Goal: Check status: Check status

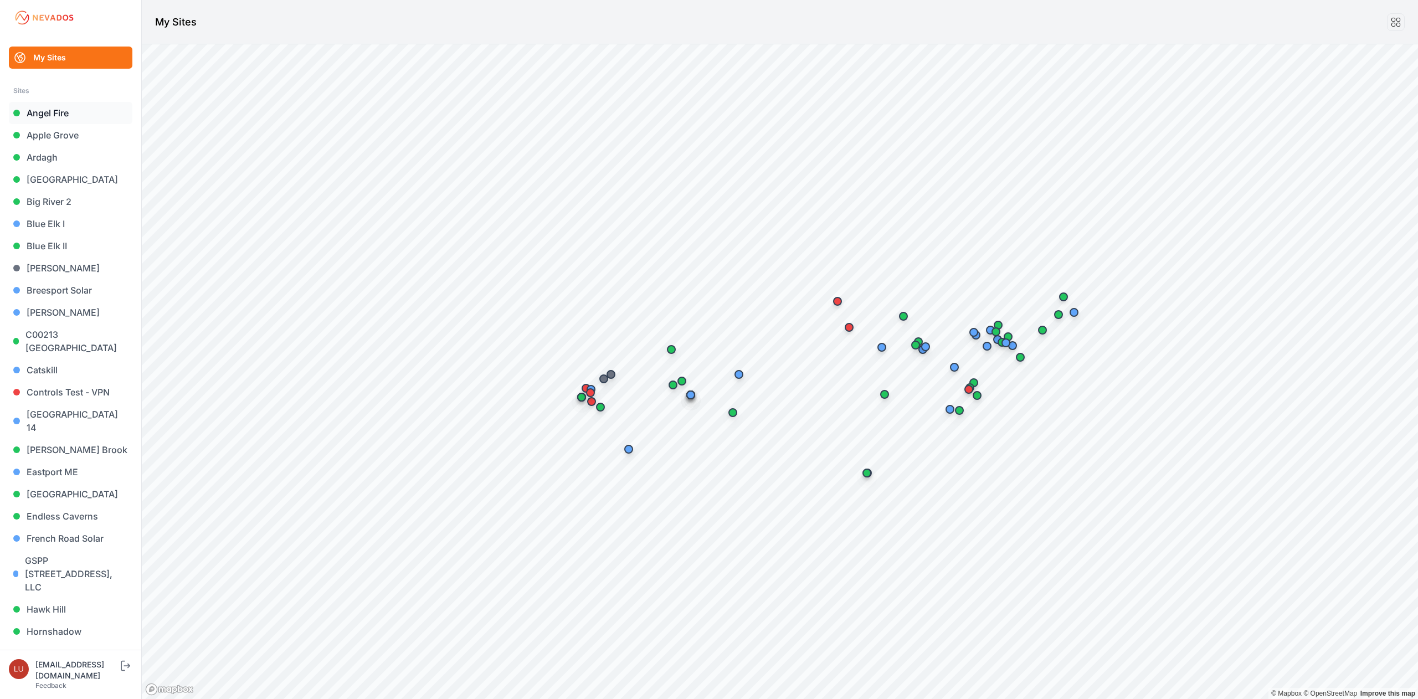
click at [71, 115] on link "Angel Fire" at bounding box center [70, 113] width 123 height 22
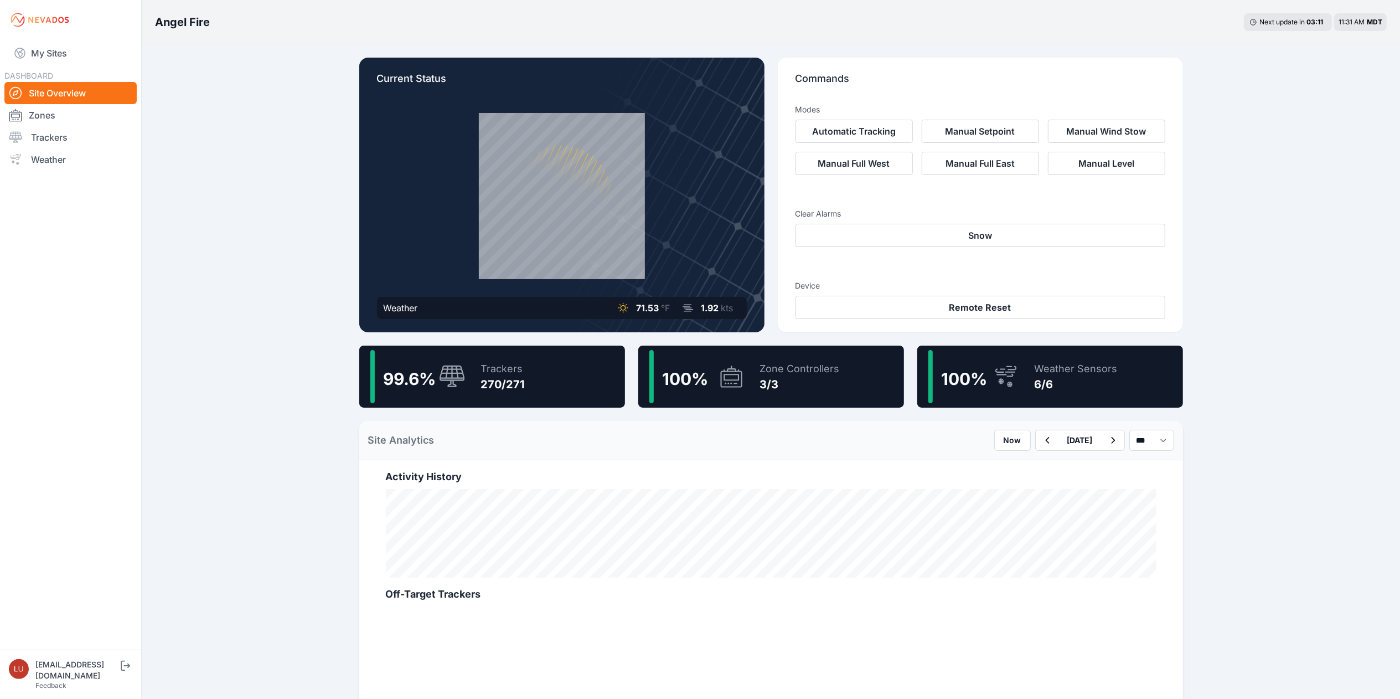
click at [594, 394] on div "99.6 % Trackers 270/271" at bounding box center [492, 377] width 266 height 62
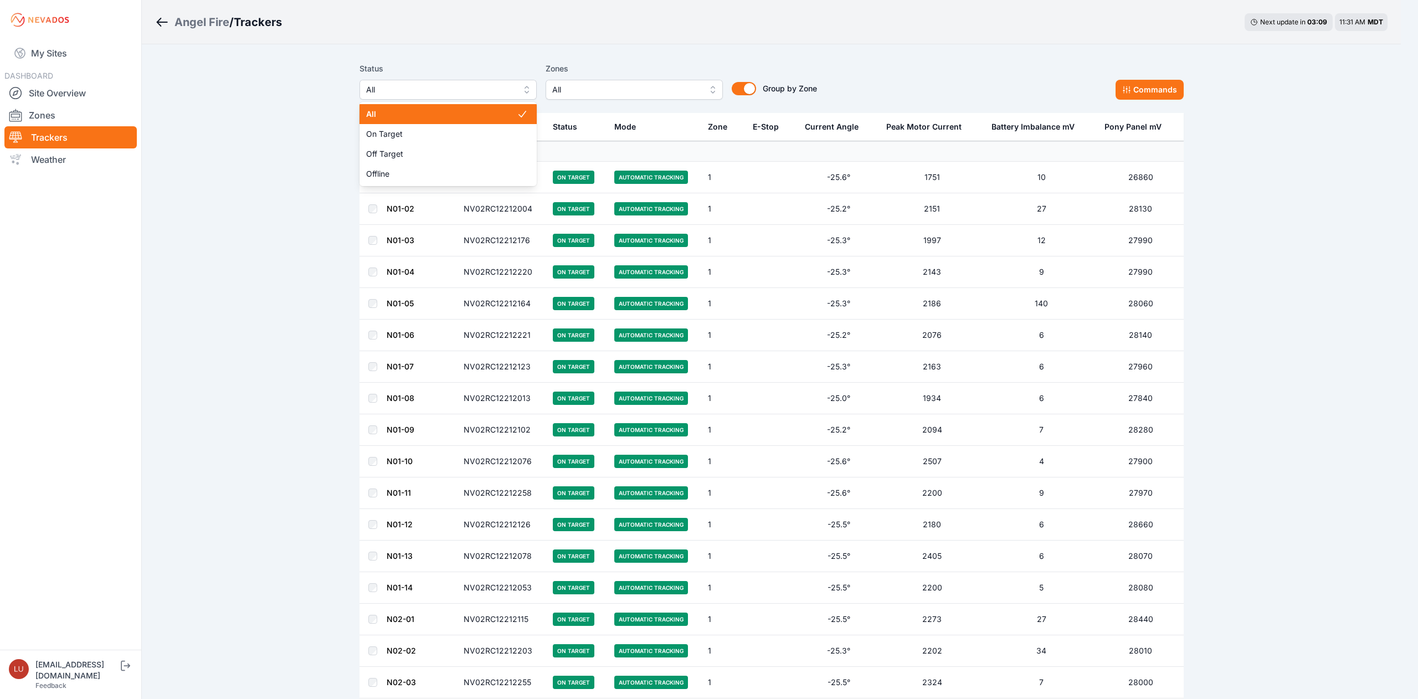
click at [470, 84] on span "All" at bounding box center [440, 89] width 148 height 13
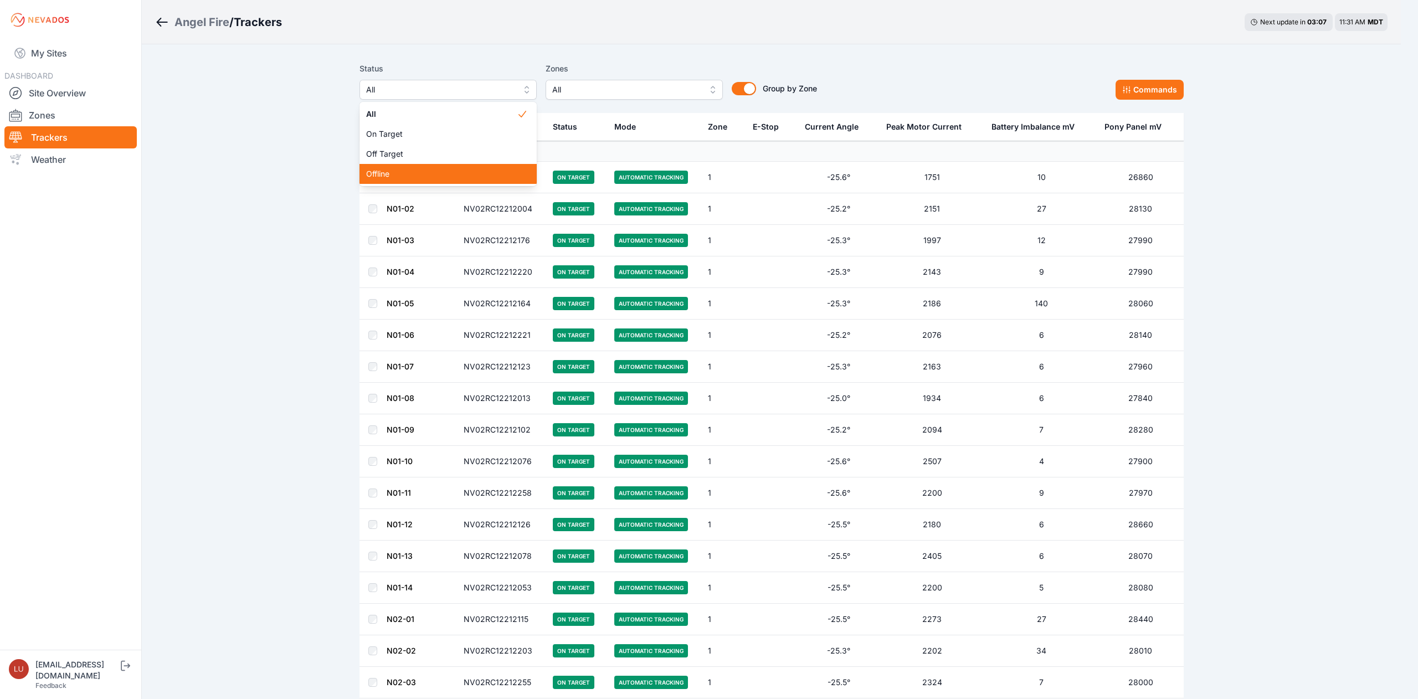
click at [435, 175] on span "Offline" at bounding box center [441, 173] width 151 height 11
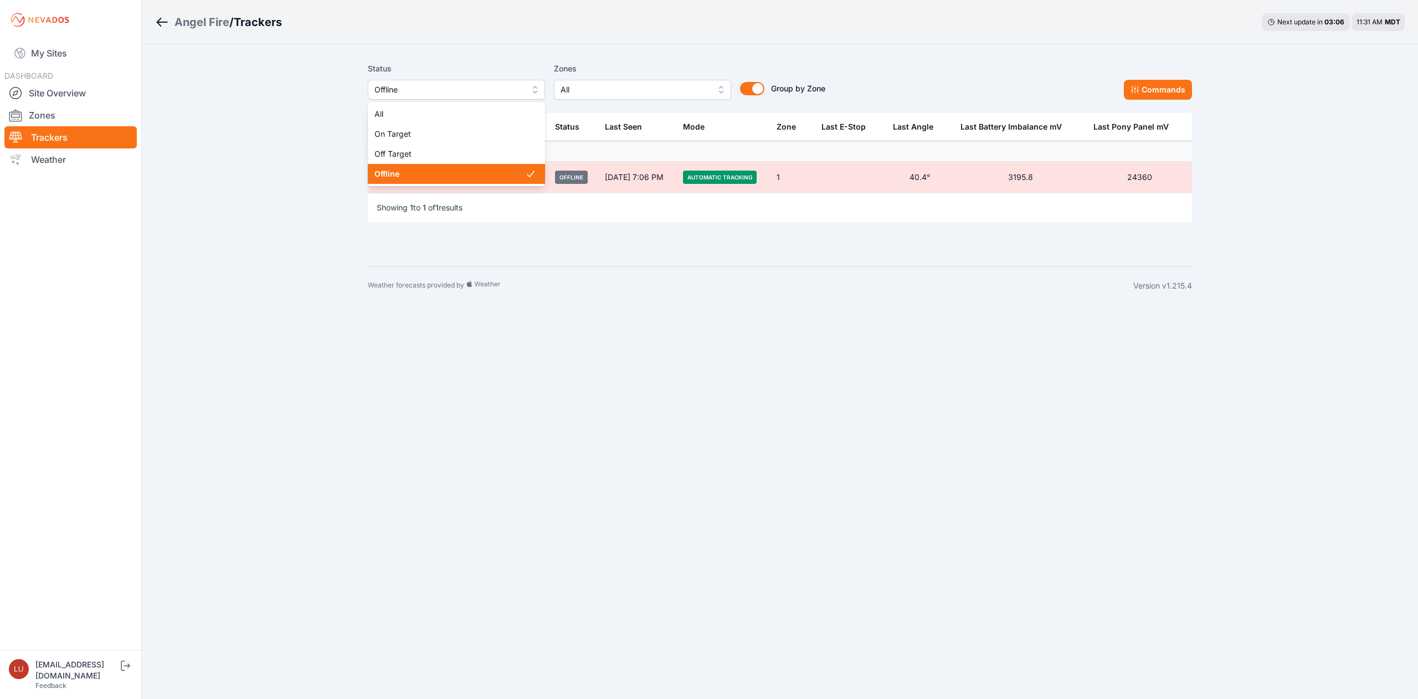
click at [478, 90] on span "Offline" at bounding box center [448, 89] width 148 height 13
click at [453, 151] on span "Off Target" at bounding box center [449, 153] width 151 height 11
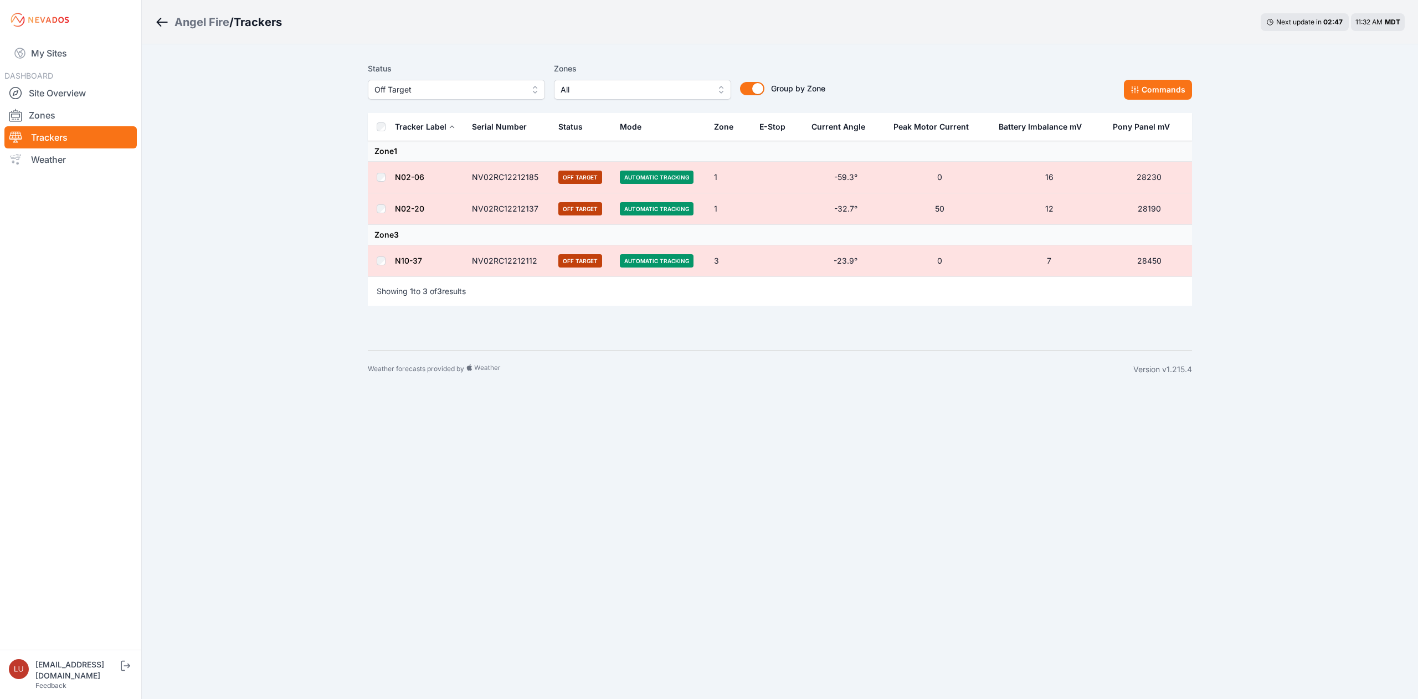
click at [466, 96] on button "Off Target" at bounding box center [456, 90] width 177 height 20
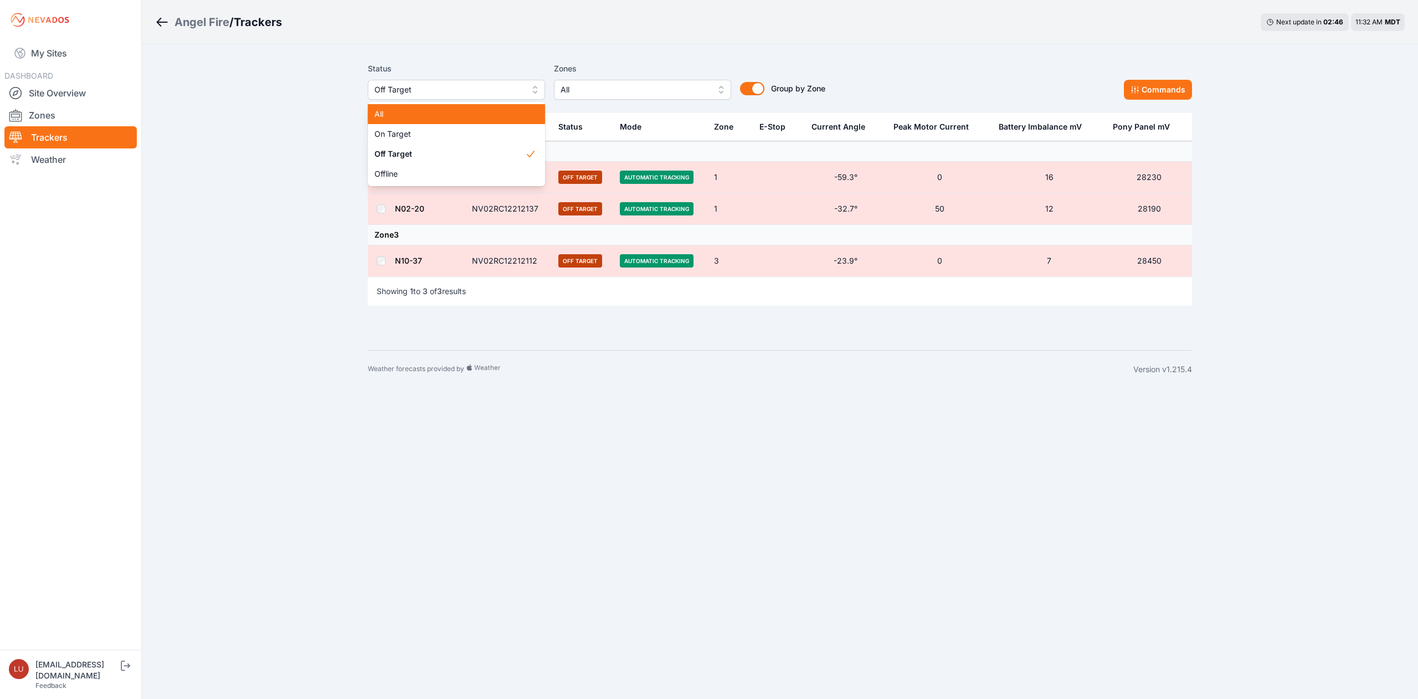
click at [462, 110] on span "All" at bounding box center [449, 114] width 151 height 11
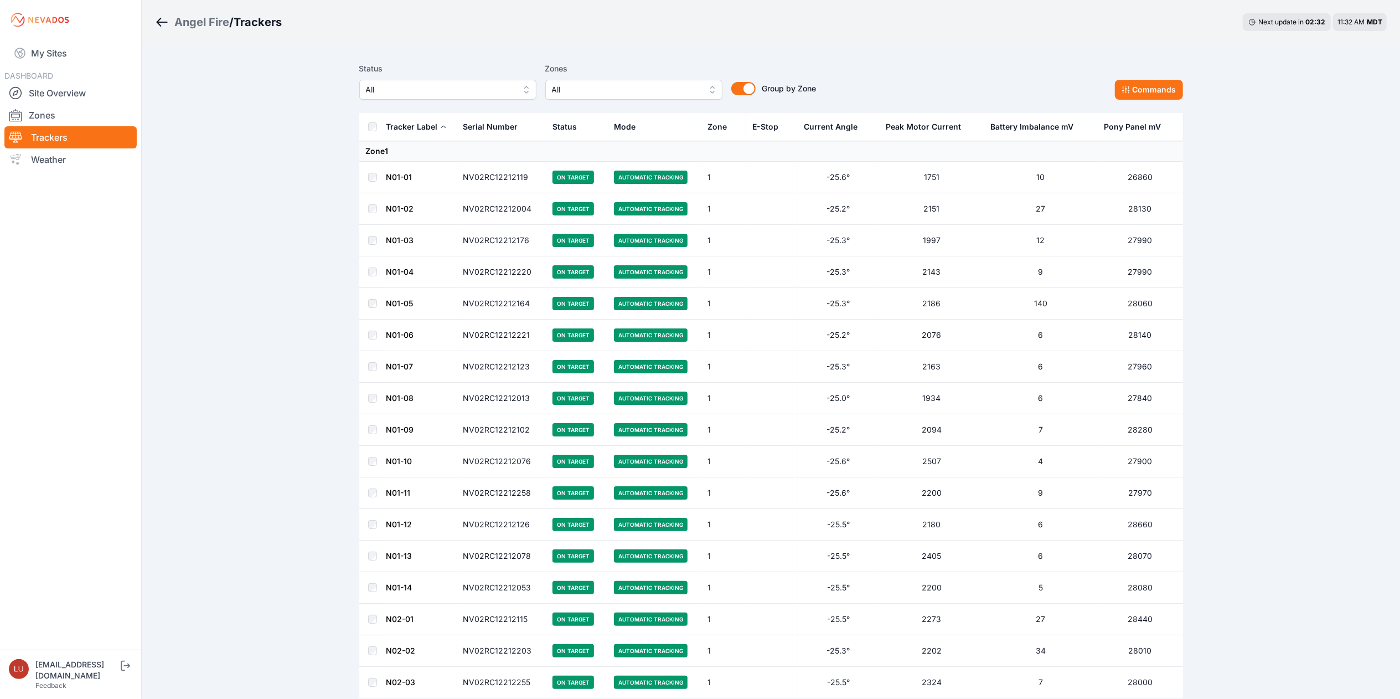
click at [836, 69] on div "Status All Zones All Group by Zone Group by Zone Commands" at bounding box center [771, 81] width 824 height 38
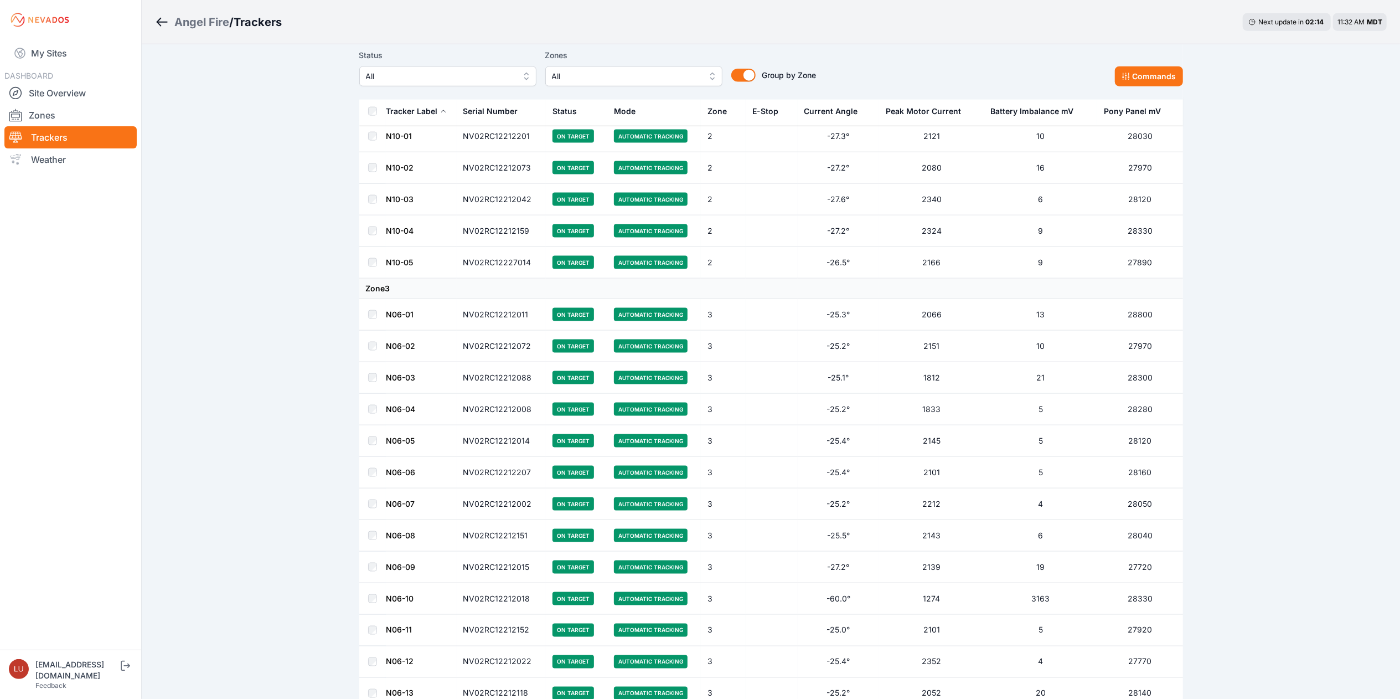
click at [561, 13] on div "Angel Fire / Trackers Next update in 02 : 11 11:32 AM MDT" at bounding box center [771, 22] width 1259 height 44
click at [83, 55] on link "My Sites" at bounding box center [70, 53] width 132 height 27
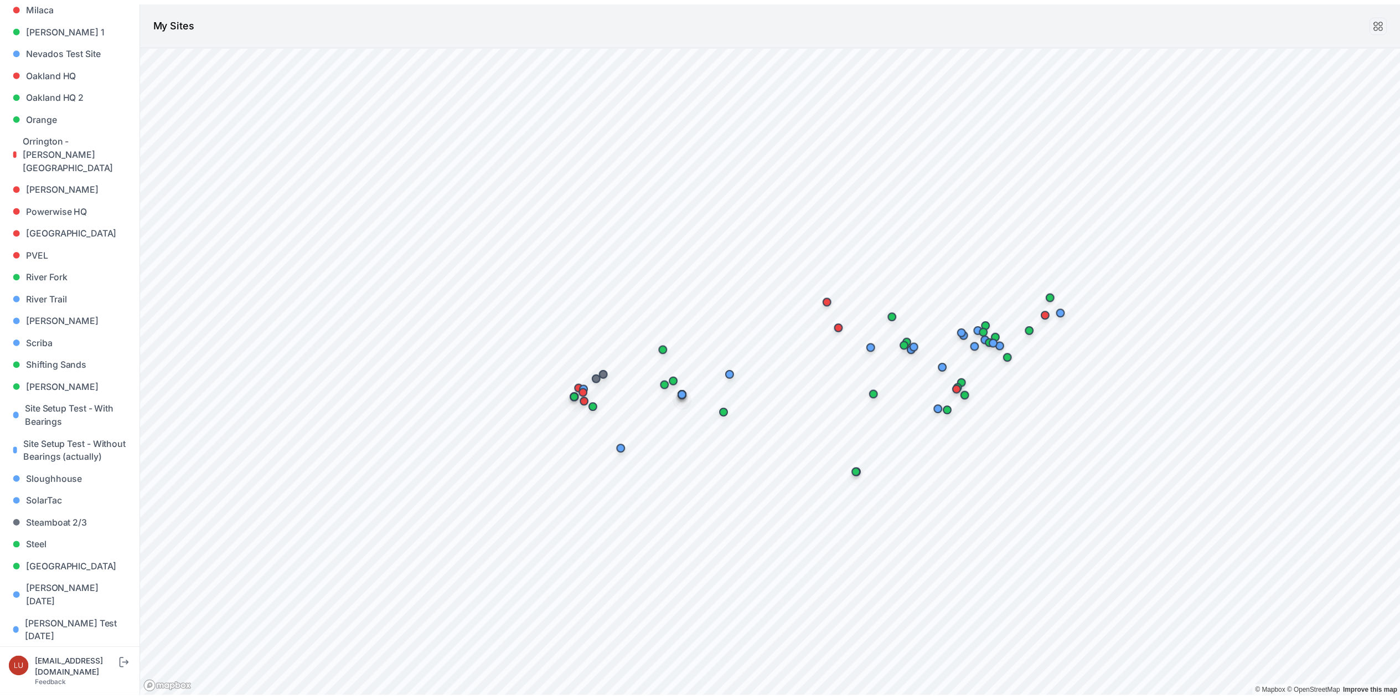
scroll to position [730, 0]
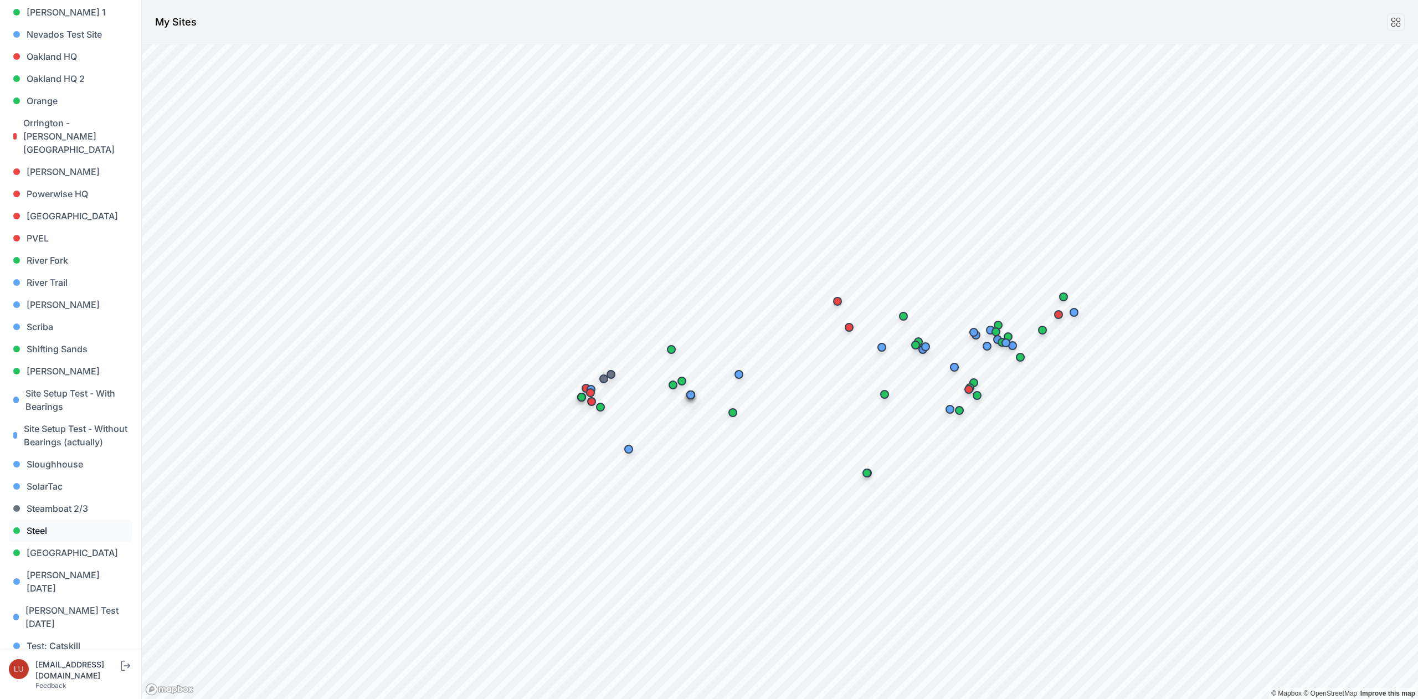
click at [51, 529] on link "Steel" at bounding box center [70, 530] width 123 height 22
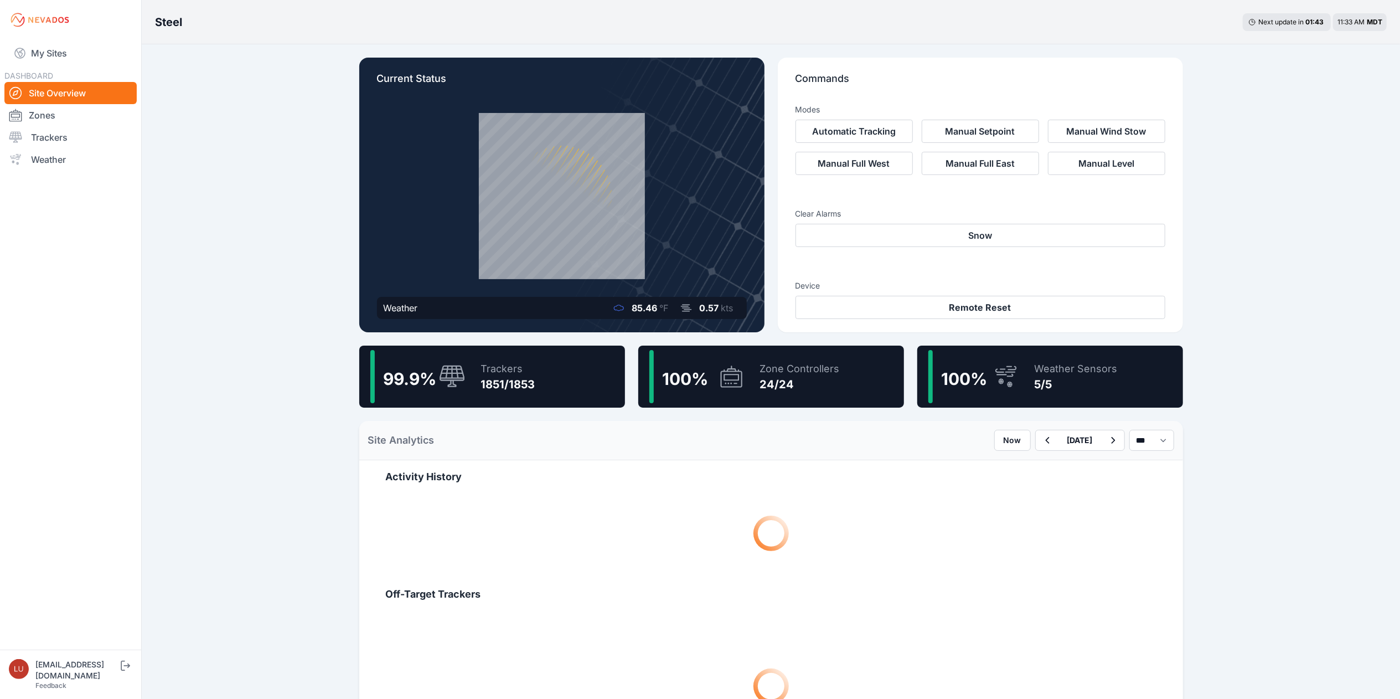
click at [563, 363] on div "99.9 % Trackers 1851/1853" at bounding box center [492, 377] width 266 height 62
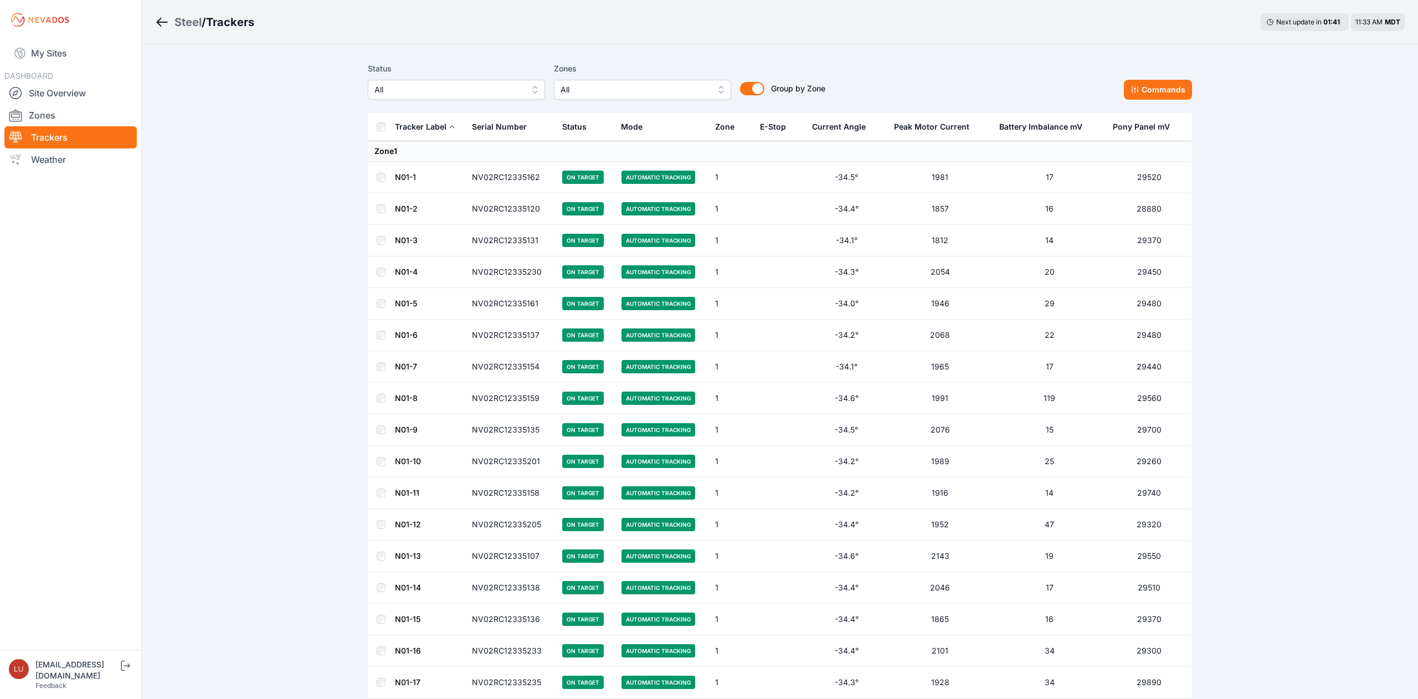
click at [492, 93] on span "All" at bounding box center [448, 89] width 148 height 13
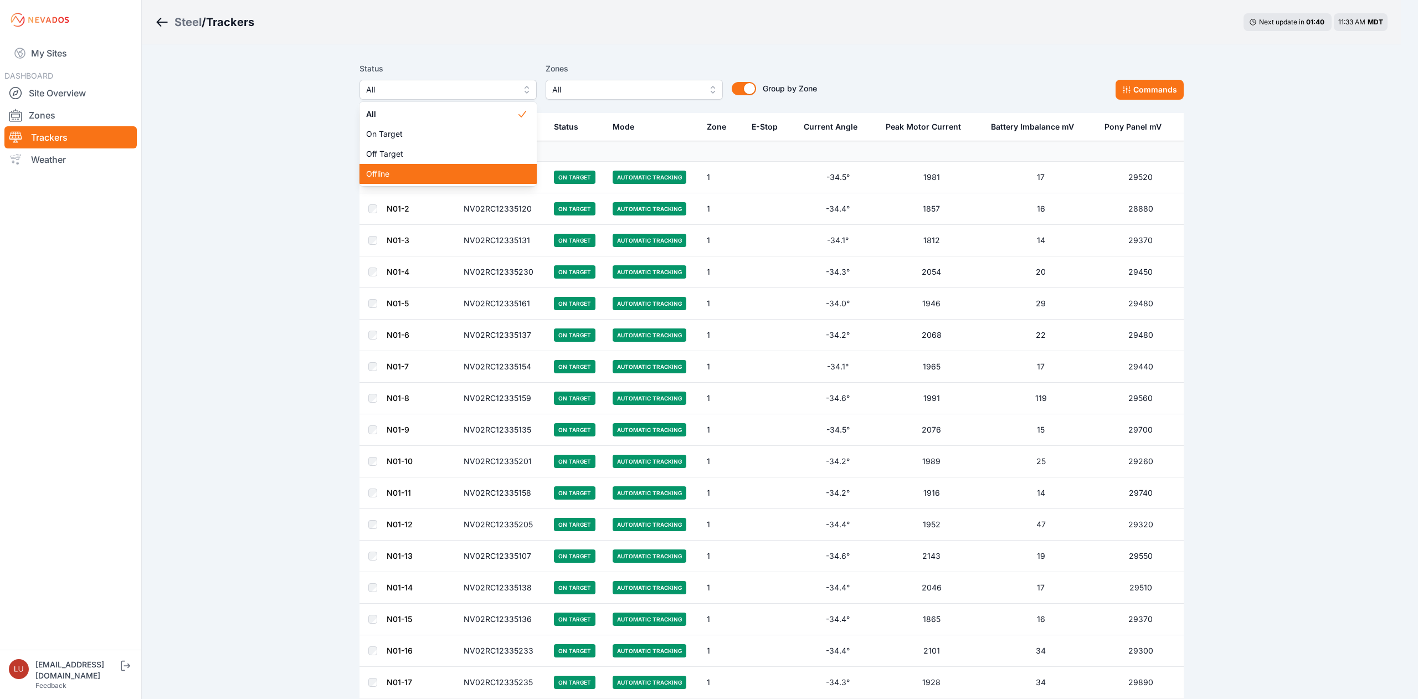
click at [442, 174] on span "Offline" at bounding box center [441, 173] width 151 height 11
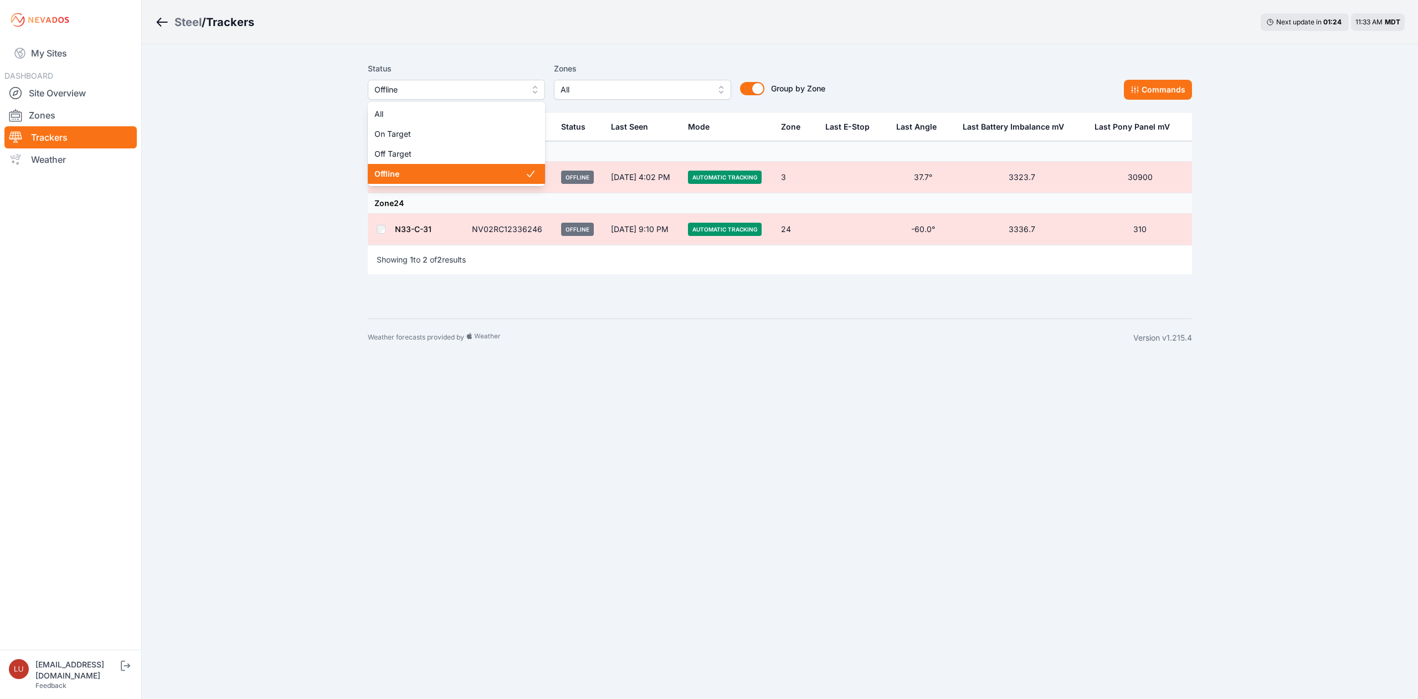
click at [481, 90] on span "Offline" at bounding box center [448, 89] width 148 height 13
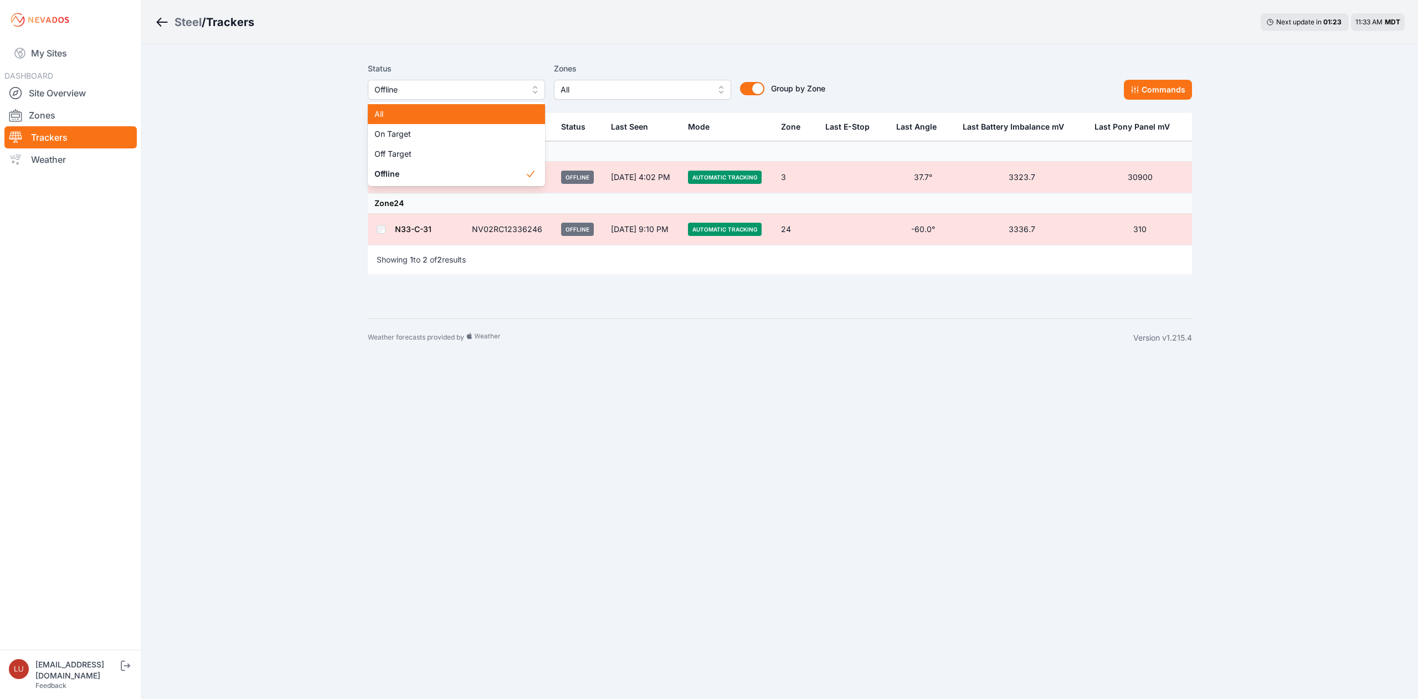
click at [461, 111] on span "All" at bounding box center [449, 114] width 151 height 11
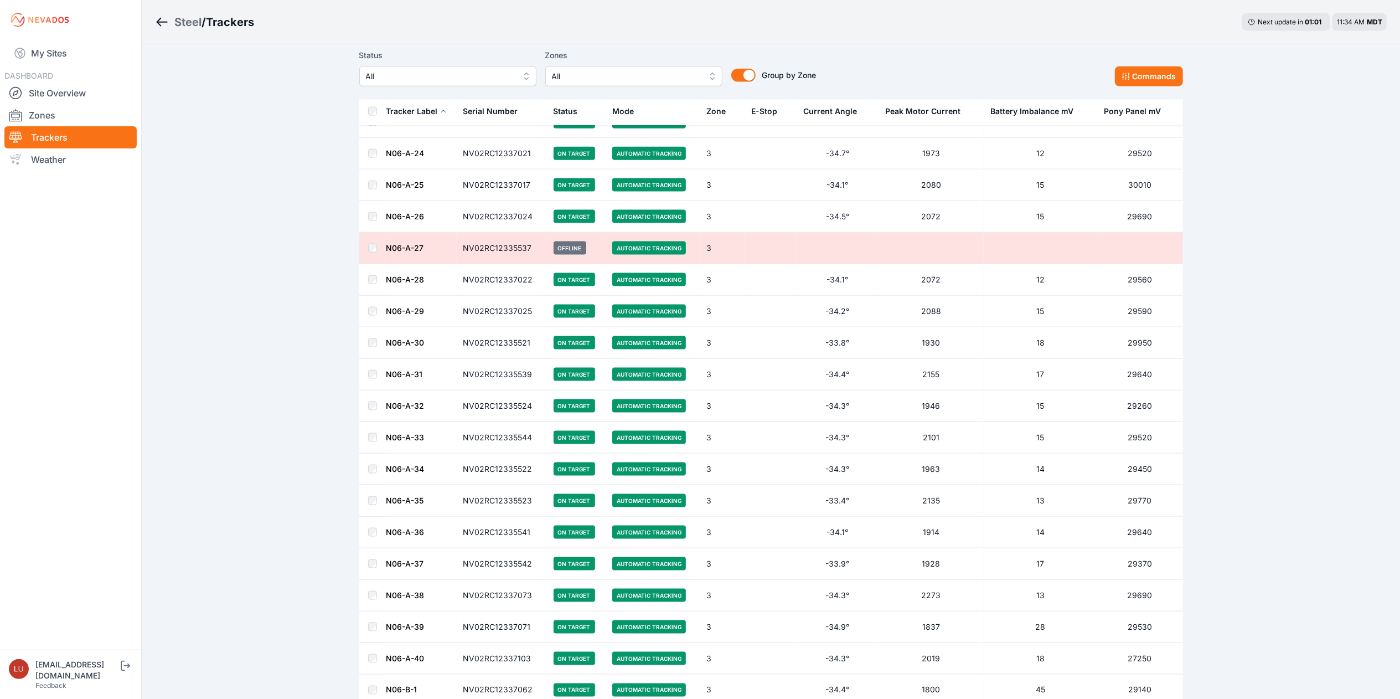
scroll to position [5981, 0]
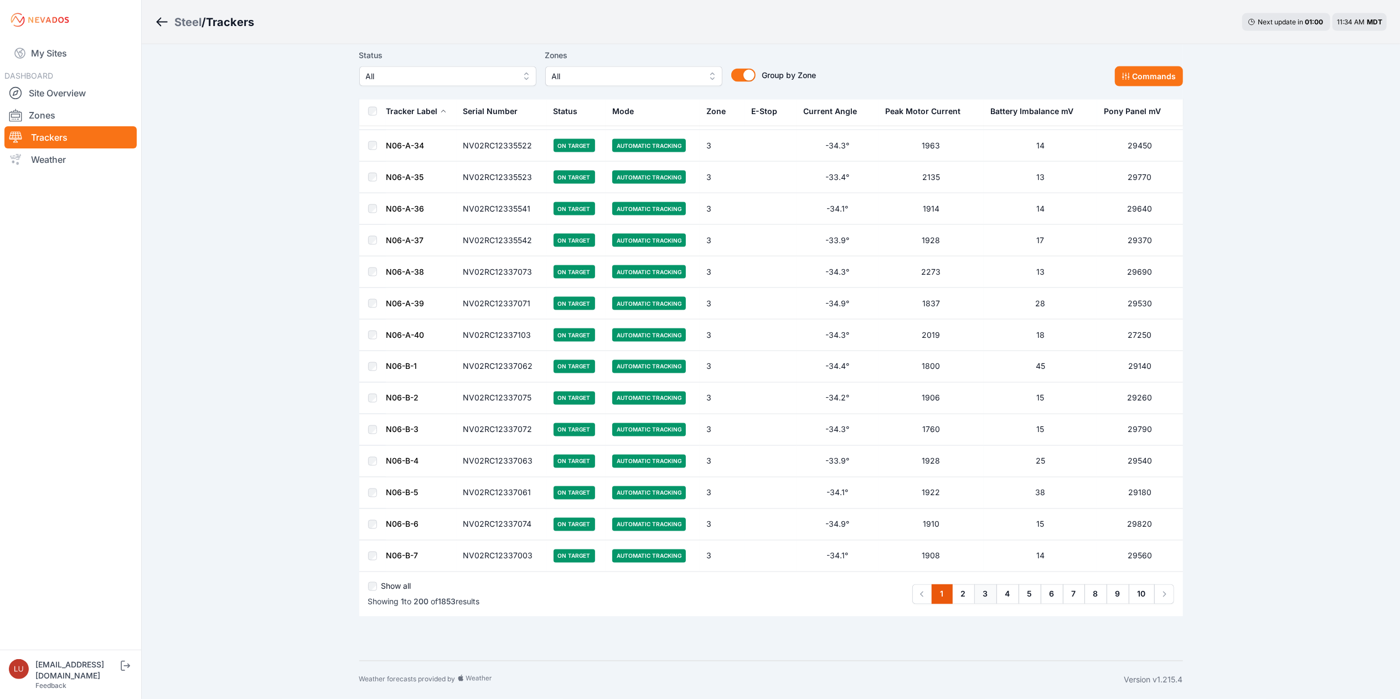
click at [991, 597] on link "3" at bounding box center [986, 594] width 23 height 20
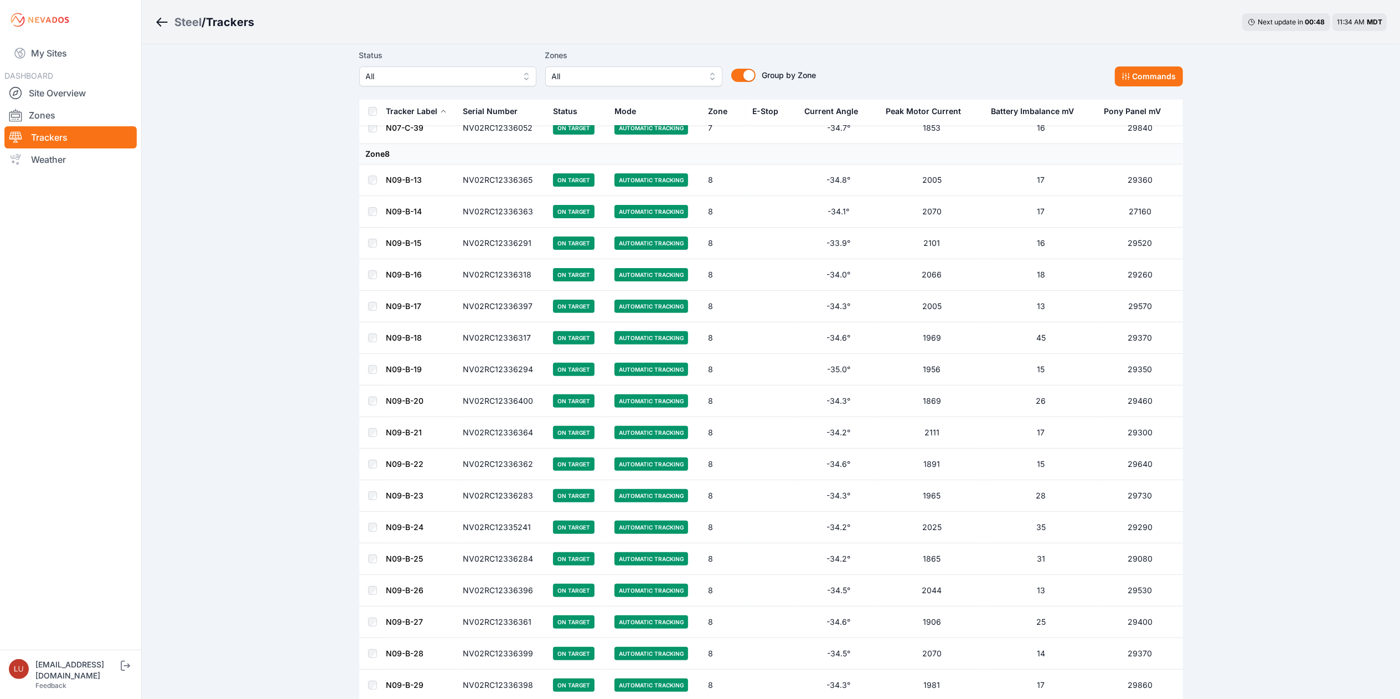
scroll to position [4423, 0]
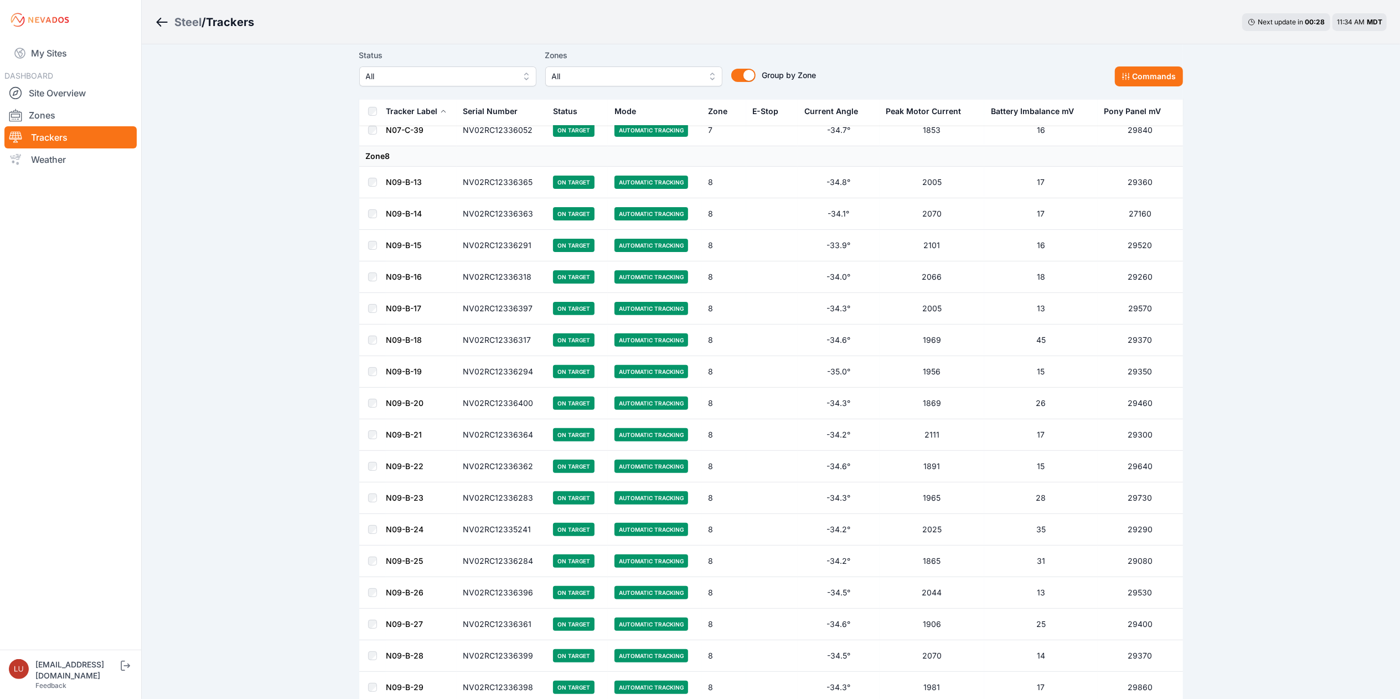
click at [396, 79] on span "All" at bounding box center [440, 76] width 148 height 13
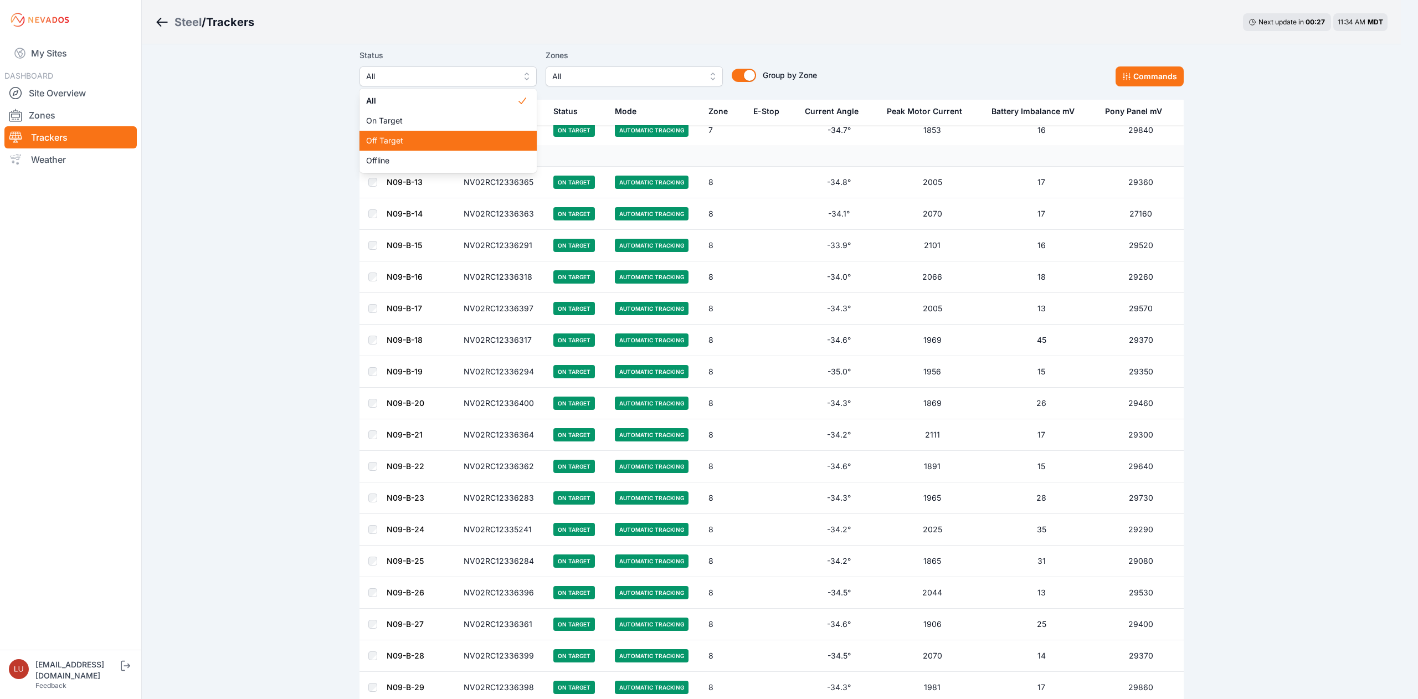
click at [400, 139] on span "Off Target" at bounding box center [441, 140] width 151 height 11
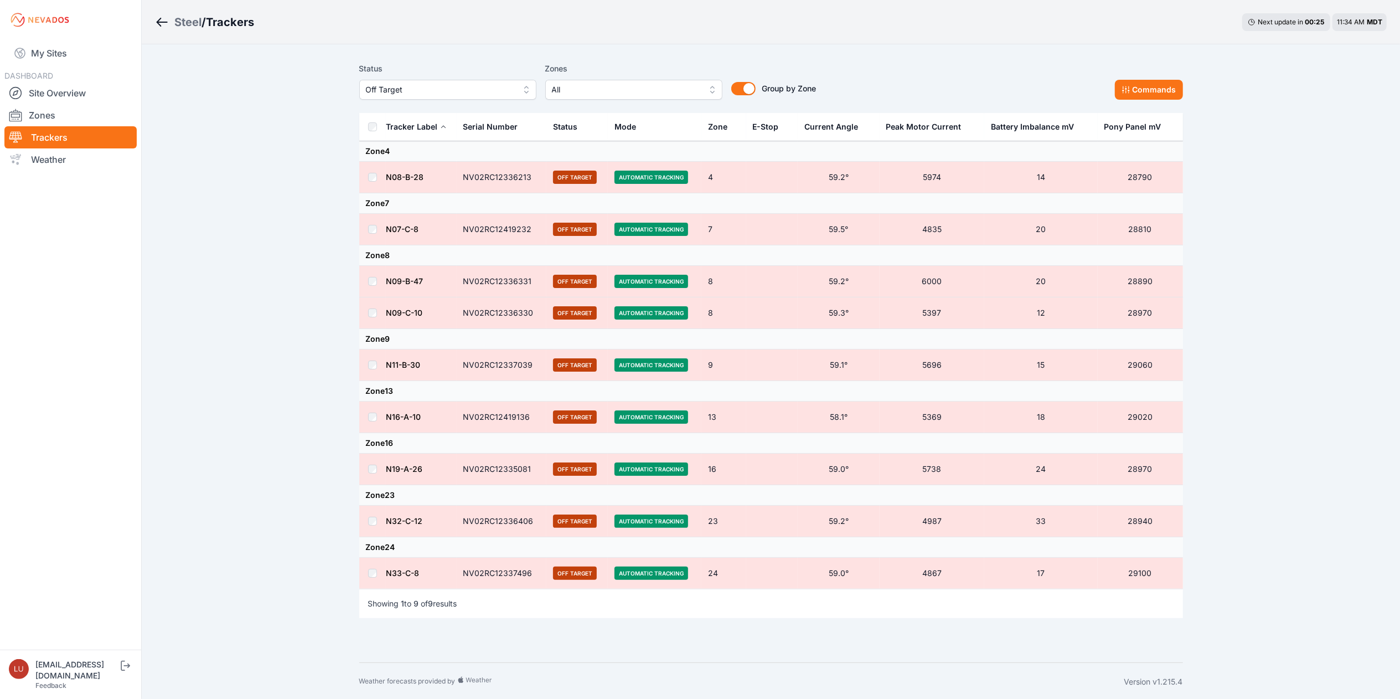
click at [530, 462] on td "NV02RC12335081" at bounding box center [502, 470] width 90 height 32
click at [1148, 89] on button "Commands" at bounding box center [1149, 90] width 68 height 20
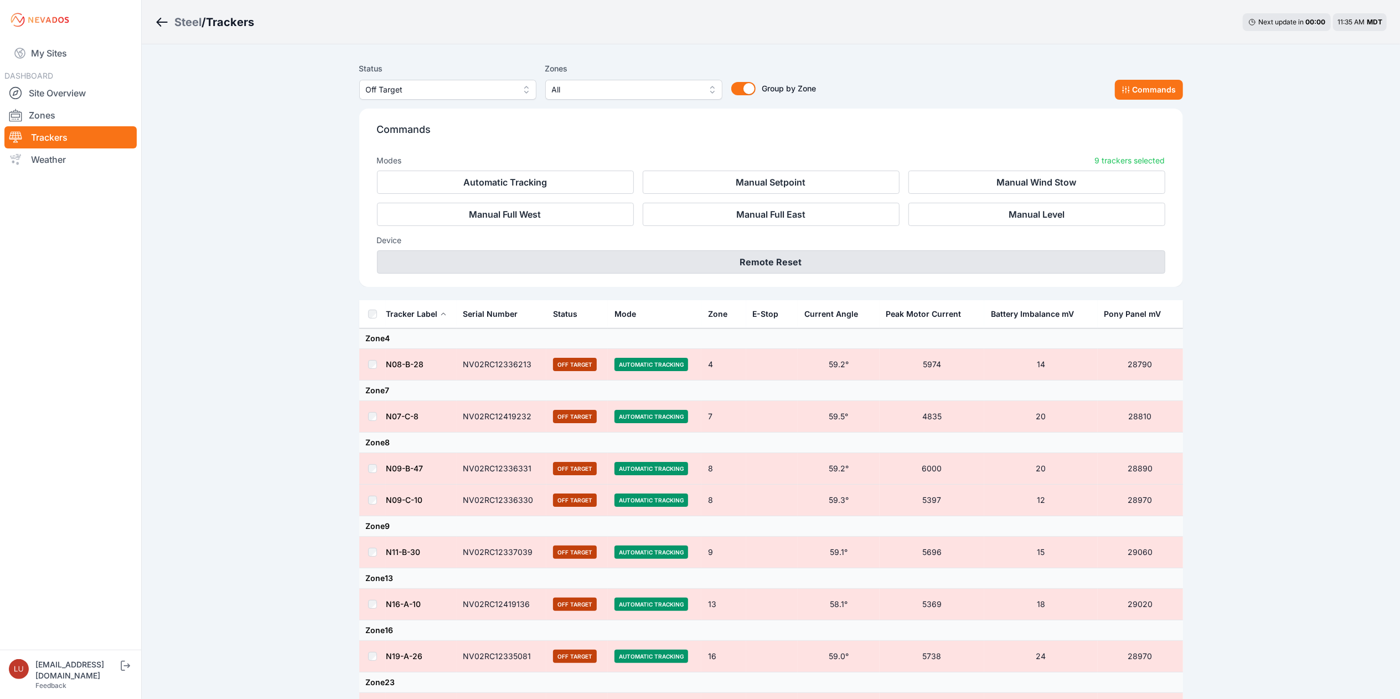
click at [607, 256] on button "Remote Reset" at bounding box center [771, 261] width 789 height 23
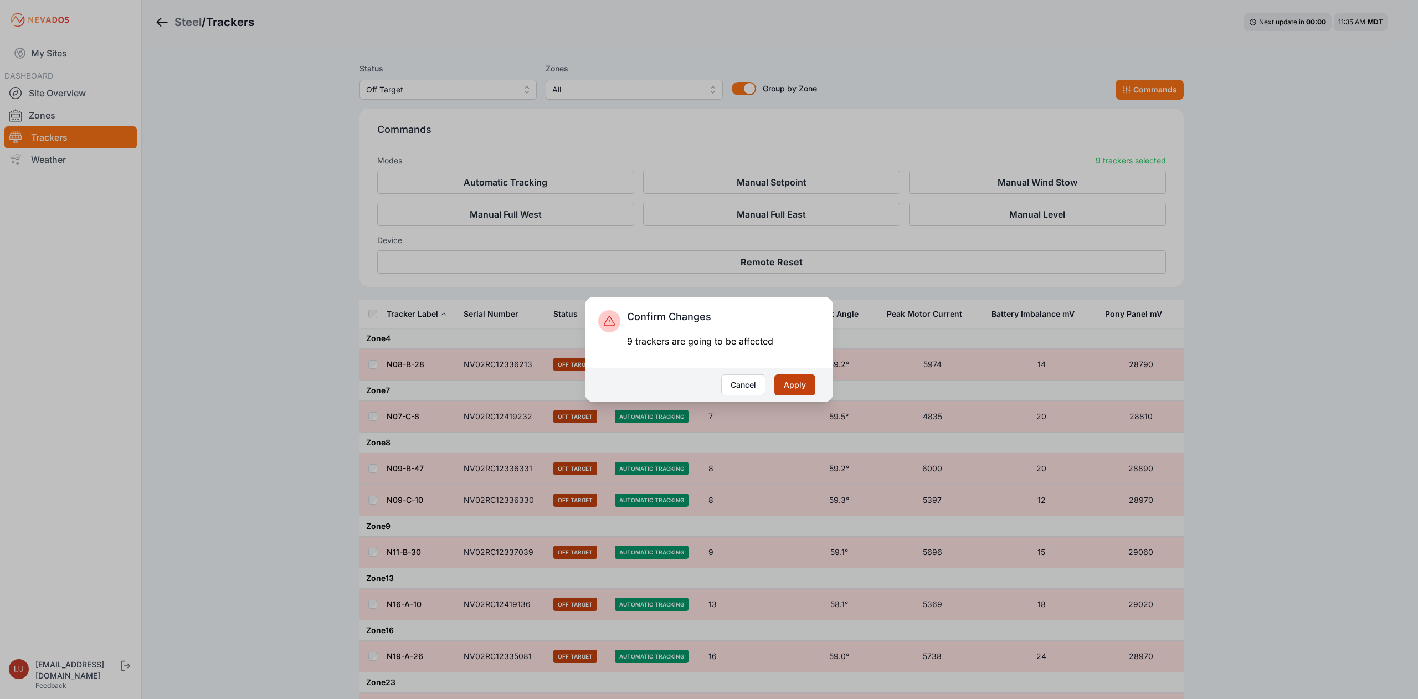
click at [789, 385] on button "Apply" at bounding box center [794, 384] width 41 height 21
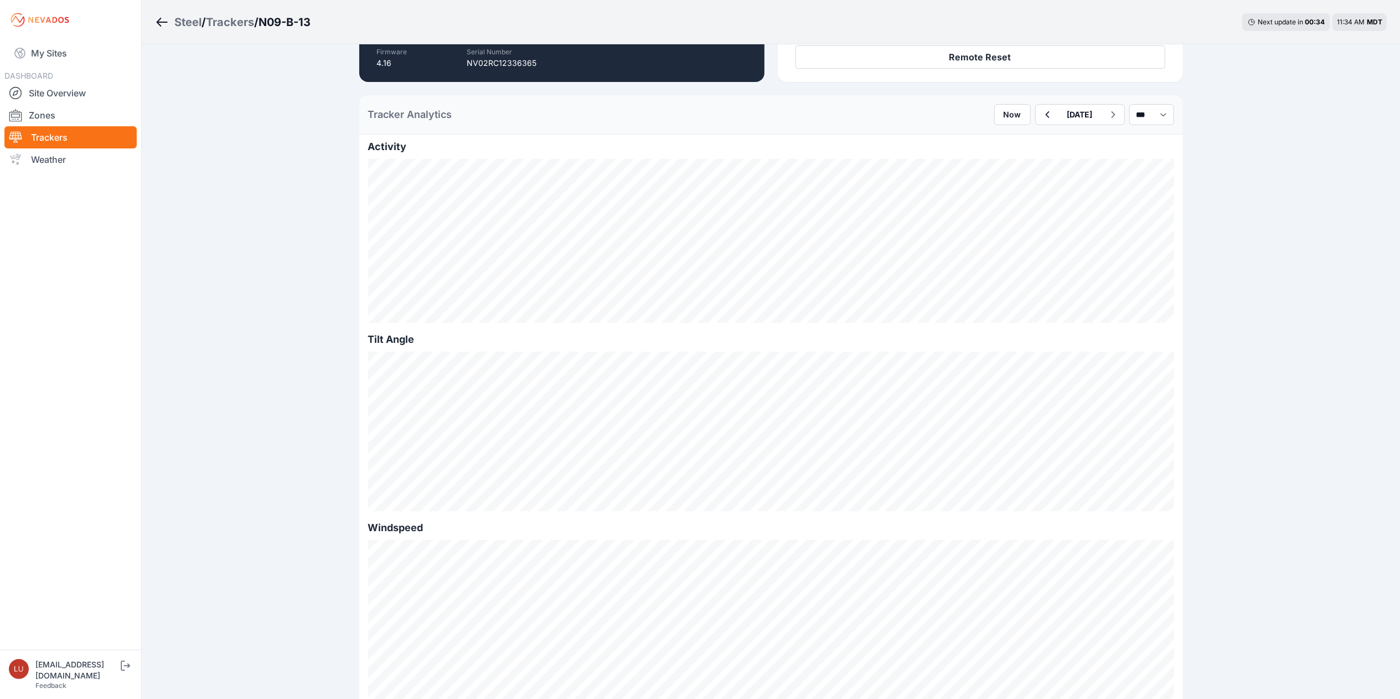
scroll to position [224, 0]
click at [1040, 112] on icon "button" at bounding box center [1047, 113] width 14 height 13
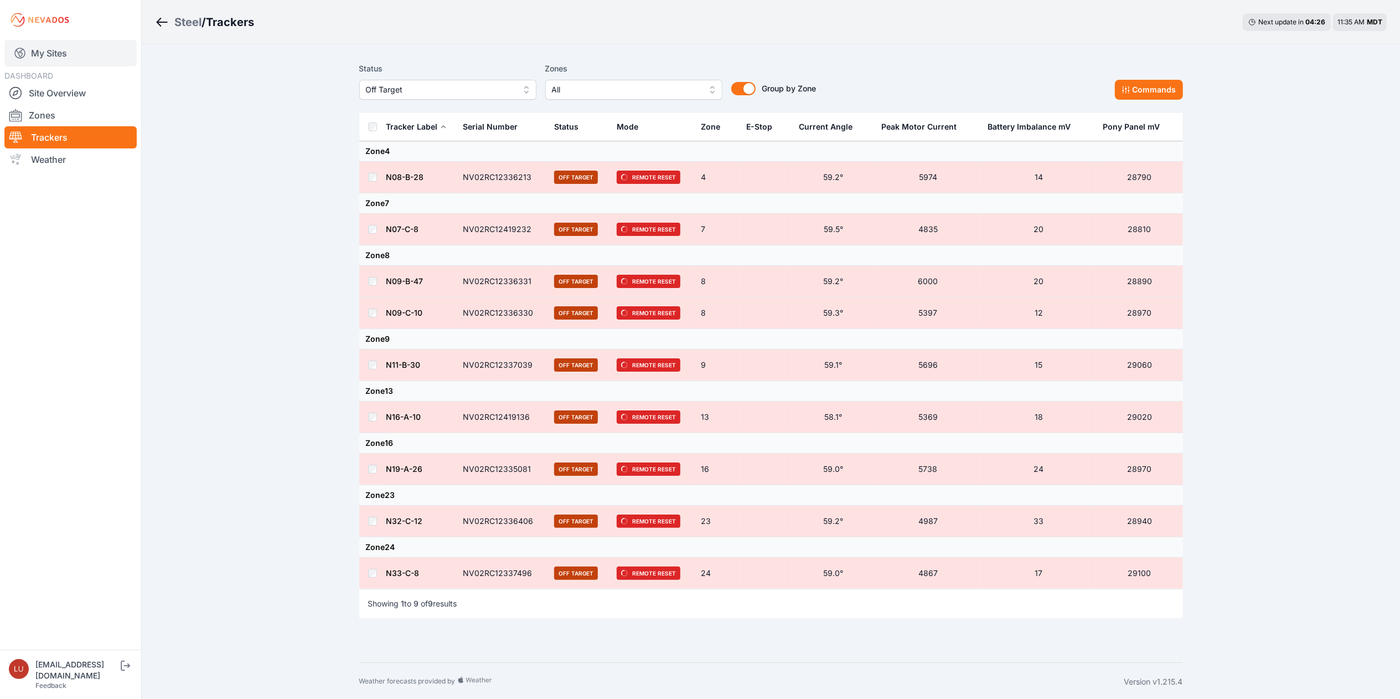
click at [54, 47] on link "My Sites" at bounding box center [70, 53] width 132 height 27
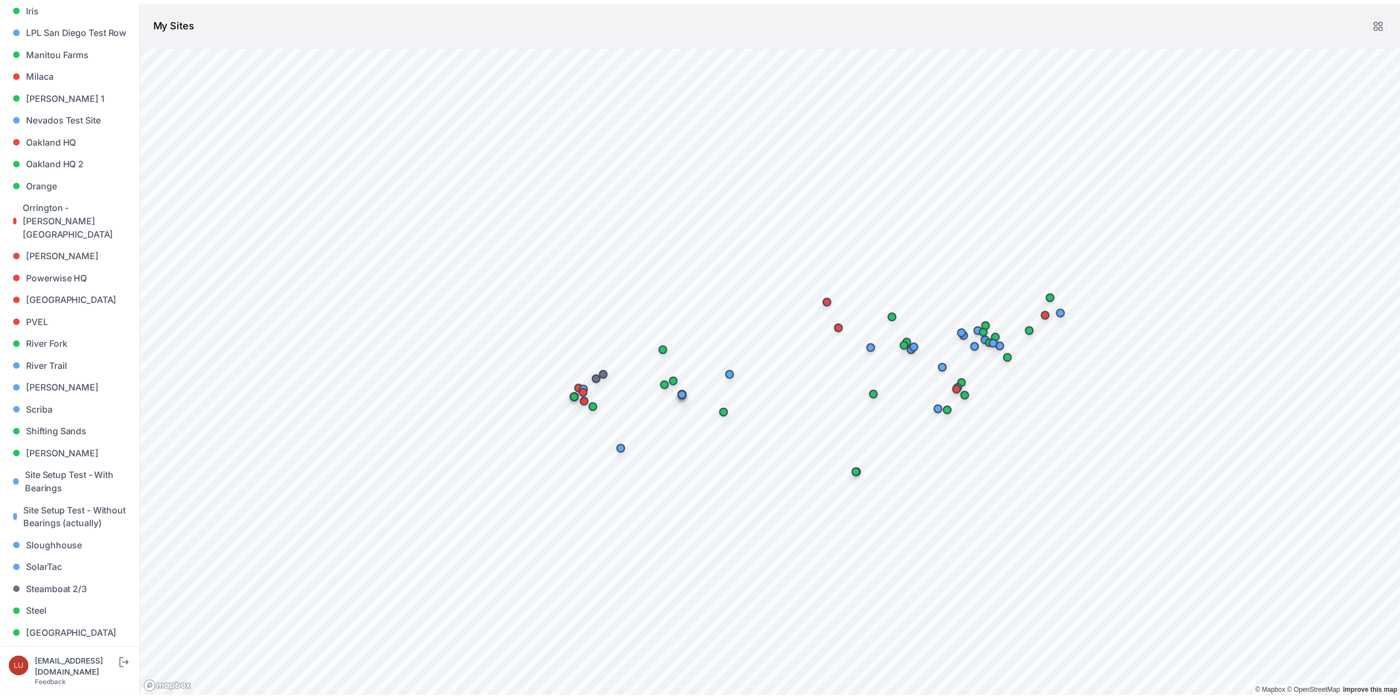
scroll to position [649, 0]
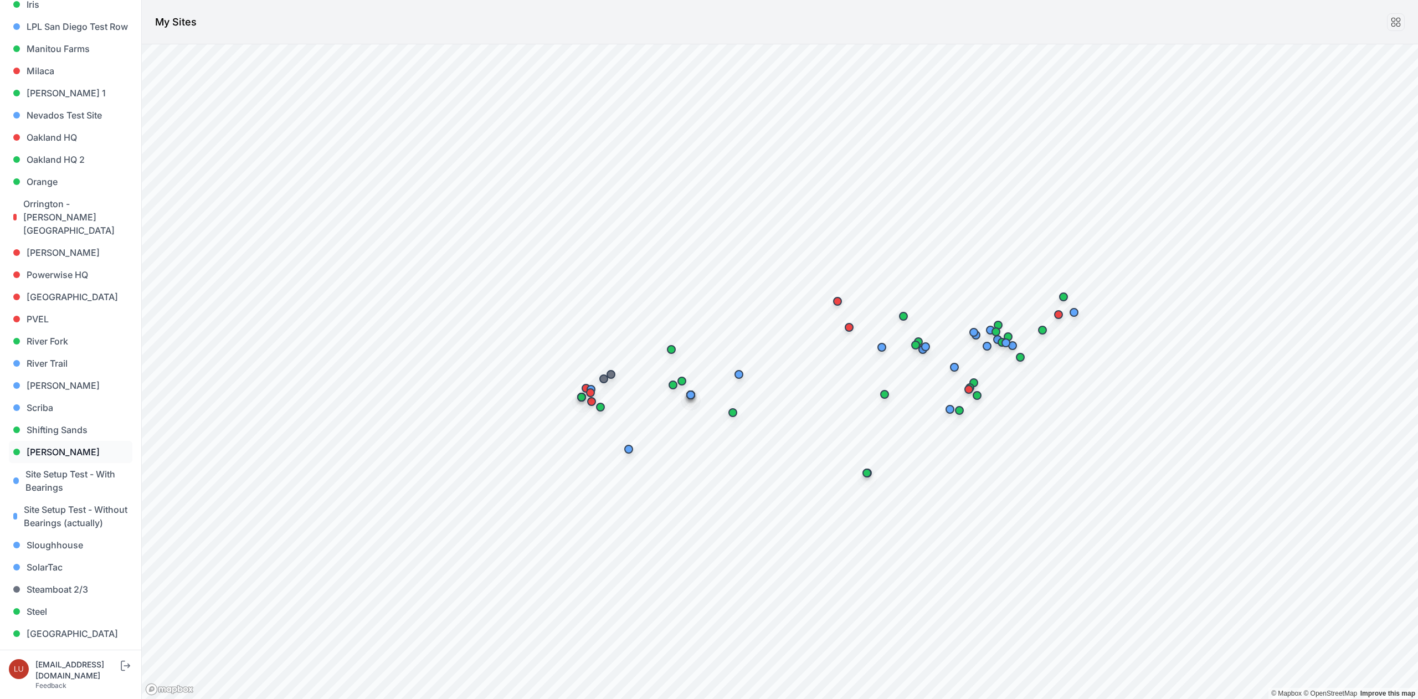
click at [61, 441] on link "Sigurd Solar" at bounding box center [70, 452] width 123 height 22
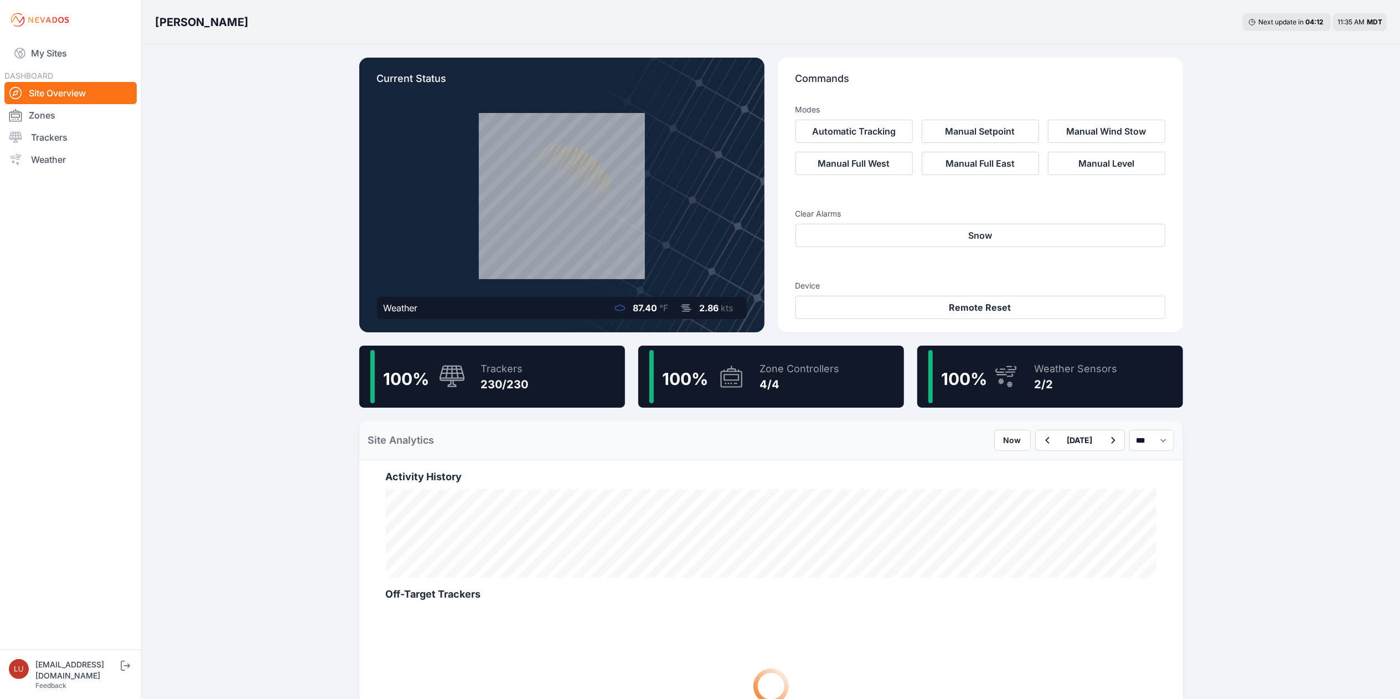
click at [543, 392] on div "100 % Trackers 230/230" at bounding box center [492, 377] width 266 height 62
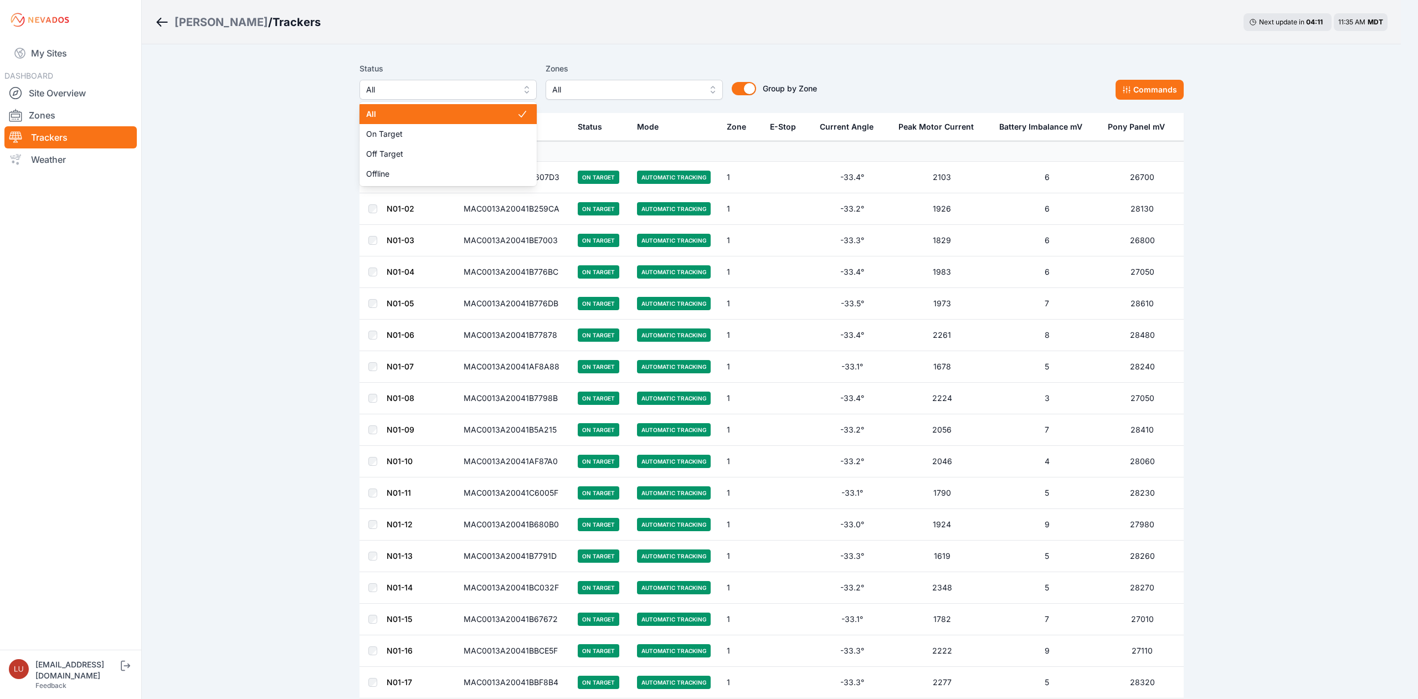
click at [473, 92] on span "All" at bounding box center [440, 89] width 148 height 13
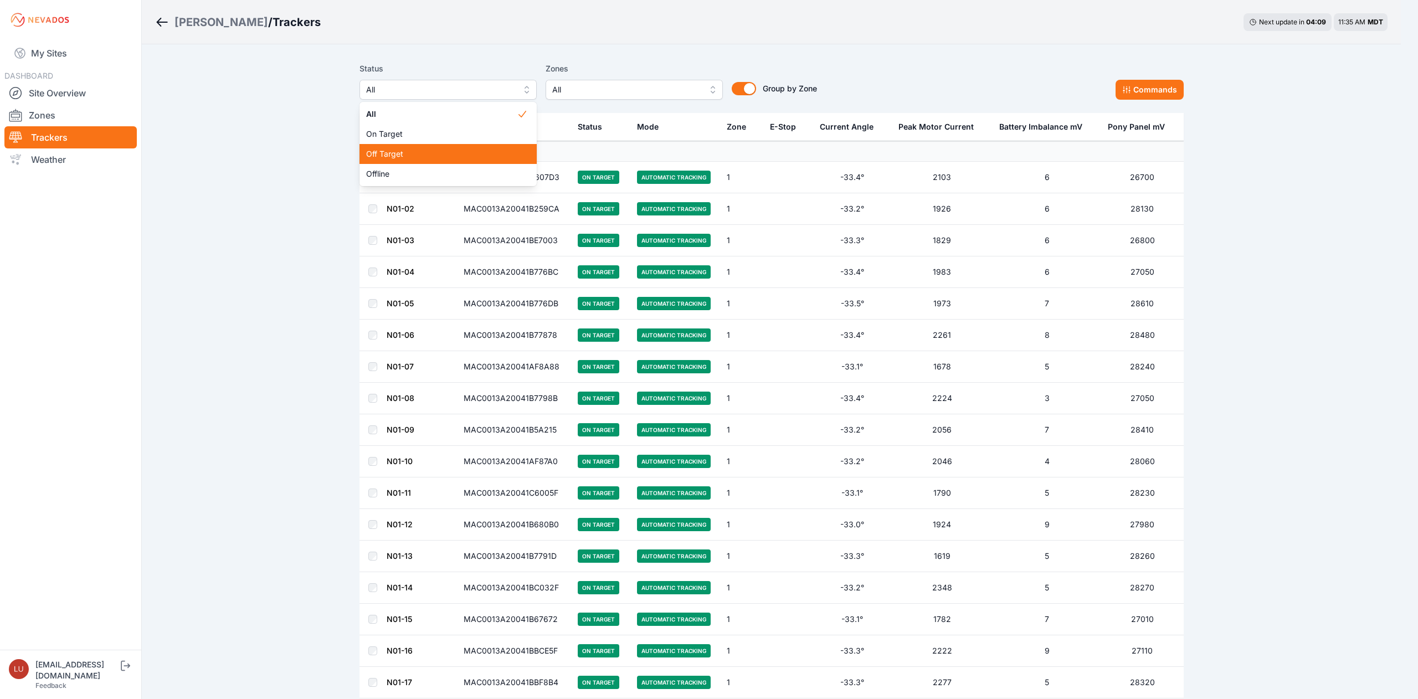
click at [441, 154] on span "Off Target" at bounding box center [441, 153] width 151 height 11
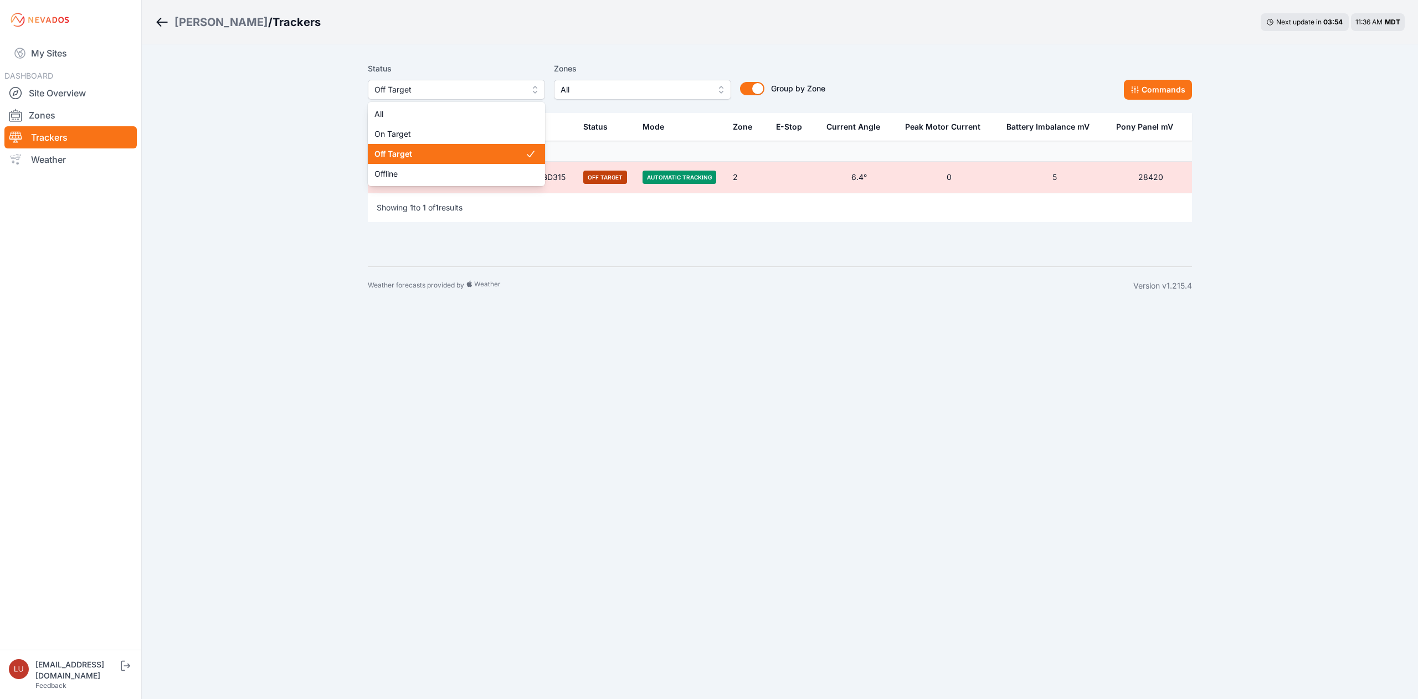
click at [508, 83] on span "Off Target" at bounding box center [448, 89] width 148 height 13
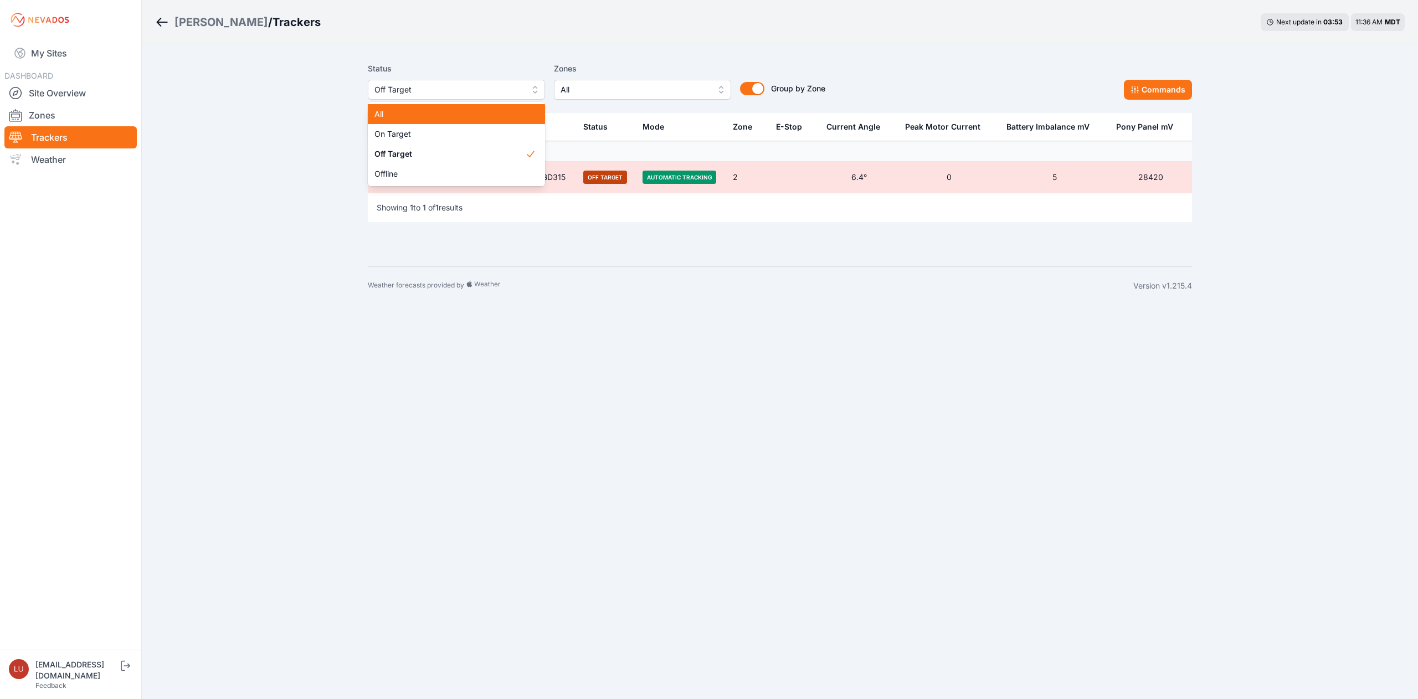
click at [482, 109] on span "All" at bounding box center [449, 114] width 151 height 11
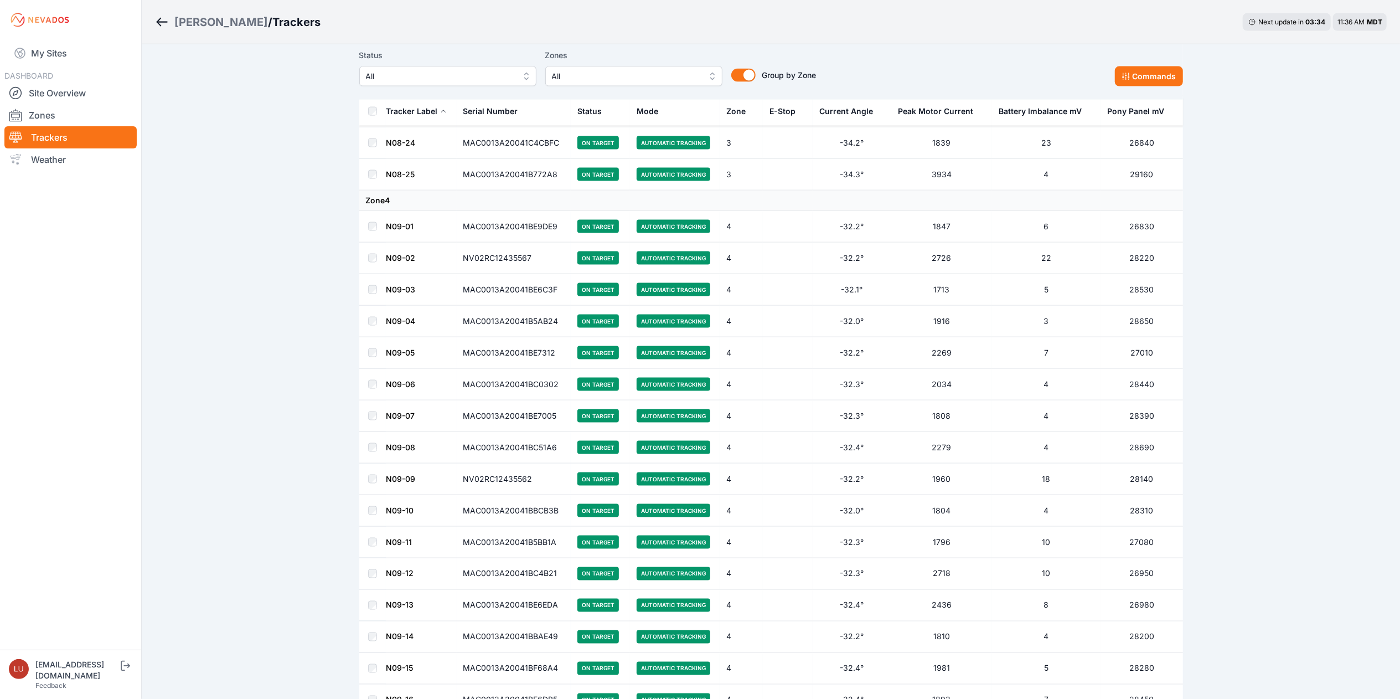
scroll to position [6001, 0]
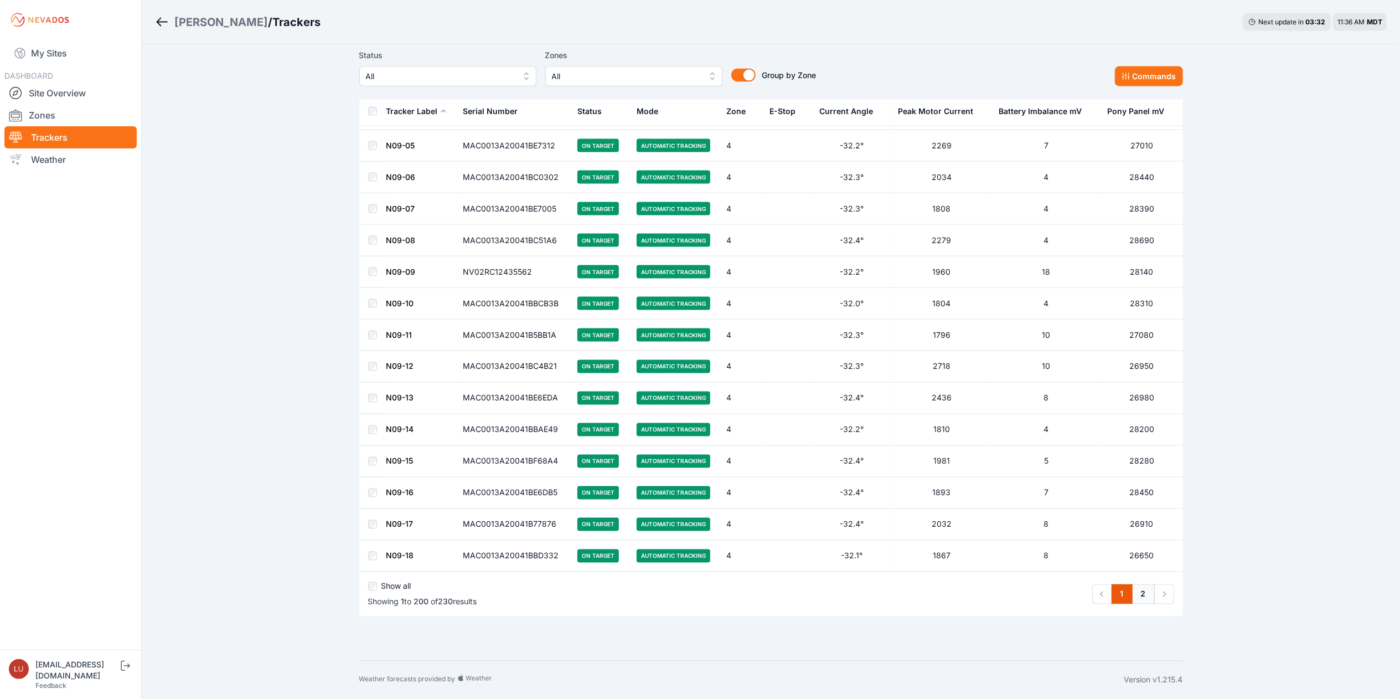
click at [1143, 595] on link "2" at bounding box center [1143, 594] width 23 height 20
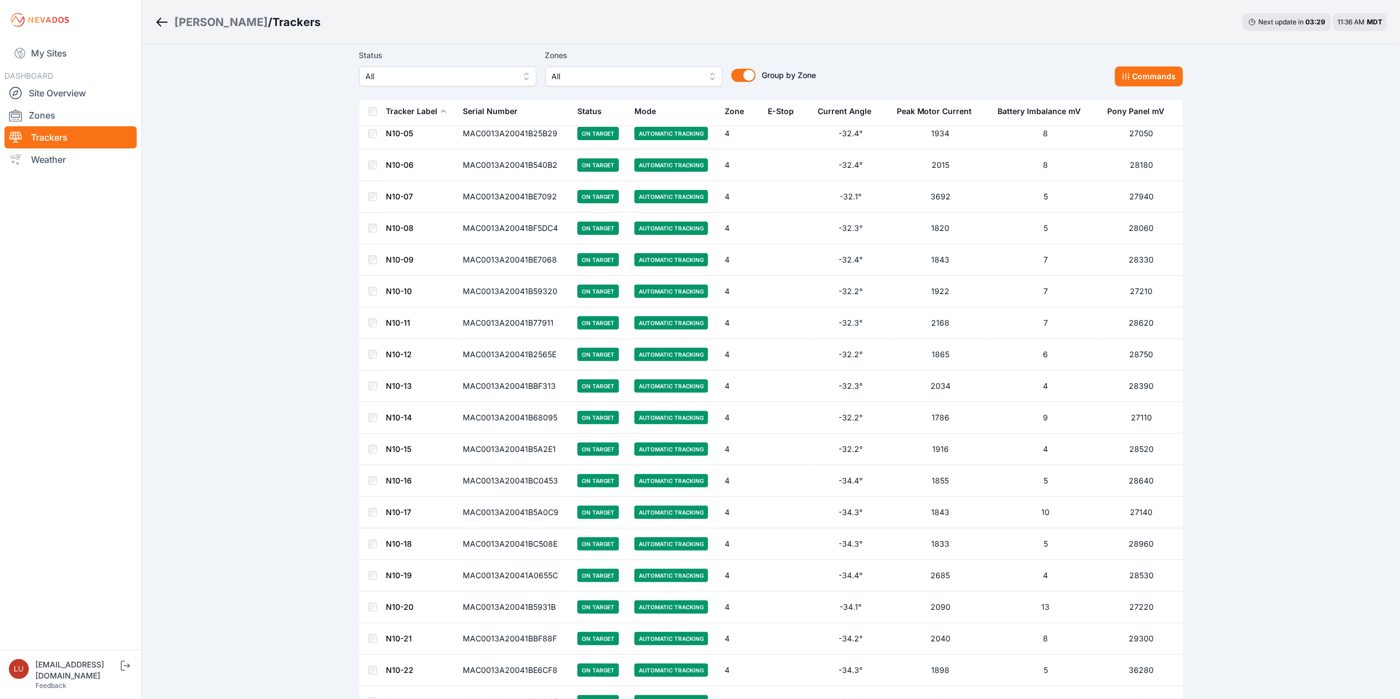
scroll to position [264, 0]
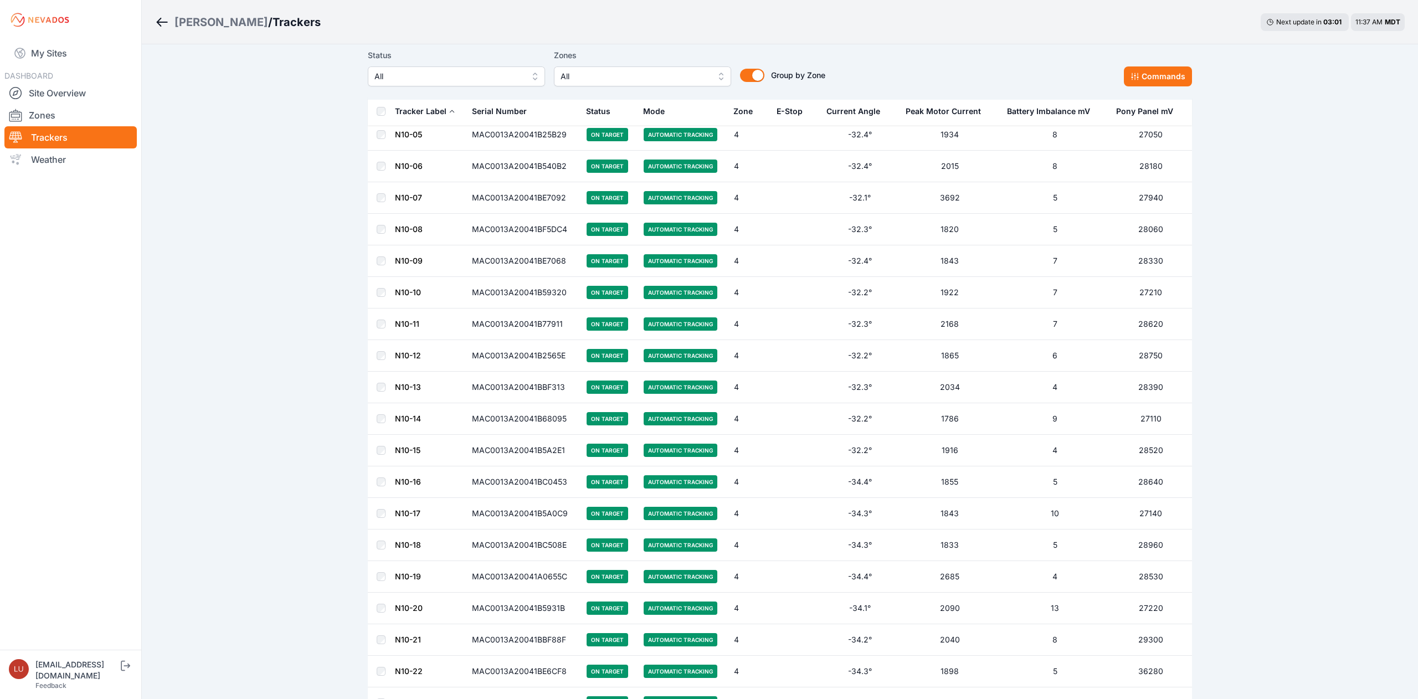
click at [499, 73] on span "All" at bounding box center [448, 76] width 148 height 13
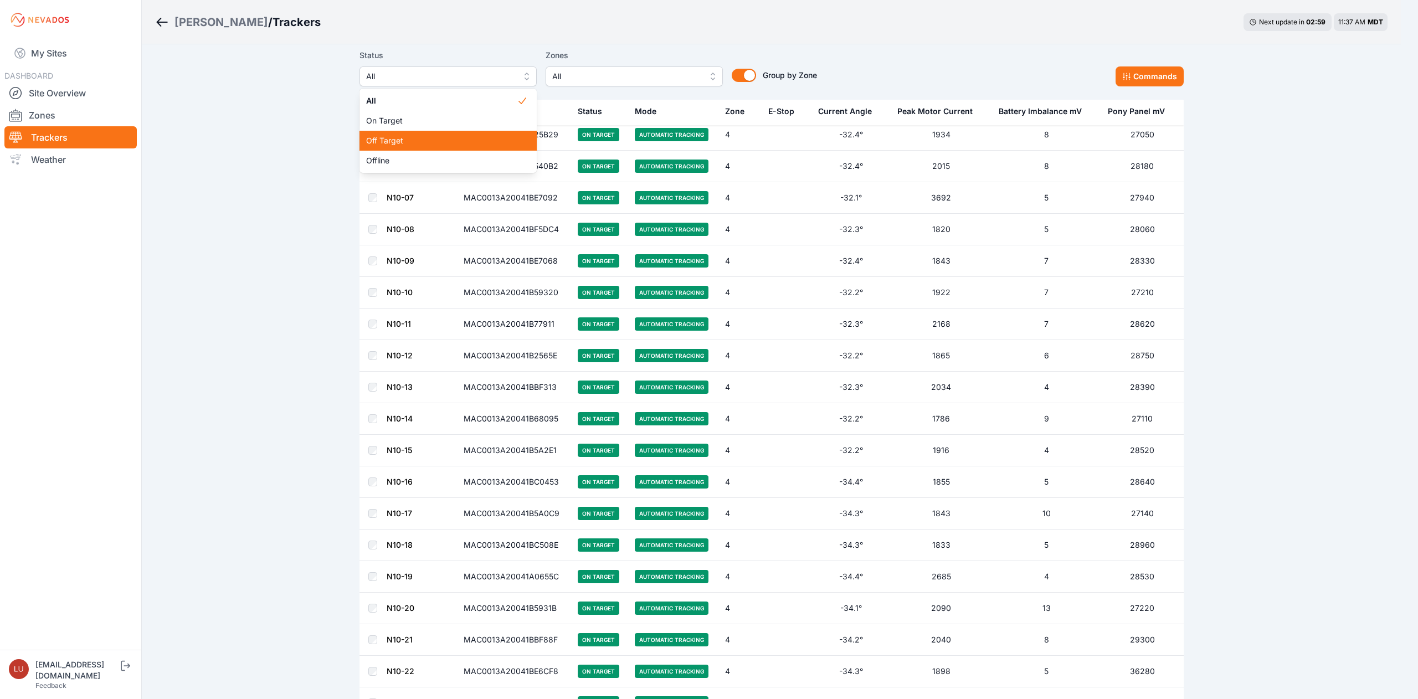
click at [455, 138] on span "Off Target" at bounding box center [441, 140] width 151 height 11
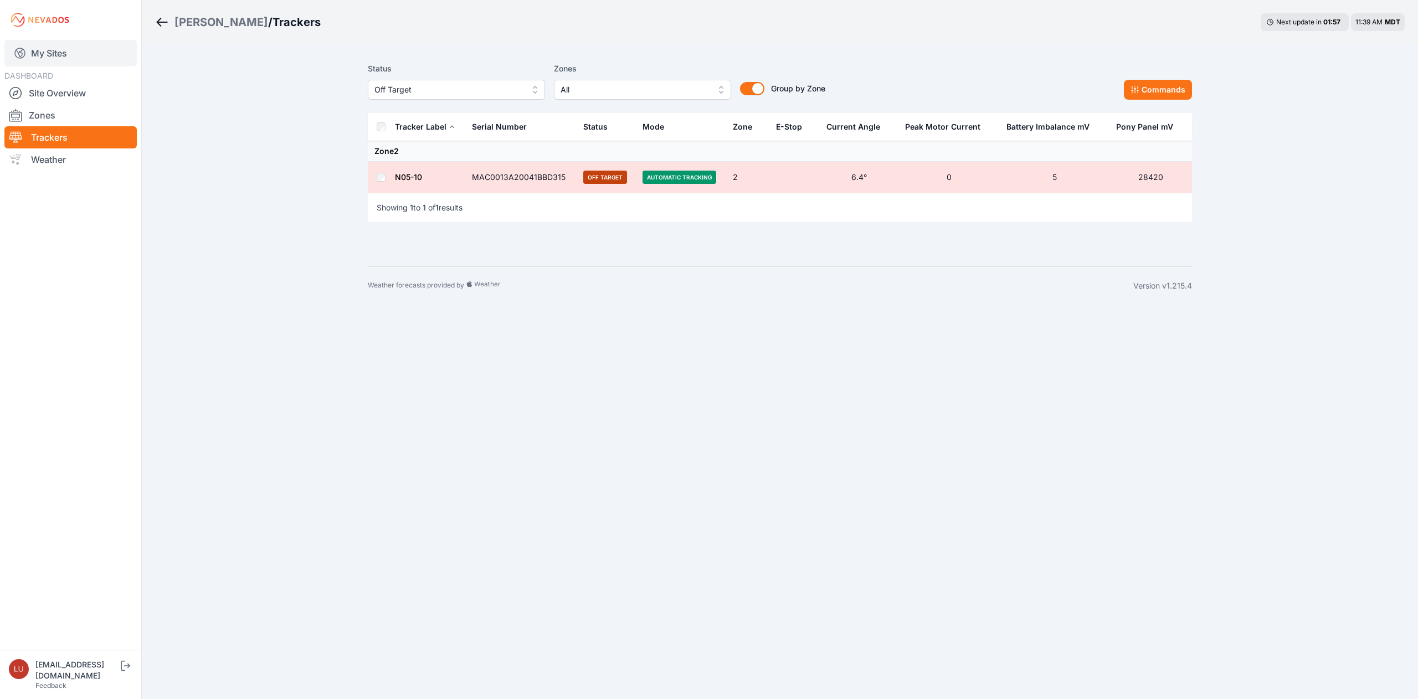
click at [56, 55] on link "My Sites" at bounding box center [70, 53] width 132 height 27
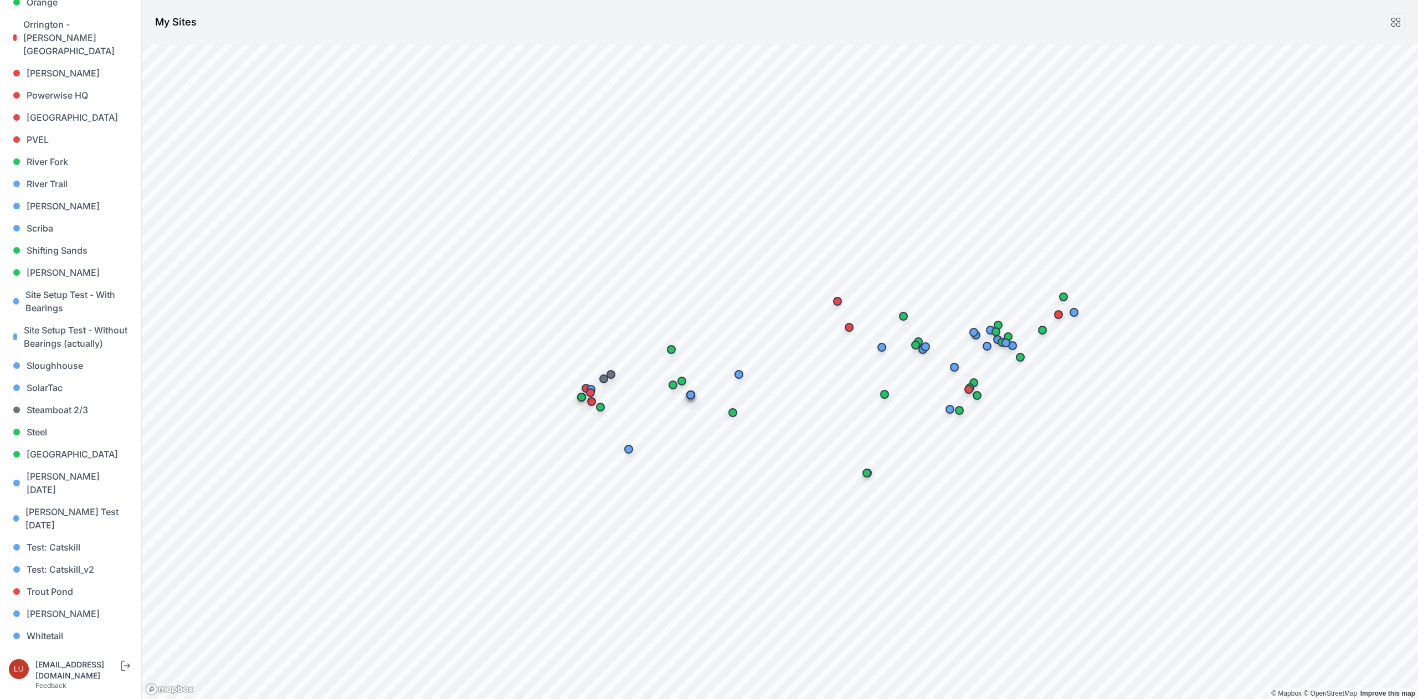
scroll to position [832, 0]
click at [47, 432] on link "Steel" at bounding box center [70, 429] width 123 height 22
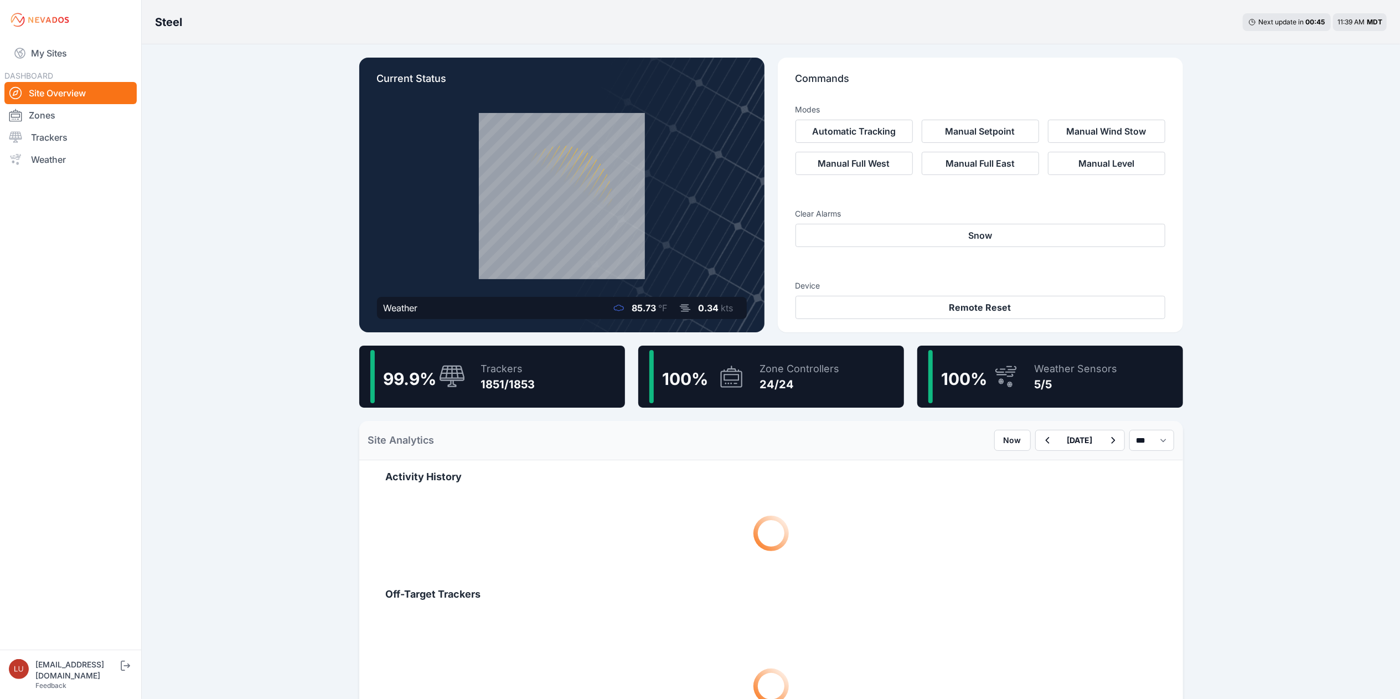
click at [555, 379] on div "99.9 % Trackers 1851/1853" at bounding box center [492, 377] width 266 height 62
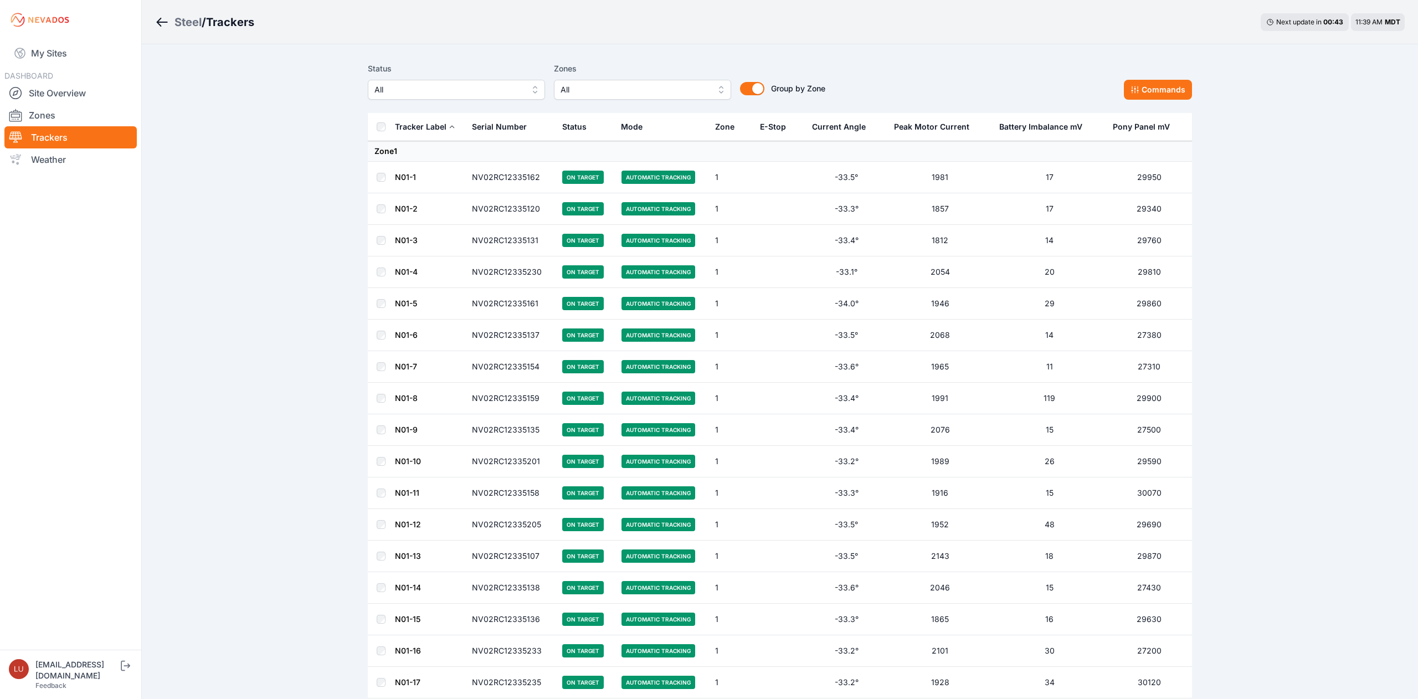
click at [508, 87] on span "All" at bounding box center [448, 89] width 148 height 13
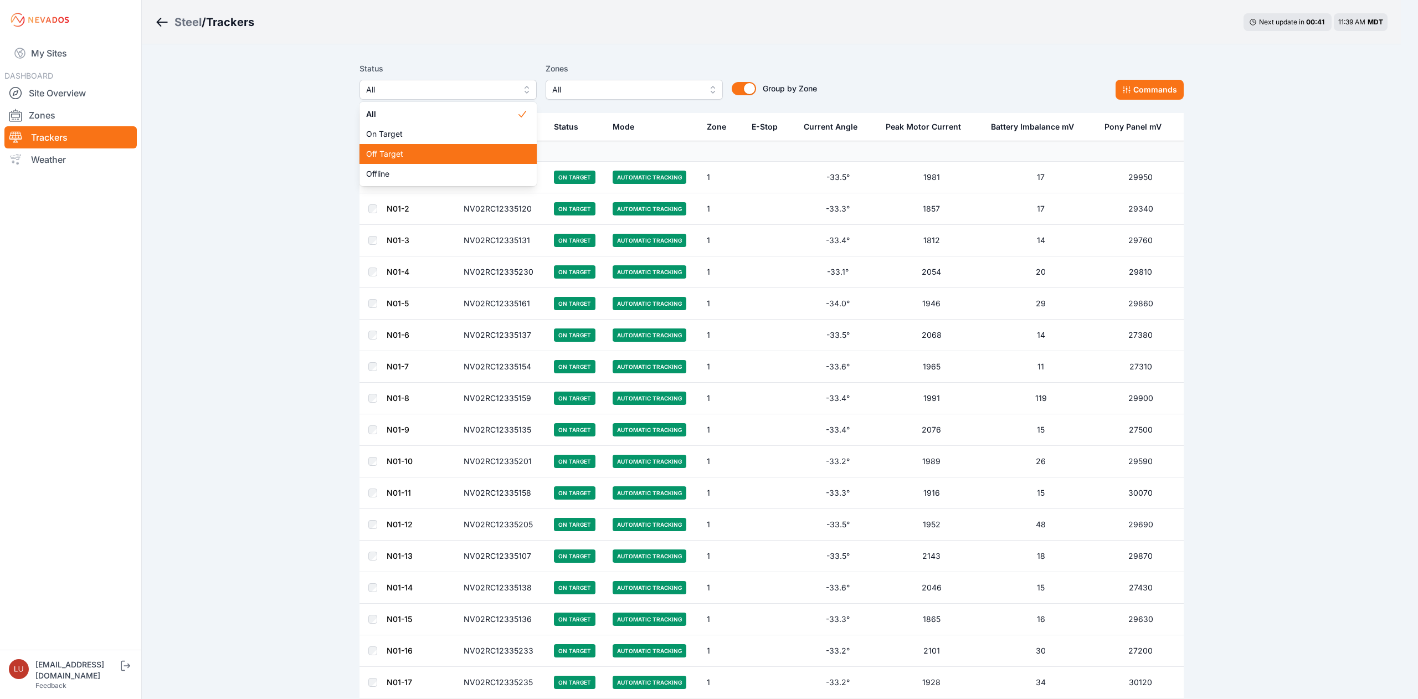
click at [461, 148] on span "Off Target" at bounding box center [441, 153] width 151 height 11
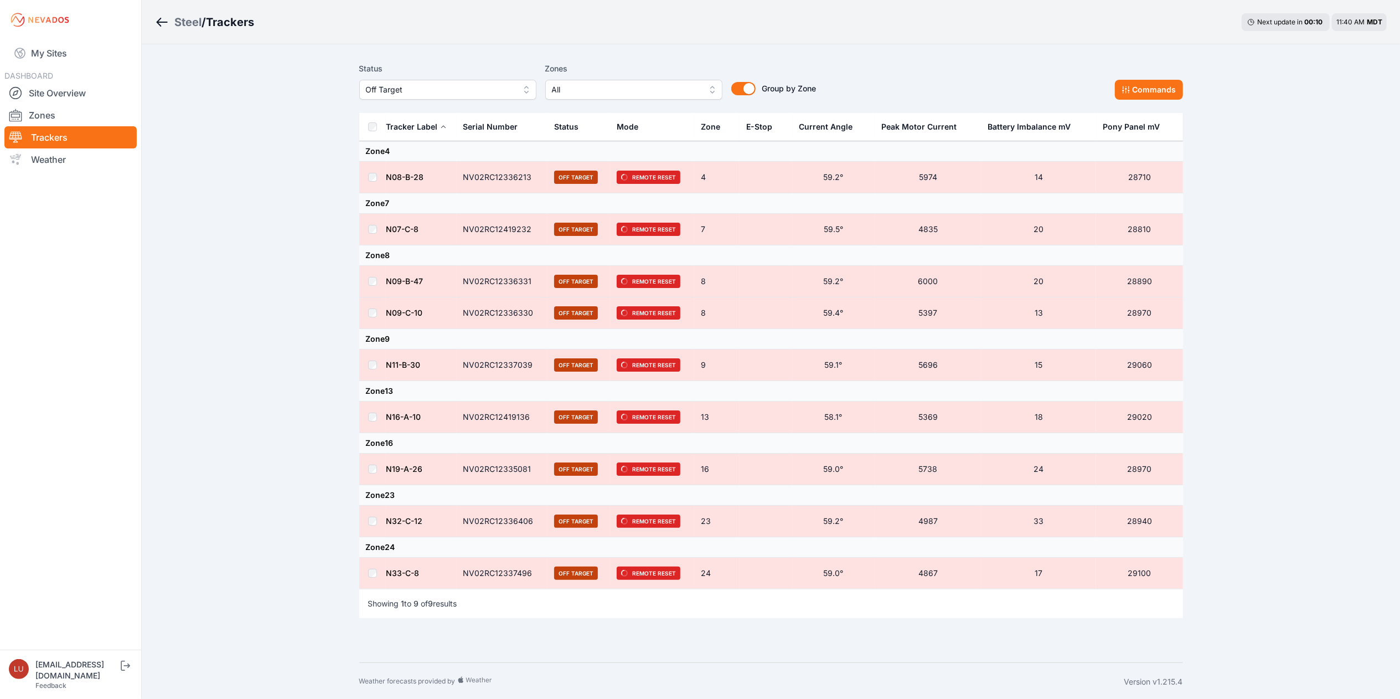
click at [190, 24] on div "Steel" at bounding box center [187, 22] width 27 height 16
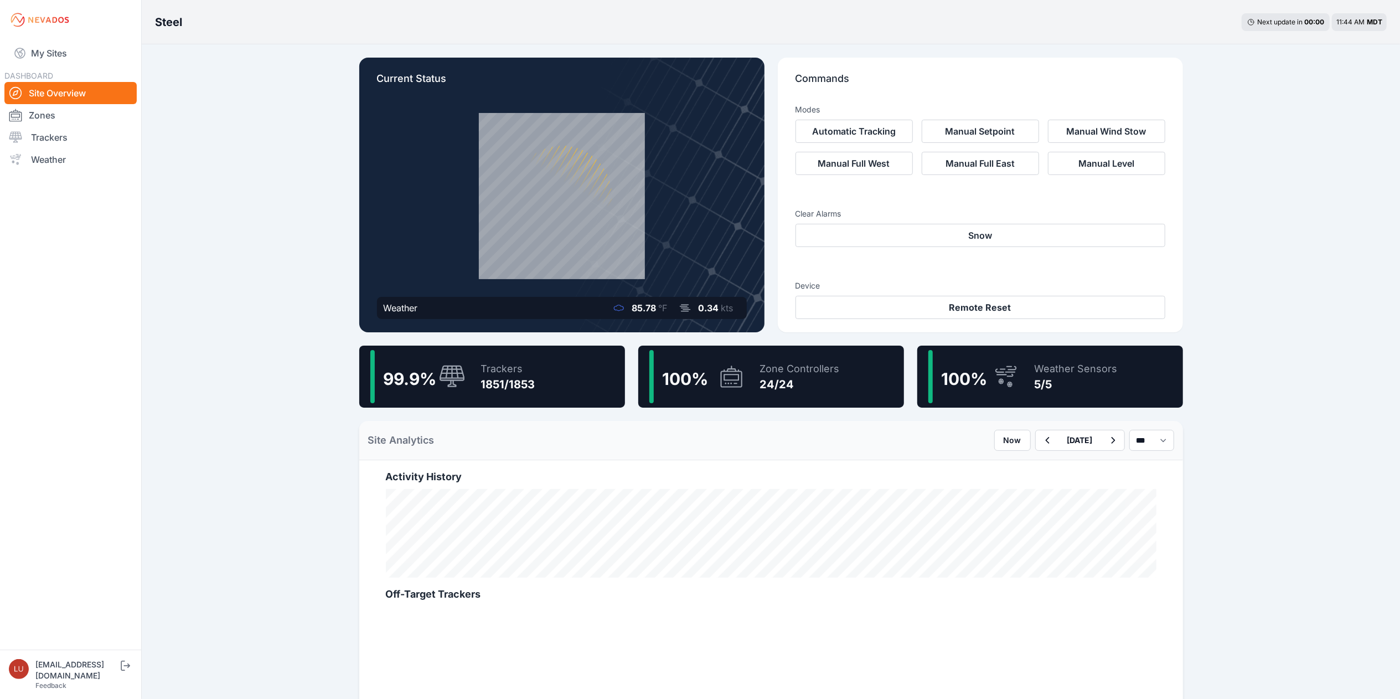
click at [478, 372] on div "Trackers 1851/1853" at bounding box center [502, 376] width 65 height 53
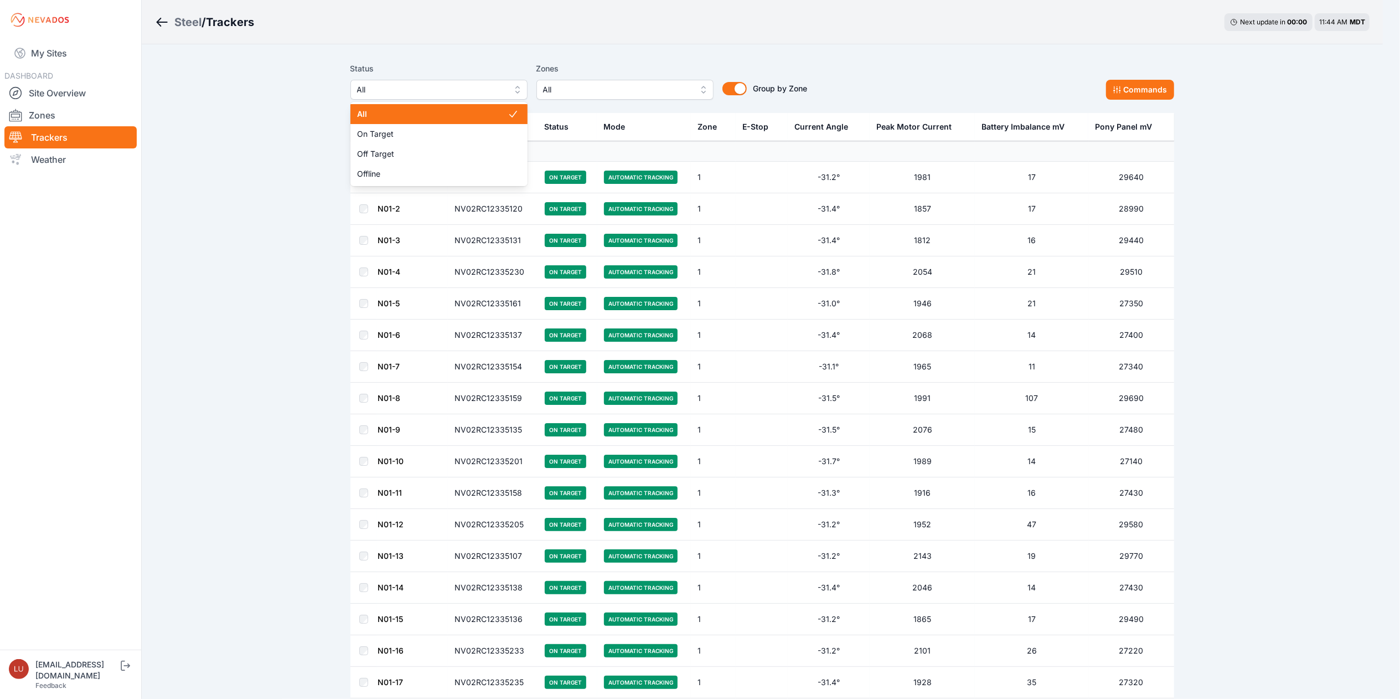
click at [472, 87] on span "All" at bounding box center [431, 89] width 148 height 13
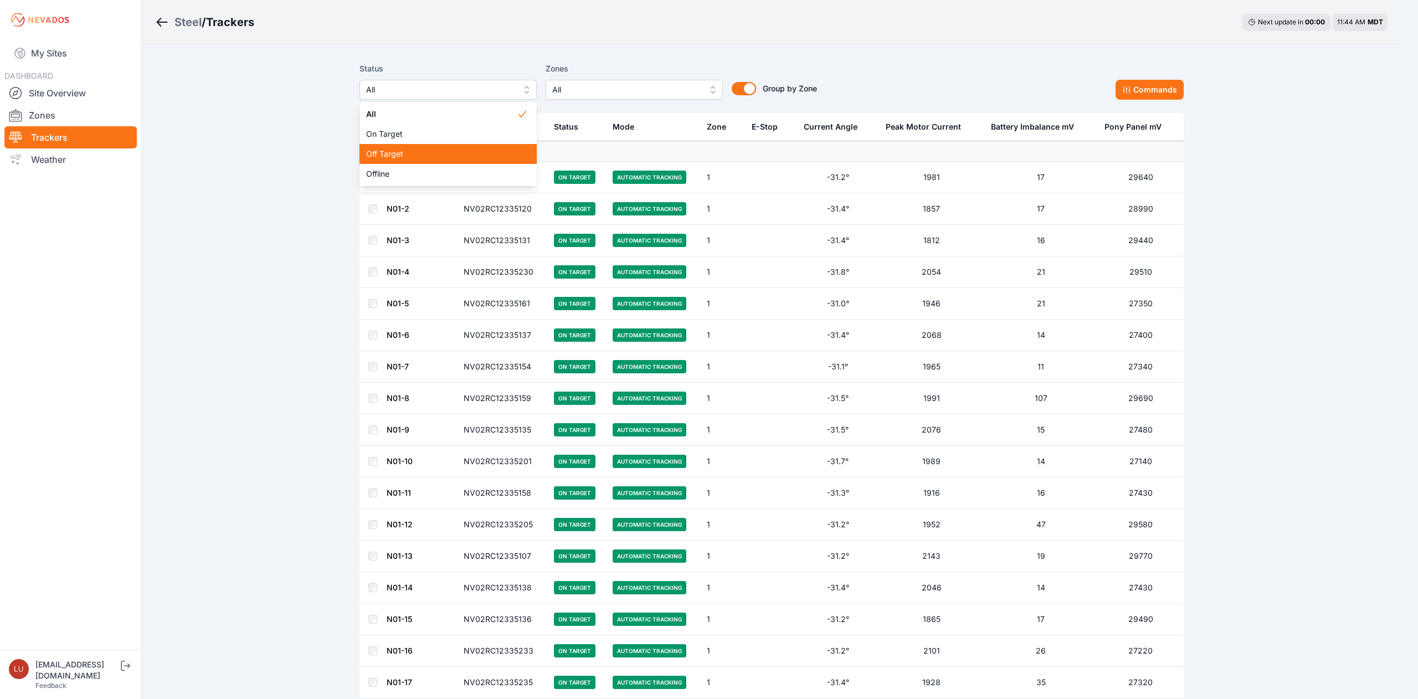
click at [439, 152] on span "Off Target" at bounding box center [441, 153] width 151 height 11
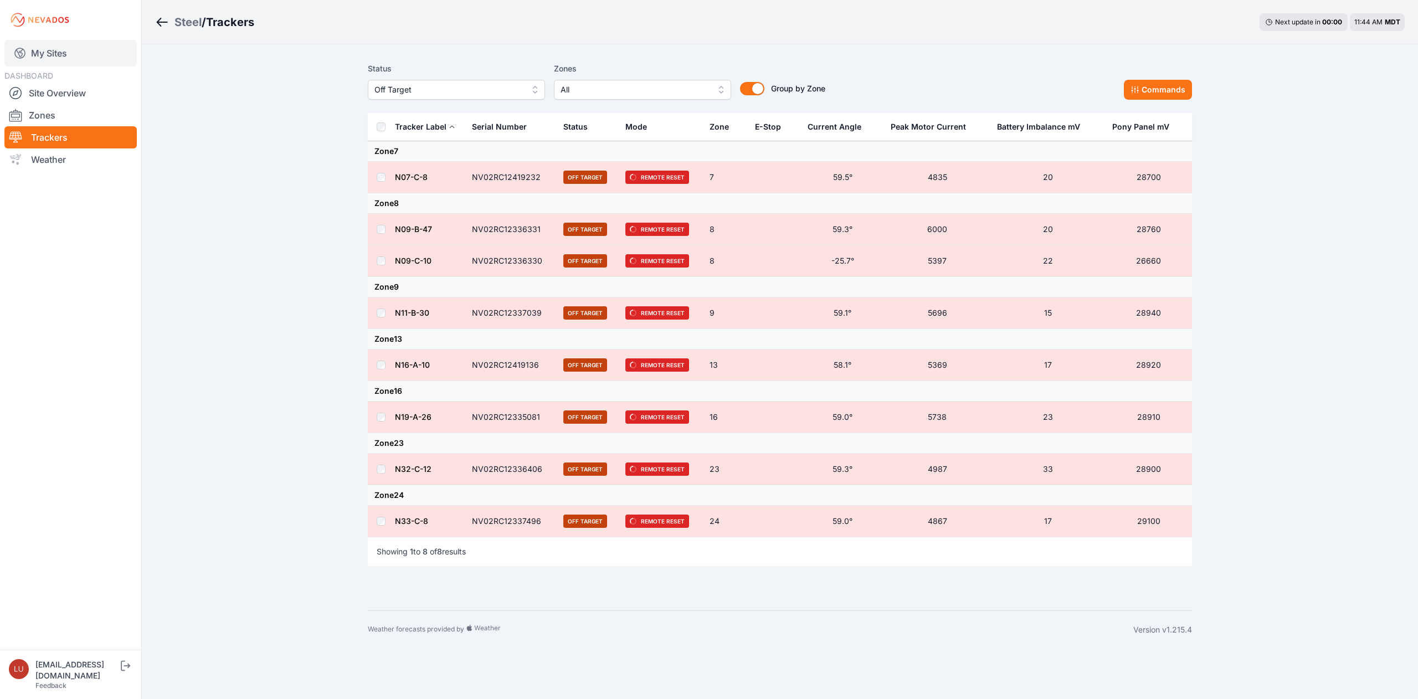
click at [48, 48] on link "My Sites" at bounding box center [70, 53] width 132 height 27
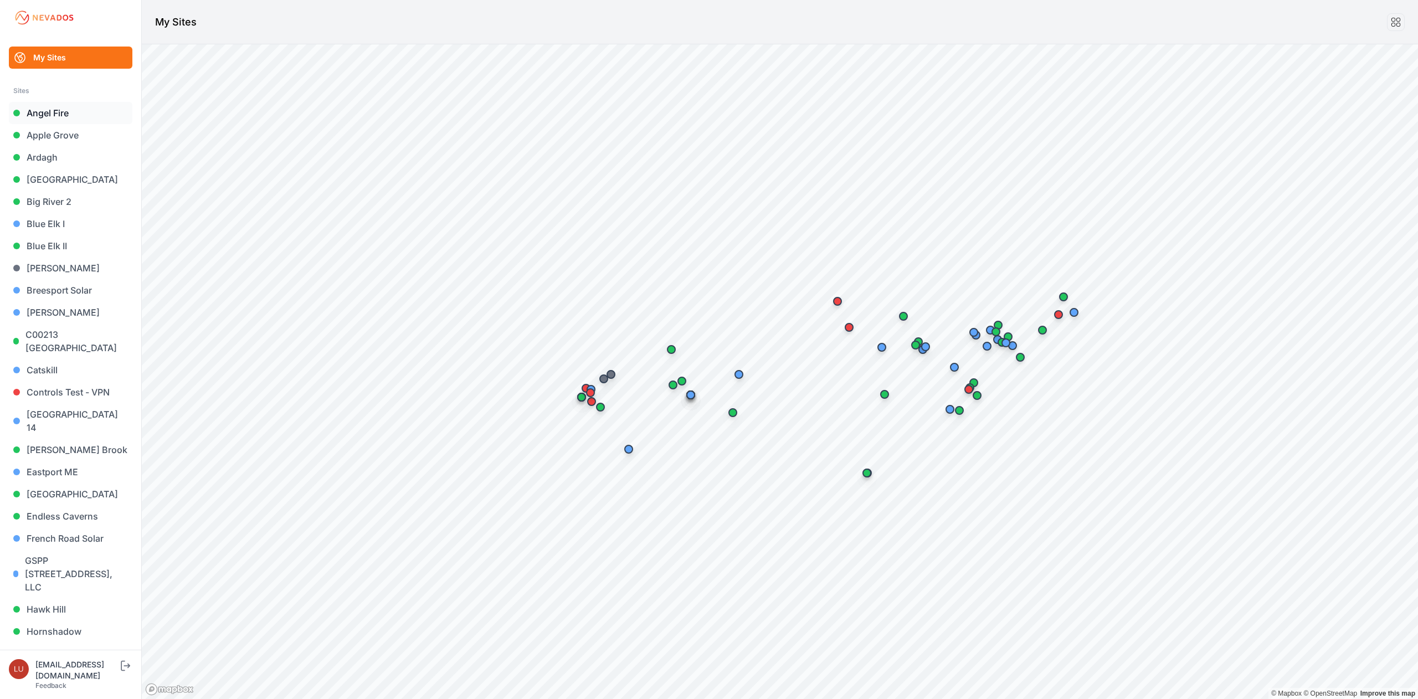
click at [56, 114] on link "Angel Fire" at bounding box center [70, 113] width 123 height 22
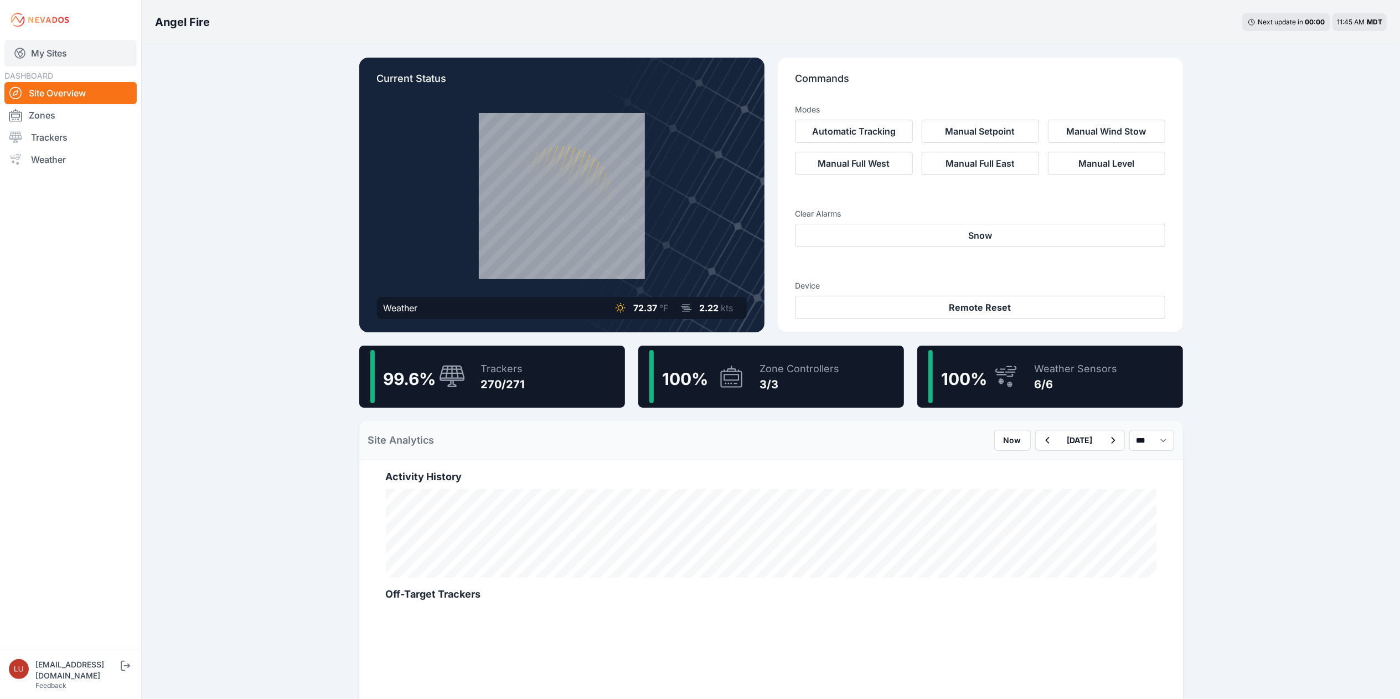
click at [59, 53] on link "My Sites" at bounding box center [70, 53] width 132 height 27
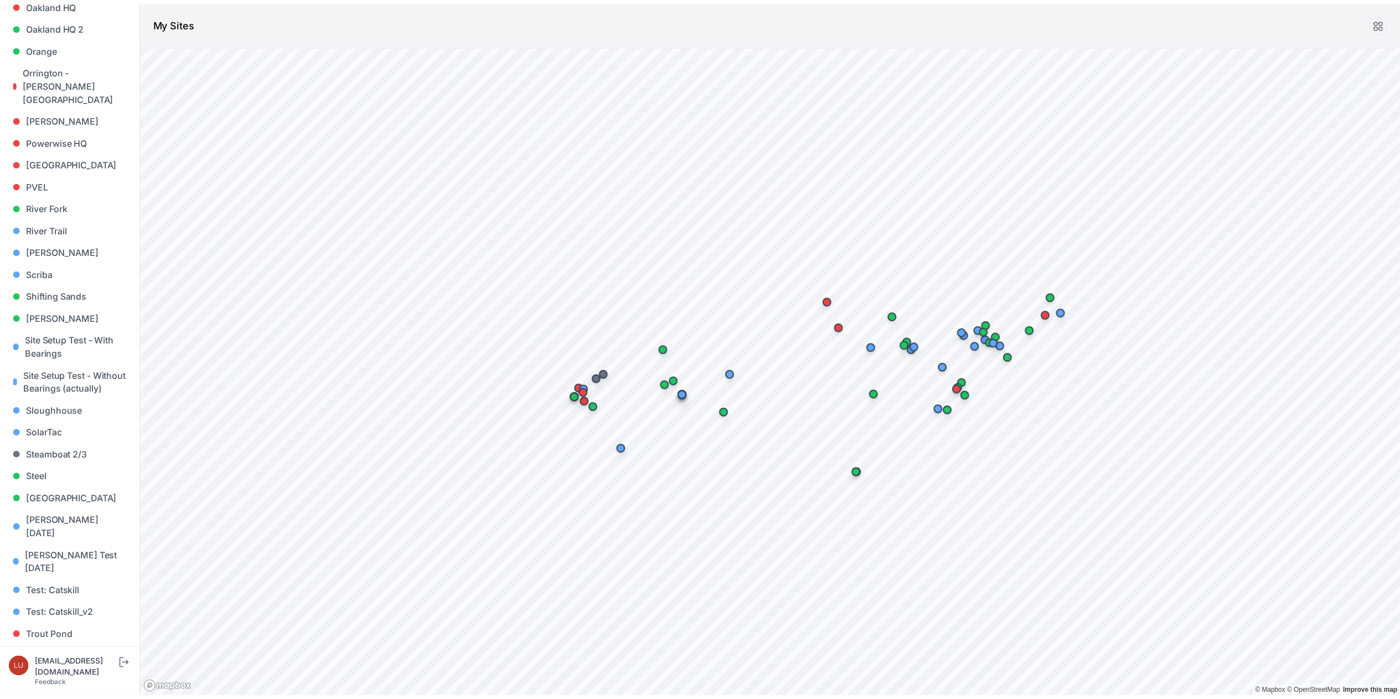
scroll to position [832, 0]
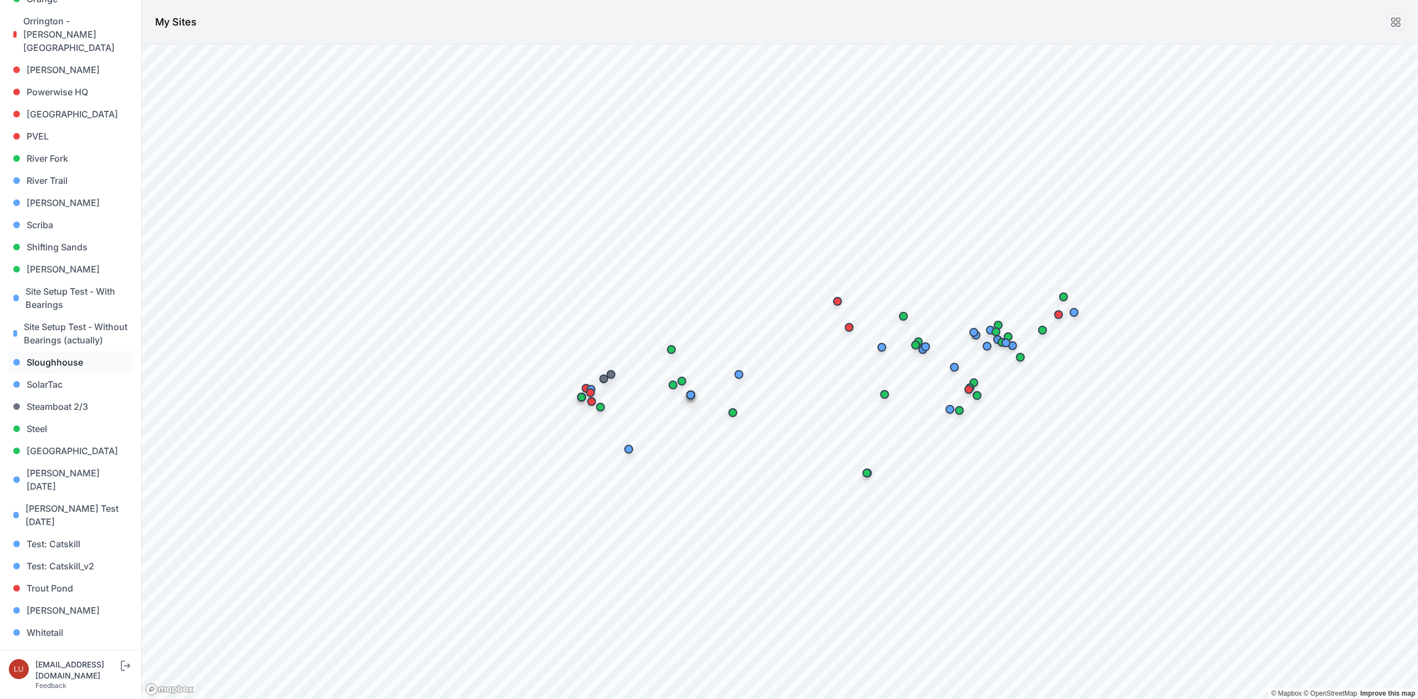
click at [38, 360] on link "Sloughhouse" at bounding box center [70, 362] width 123 height 22
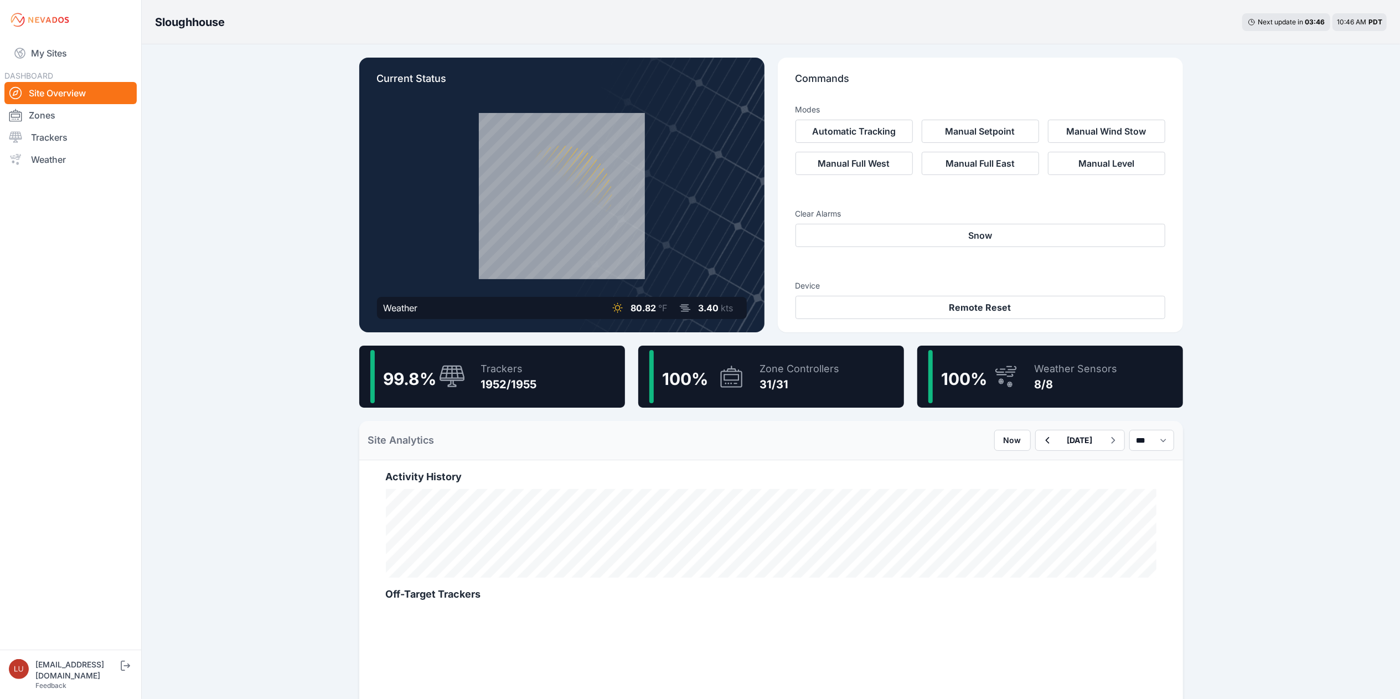
click at [579, 380] on div "99.8 % Trackers 1952/1955" at bounding box center [492, 377] width 266 height 62
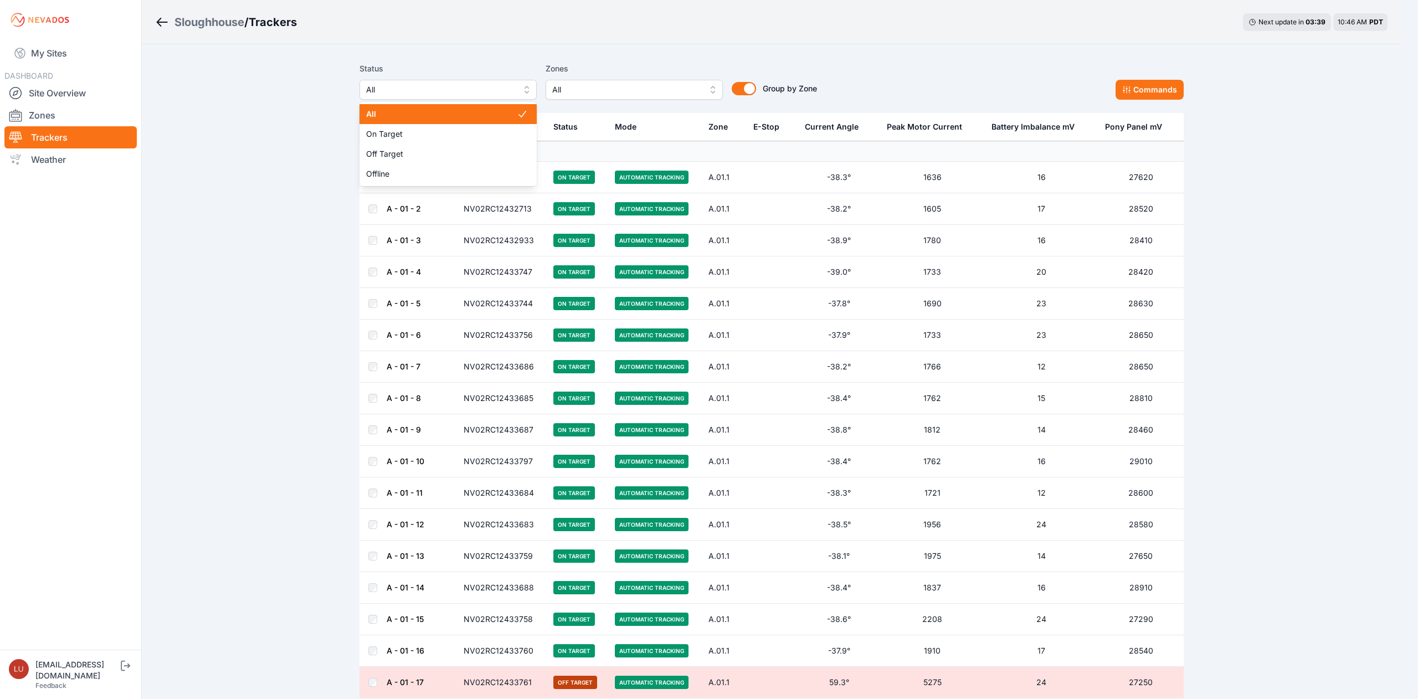
click at [426, 91] on span "All" at bounding box center [440, 89] width 148 height 13
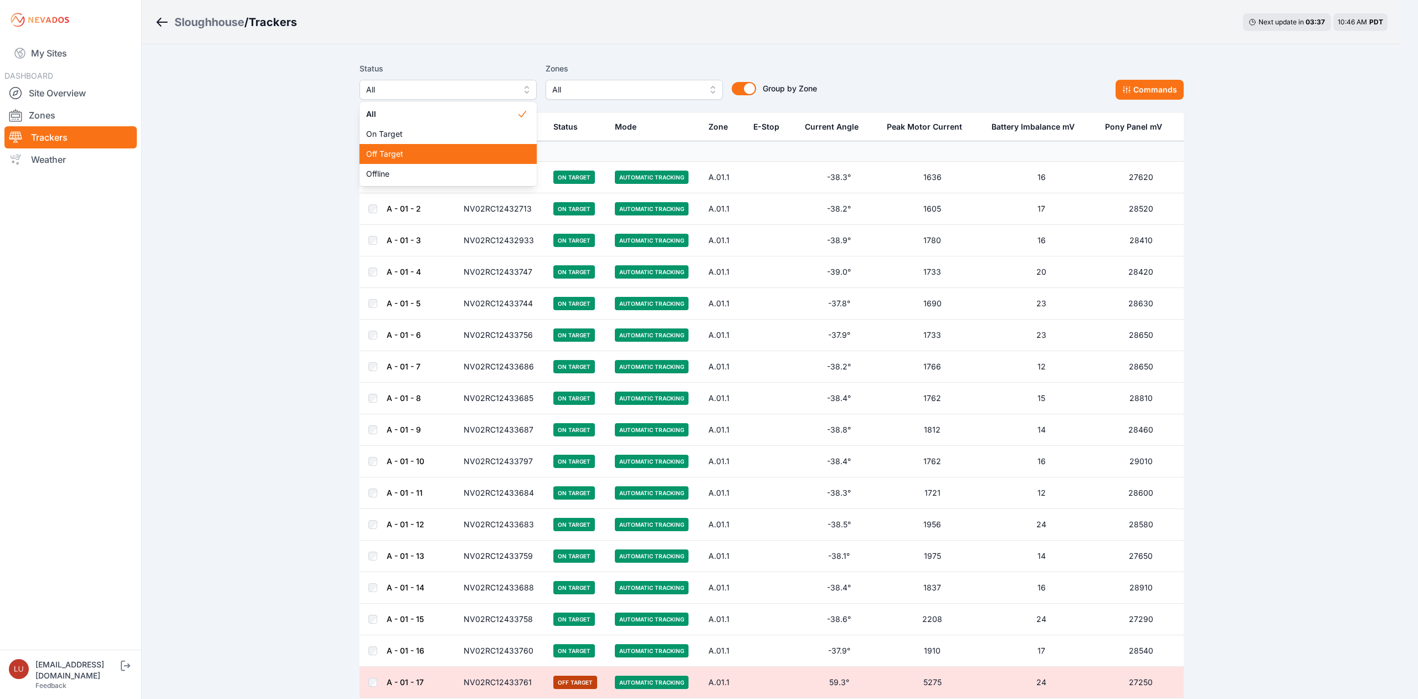
click at [425, 150] on span "Off Target" at bounding box center [441, 153] width 151 height 11
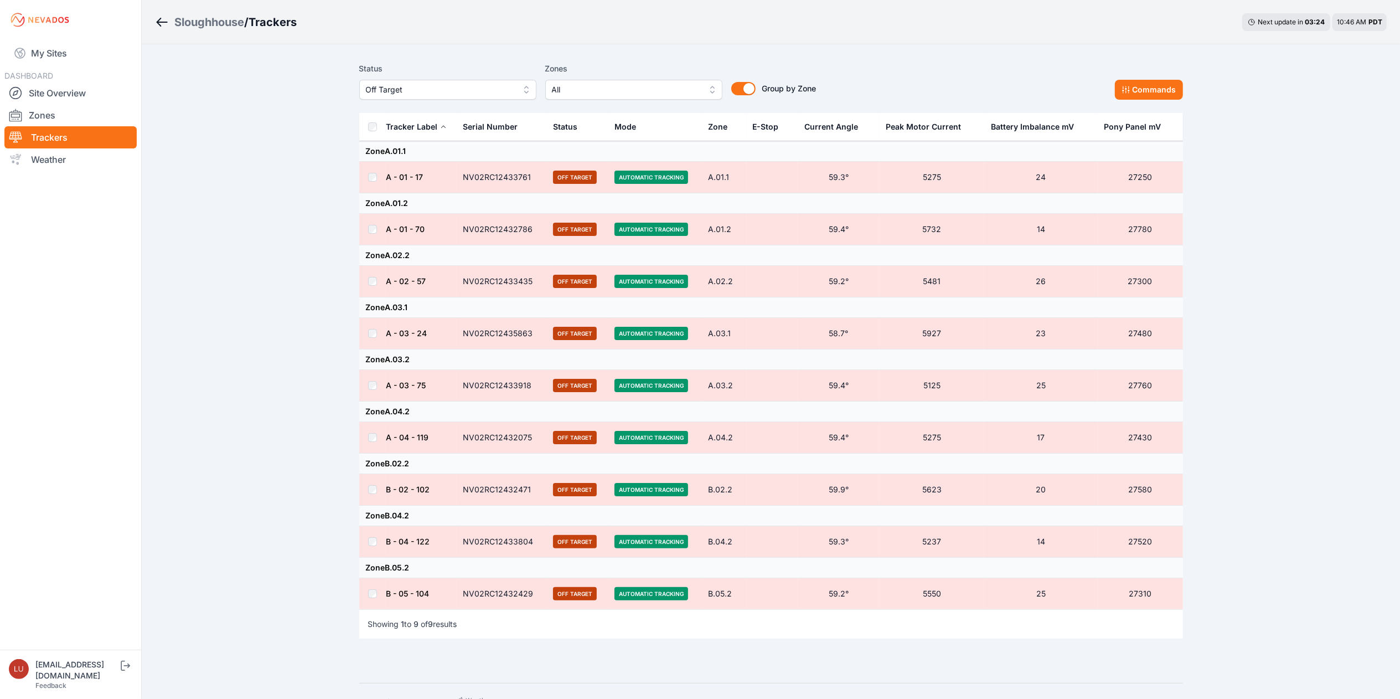
click at [896, 671] on div "Status Off Target Zones All Group by Zone Group by Zone Commands Tracker Label …" at bounding box center [771, 363] width 851 height 638
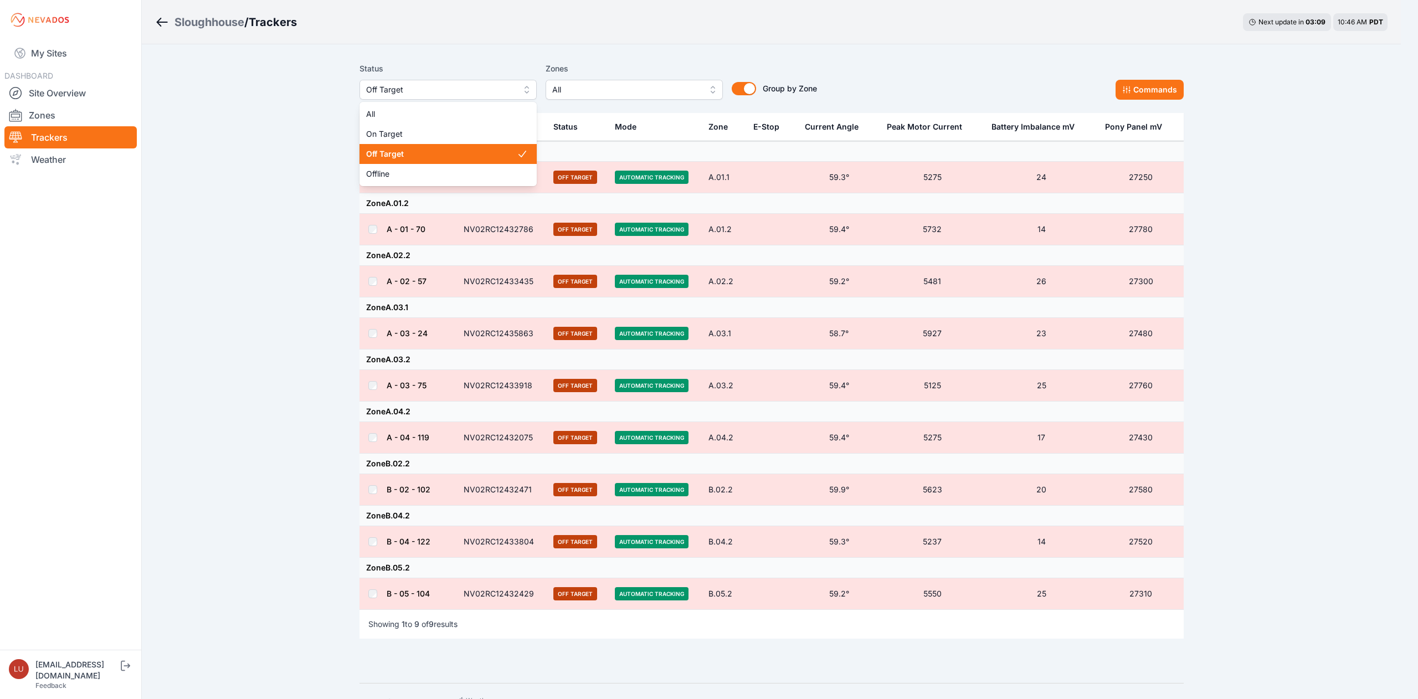
click at [432, 86] on span "Off Target" at bounding box center [440, 89] width 148 height 13
click at [513, 47] on div "Status Off Target All On Target Off Target Offline Zones All Group by Zone Grou…" at bounding box center [771, 363] width 851 height 638
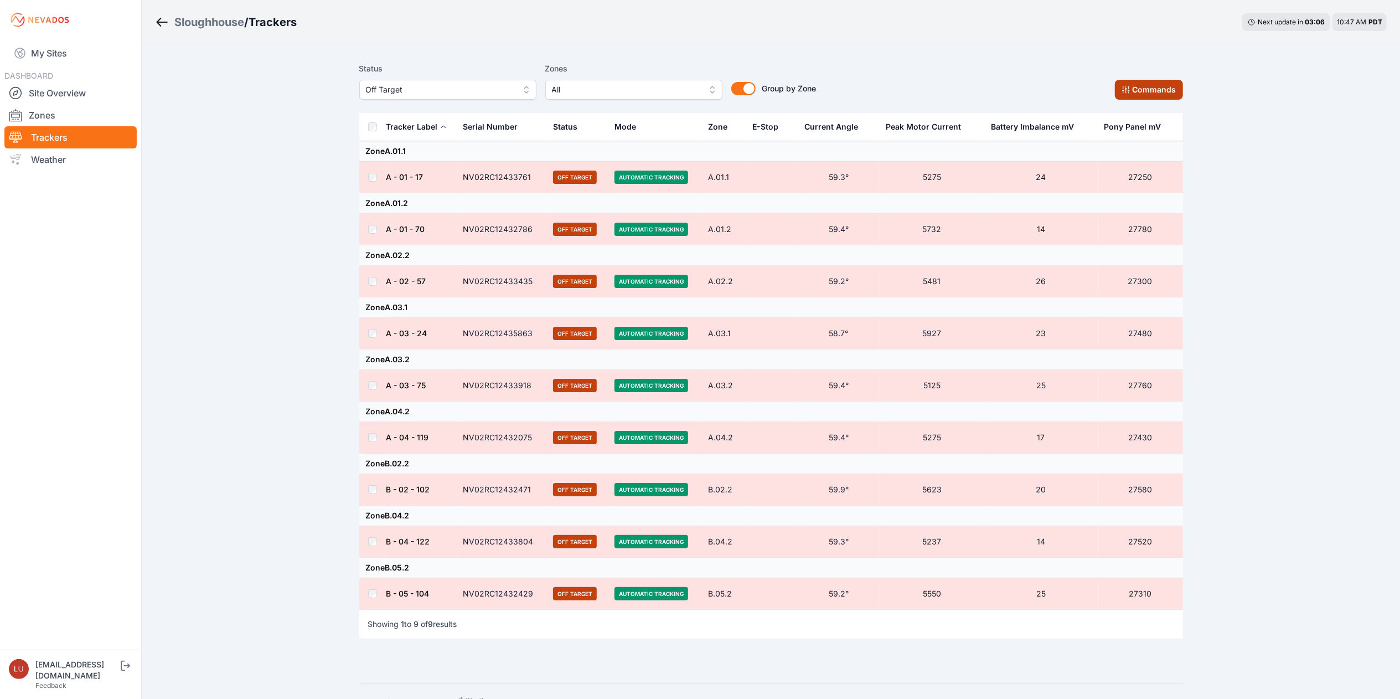
click at [1128, 87] on icon at bounding box center [1126, 89] width 9 height 9
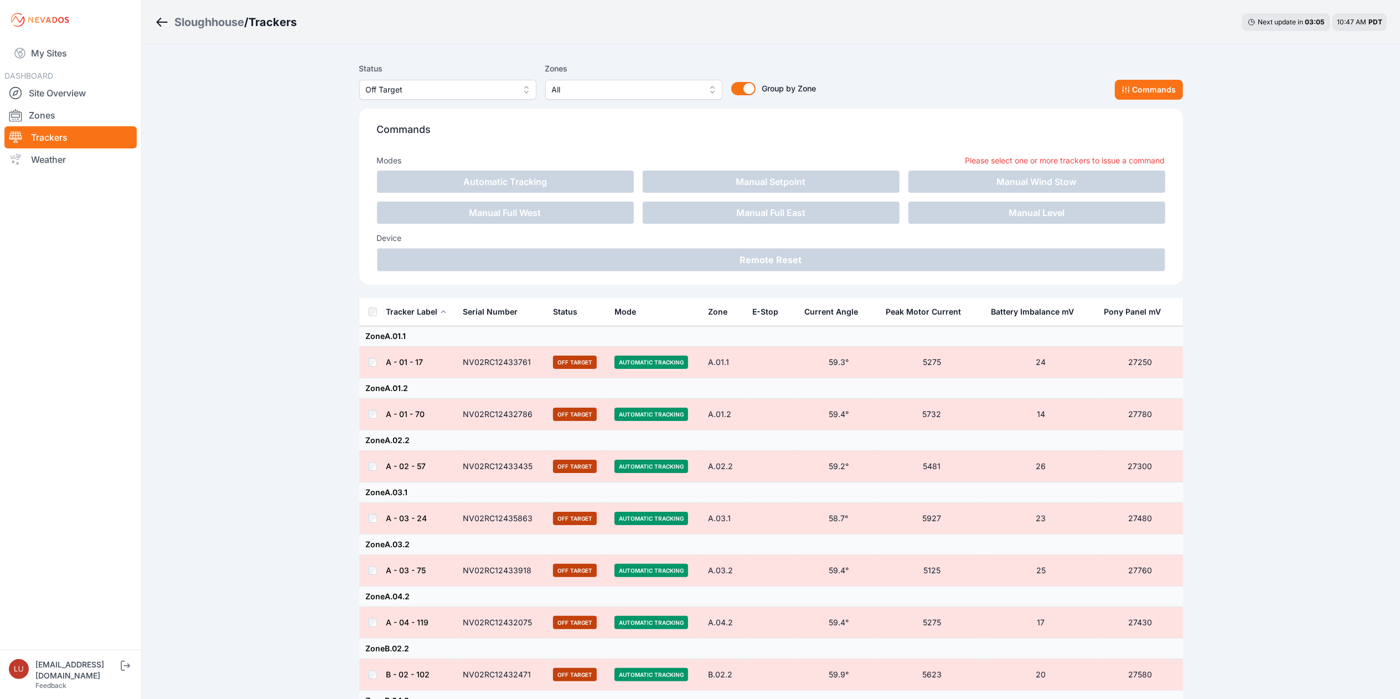
click at [373, 307] on th at bounding box center [372, 312] width 27 height 28
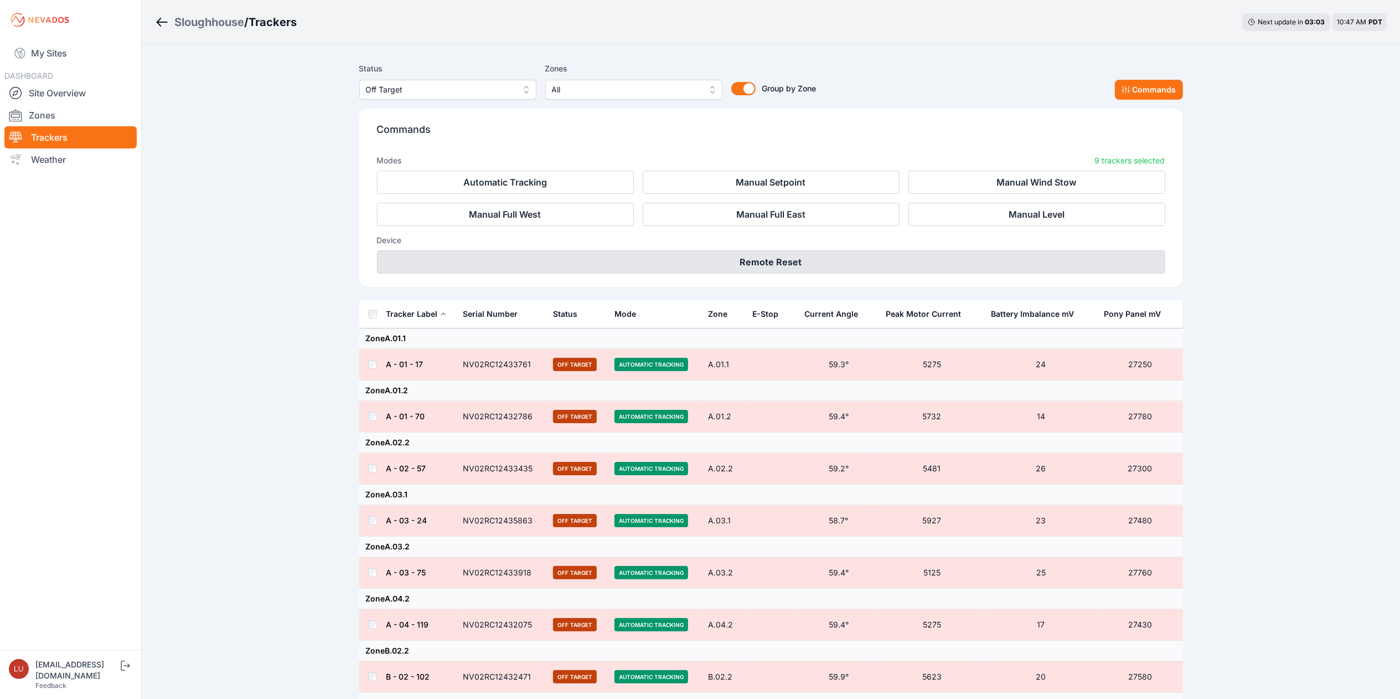
click at [669, 265] on button "Remote Reset" at bounding box center [771, 261] width 789 height 23
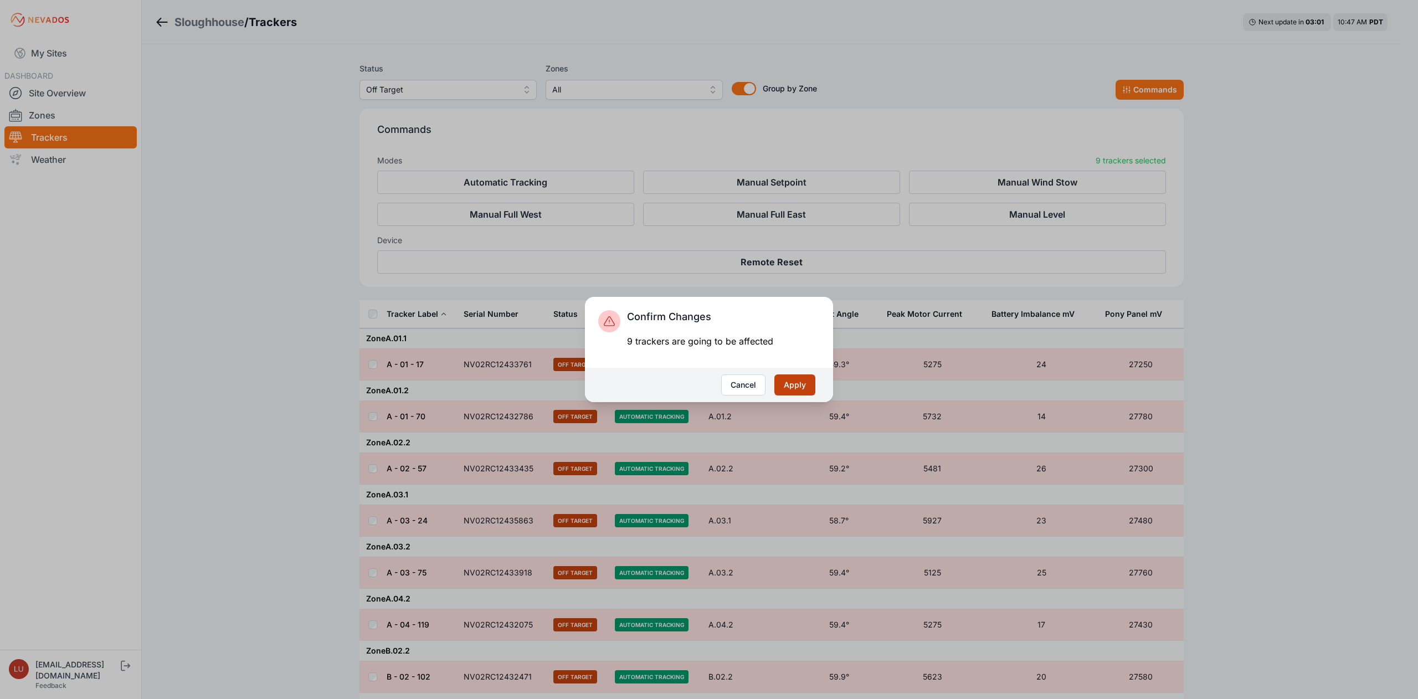
click at [800, 385] on button "Apply" at bounding box center [794, 384] width 41 height 21
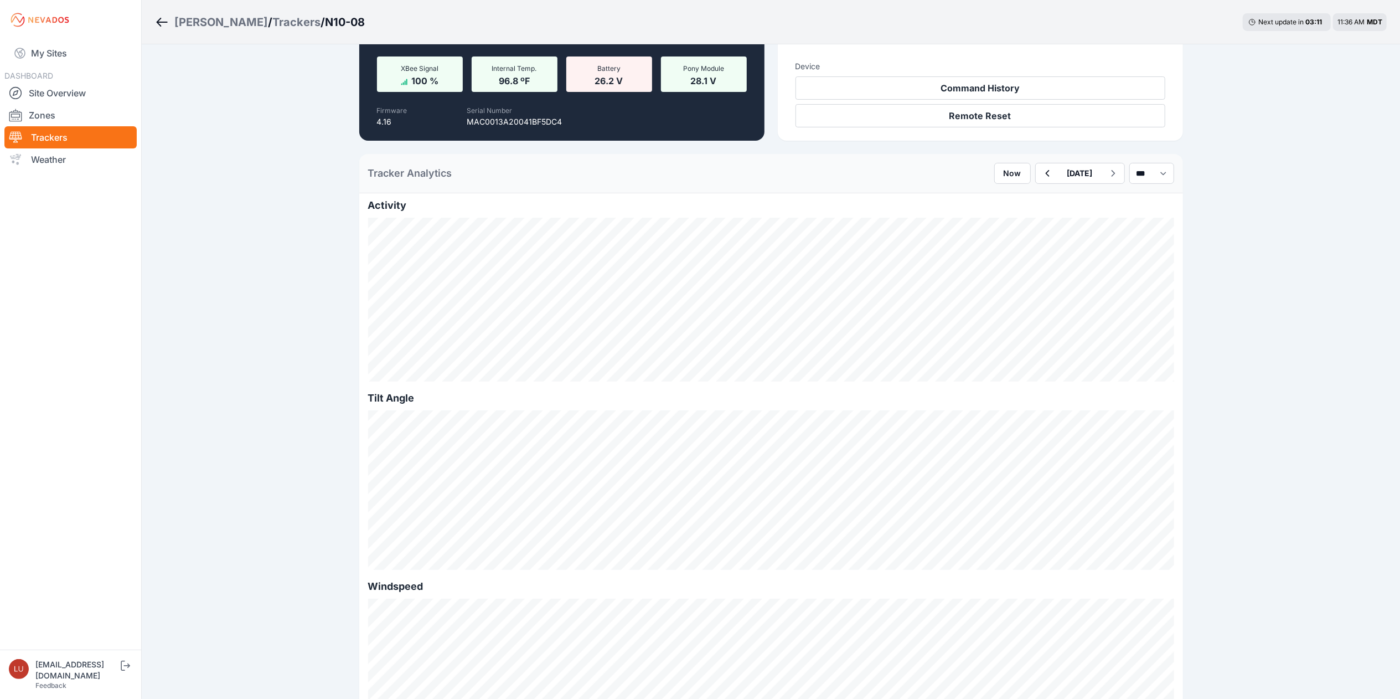
scroll to position [167, 0]
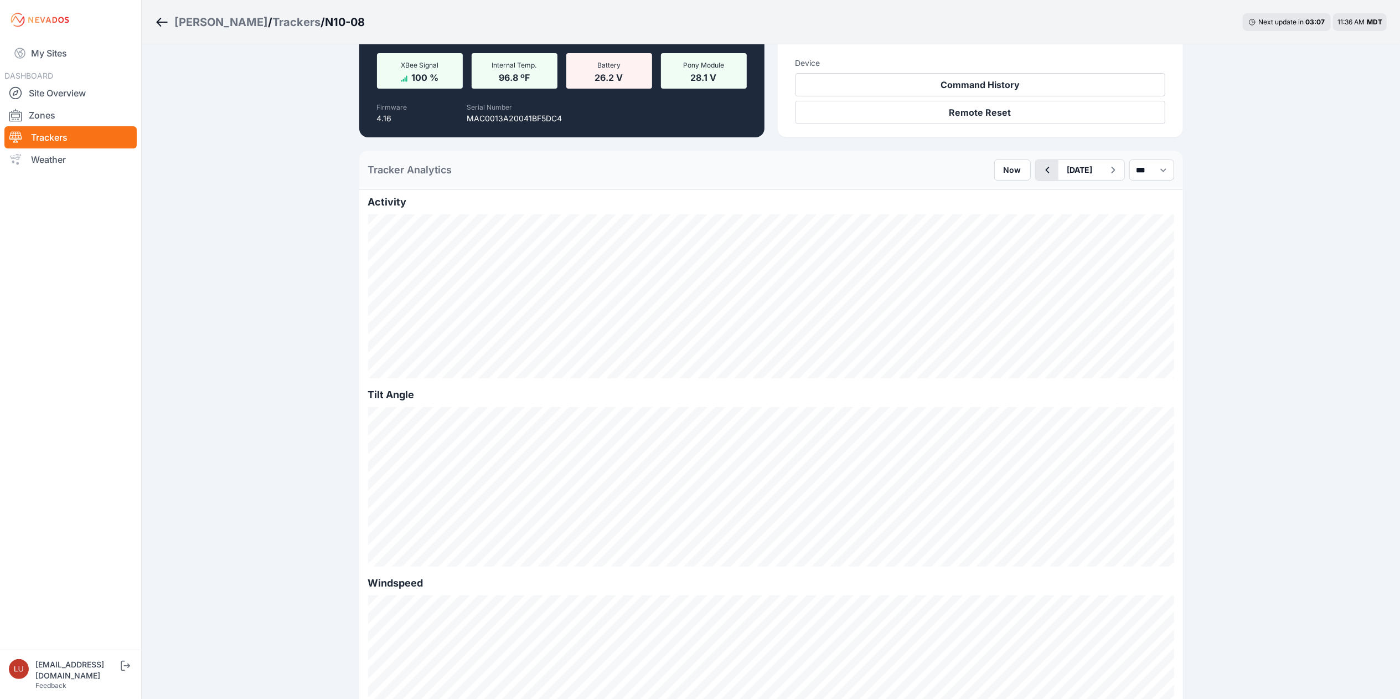
click at [1040, 174] on icon "button" at bounding box center [1047, 169] width 14 height 13
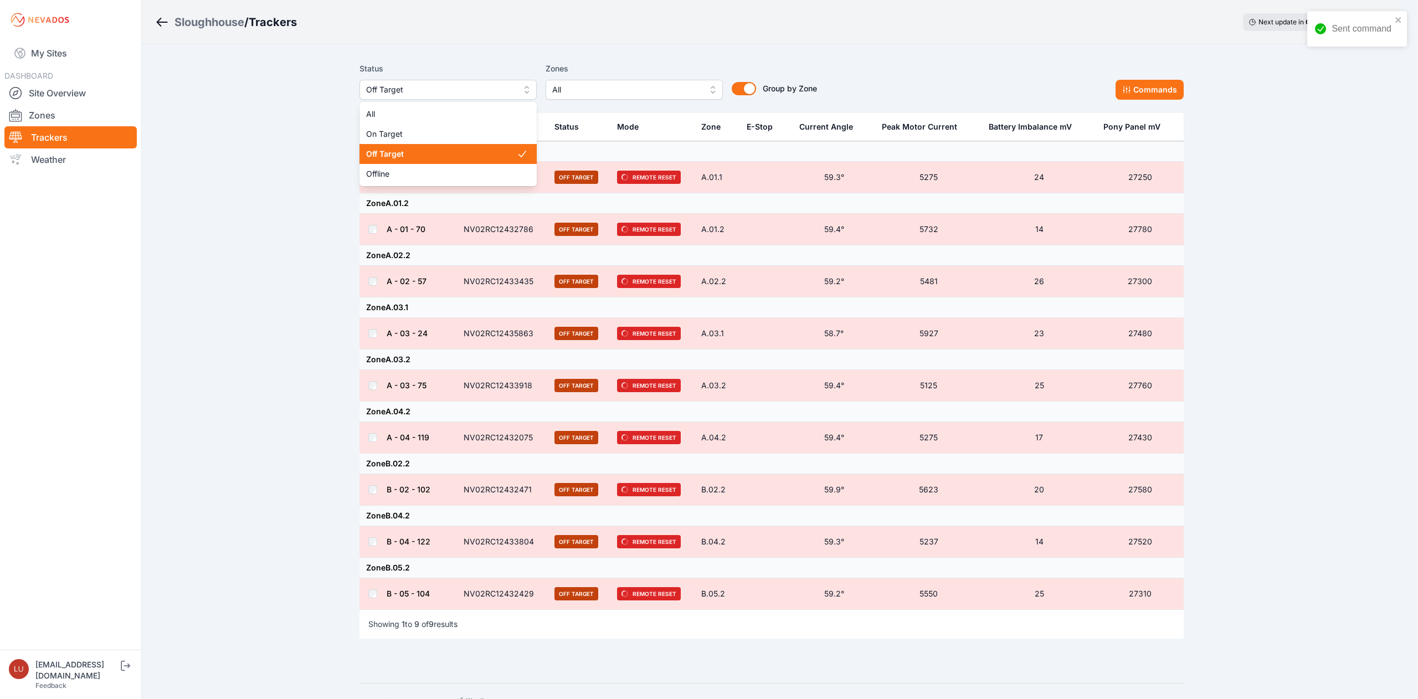
click at [398, 83] on span "Off Target" at bounding box center [440, 89] width 148 height 13
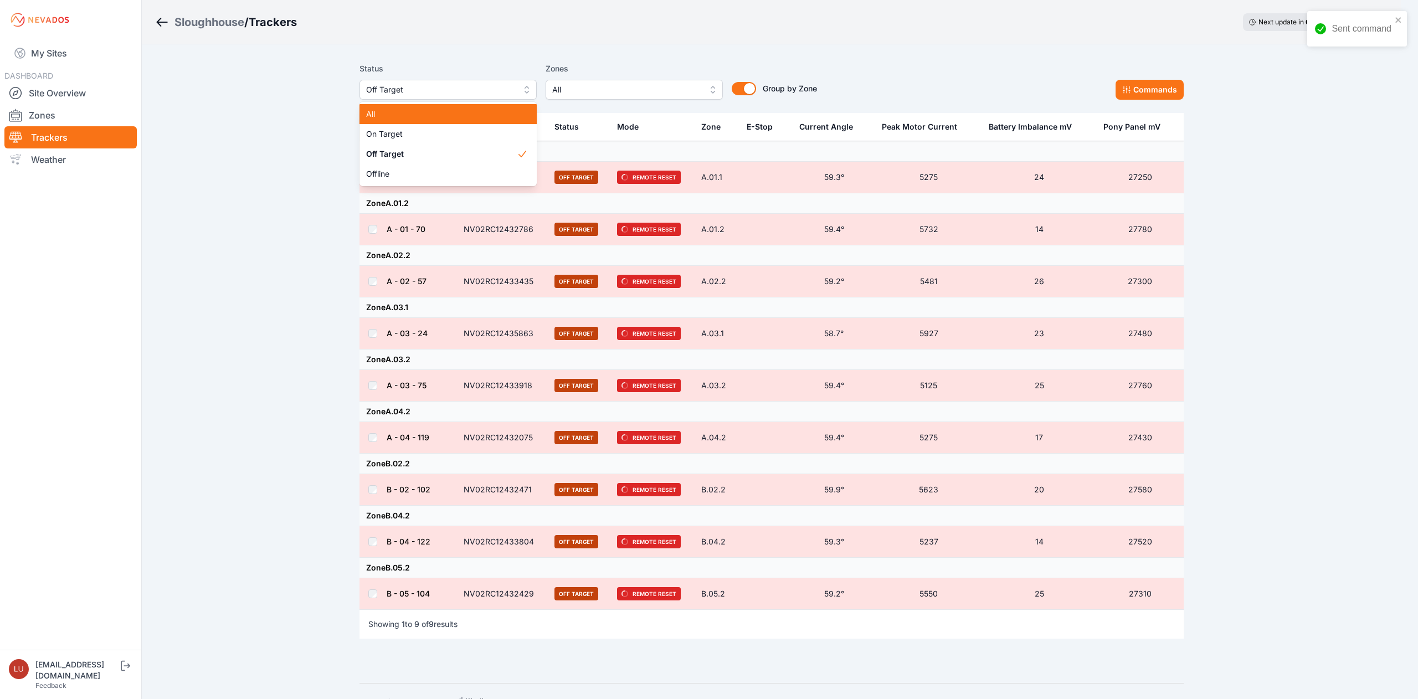
click at [401, 107] on div "All" at bounding box center [447, 114] width 177 height 20
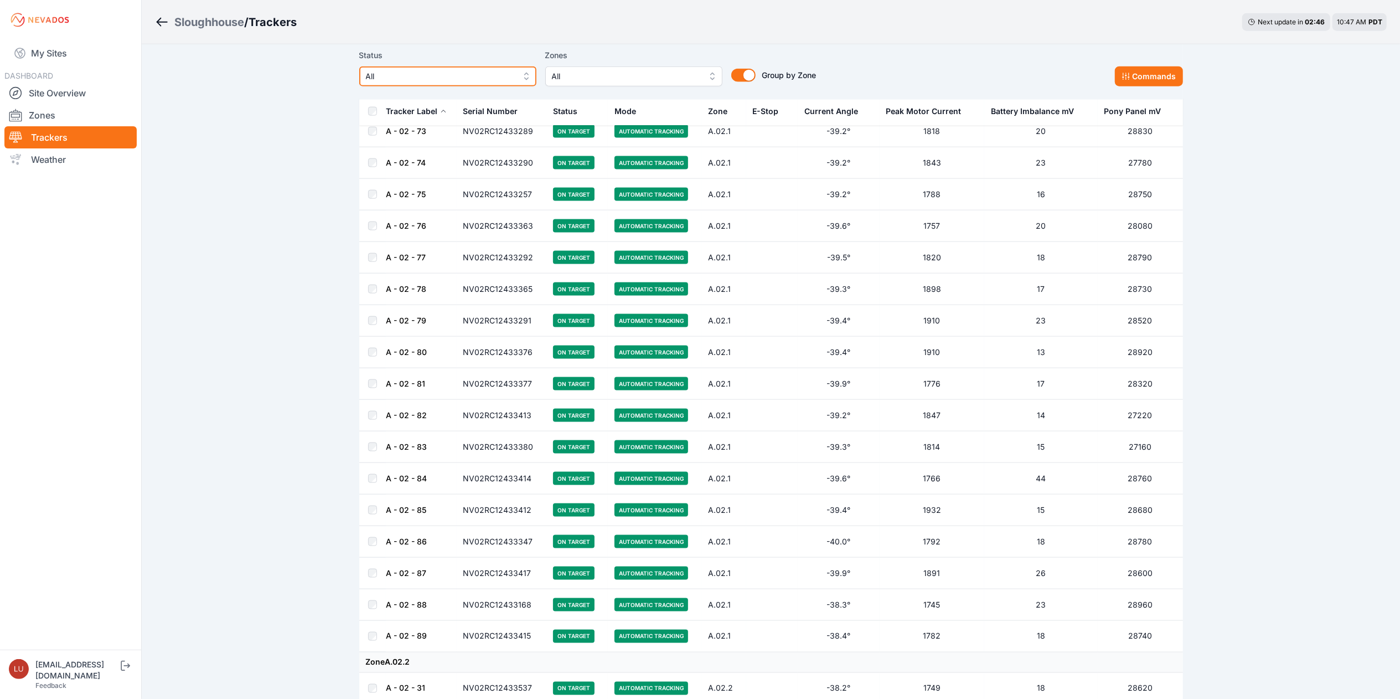
scroll to position [6001, 0]
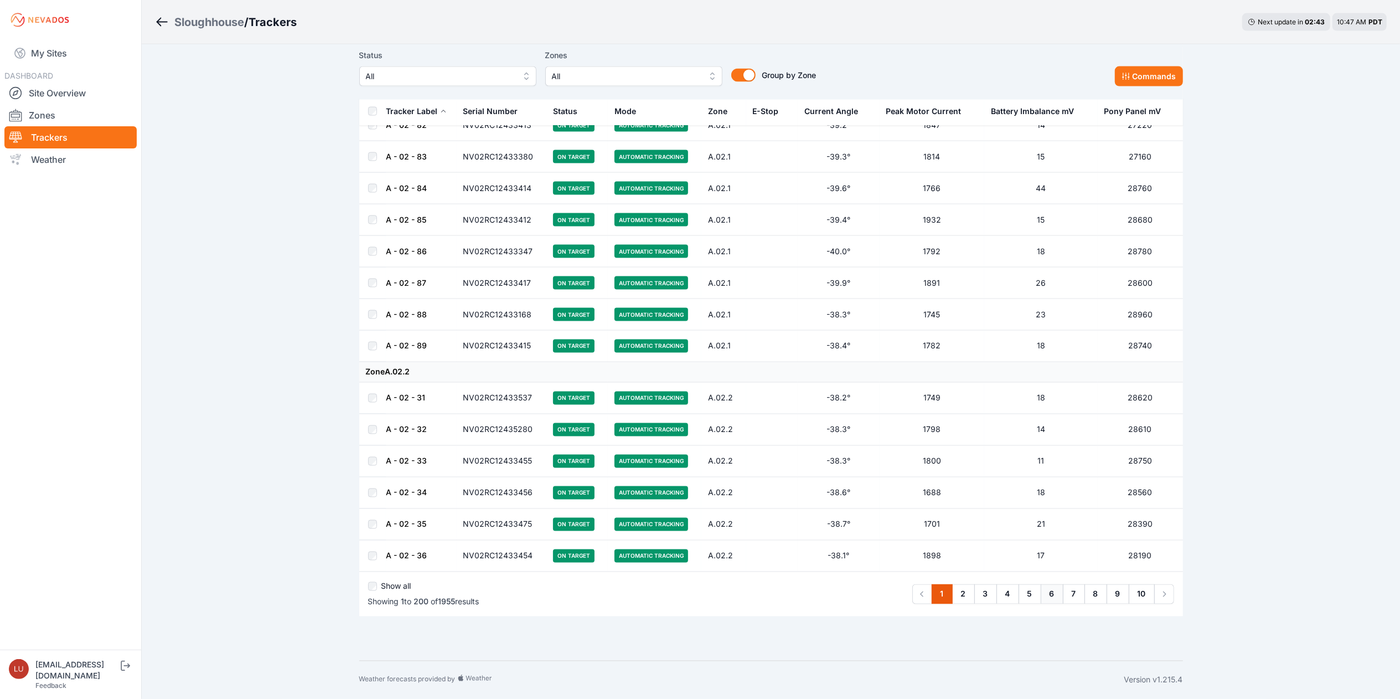
click at [1050, 600] on link "6" at bounding box center [1052, 594] width 23 height 20
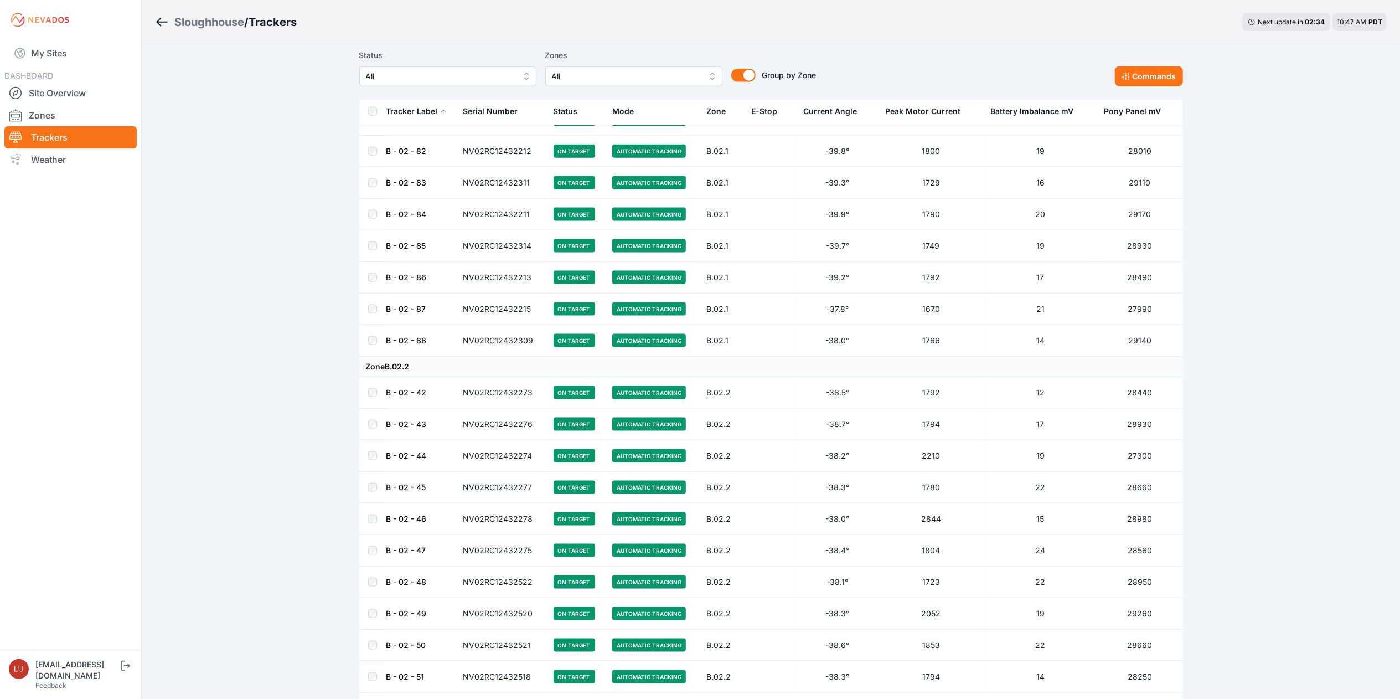
scroll to position [6023, 0]
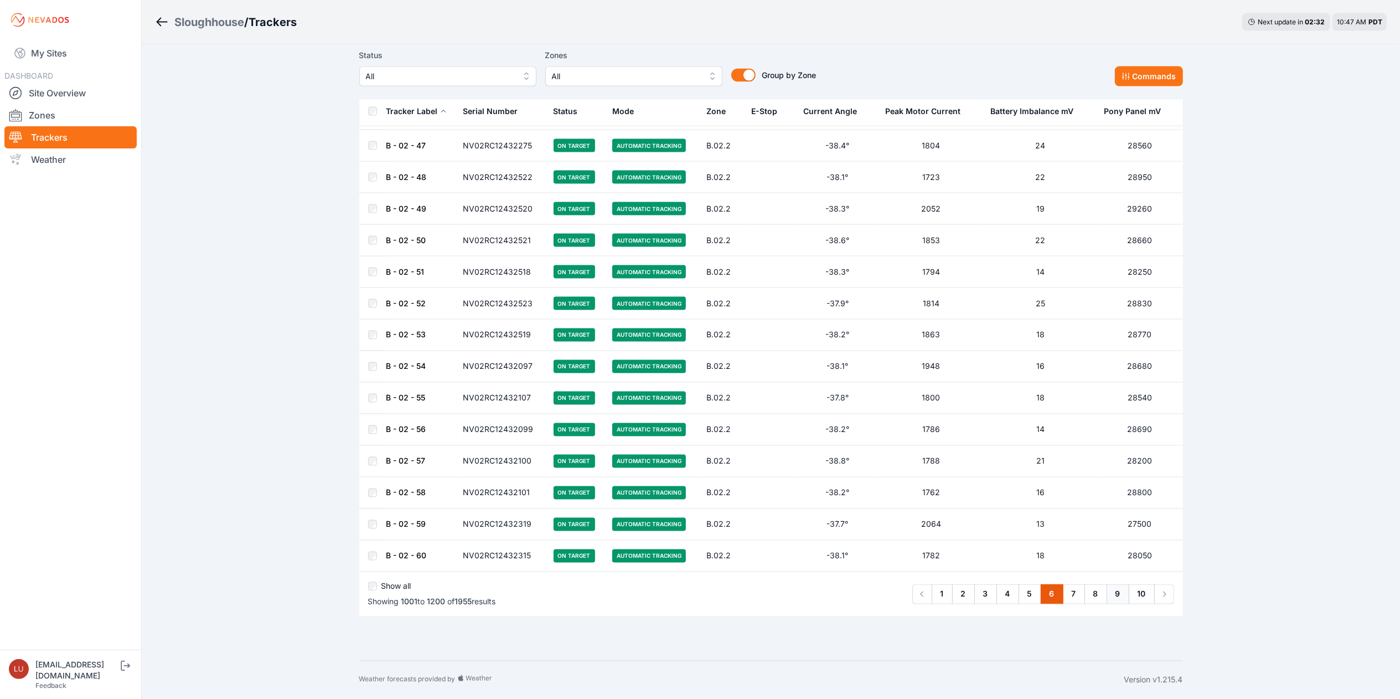
click at [1108, 595] on link "9" at bounding box center [1118, 594] width 23 height 20
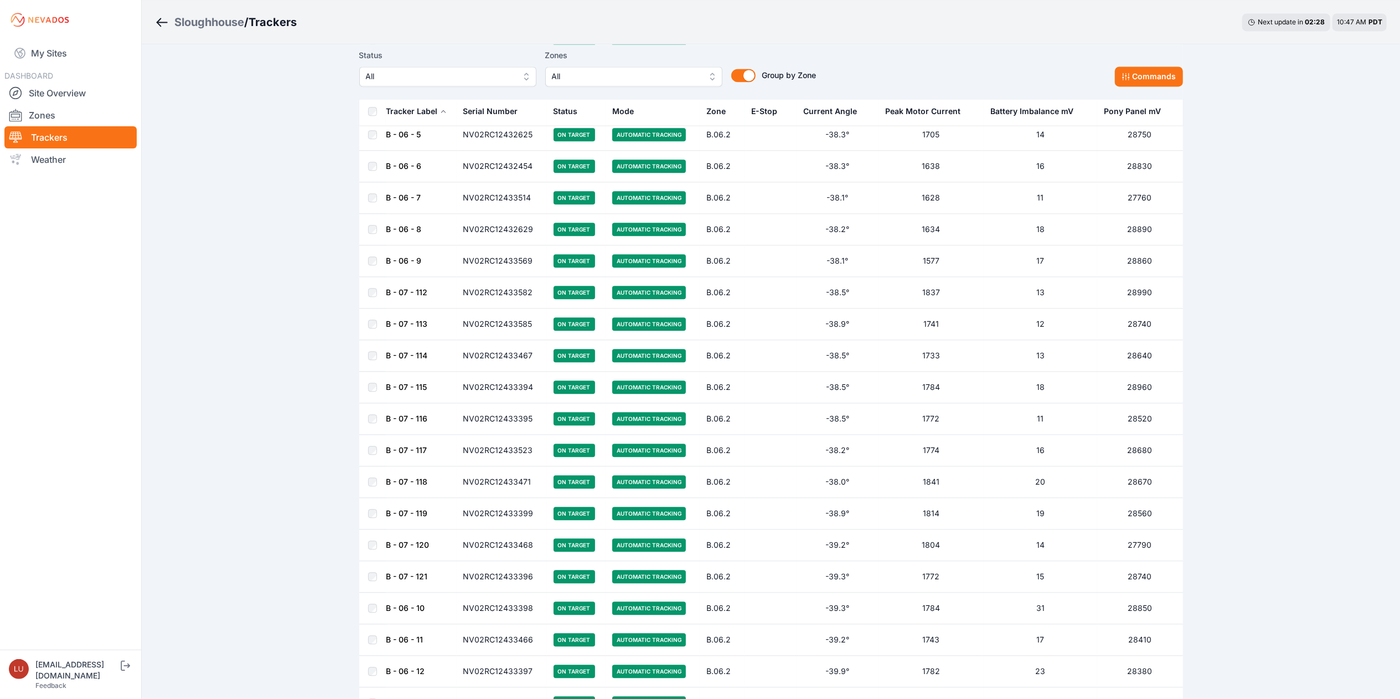
scroll to position [2500, 0]
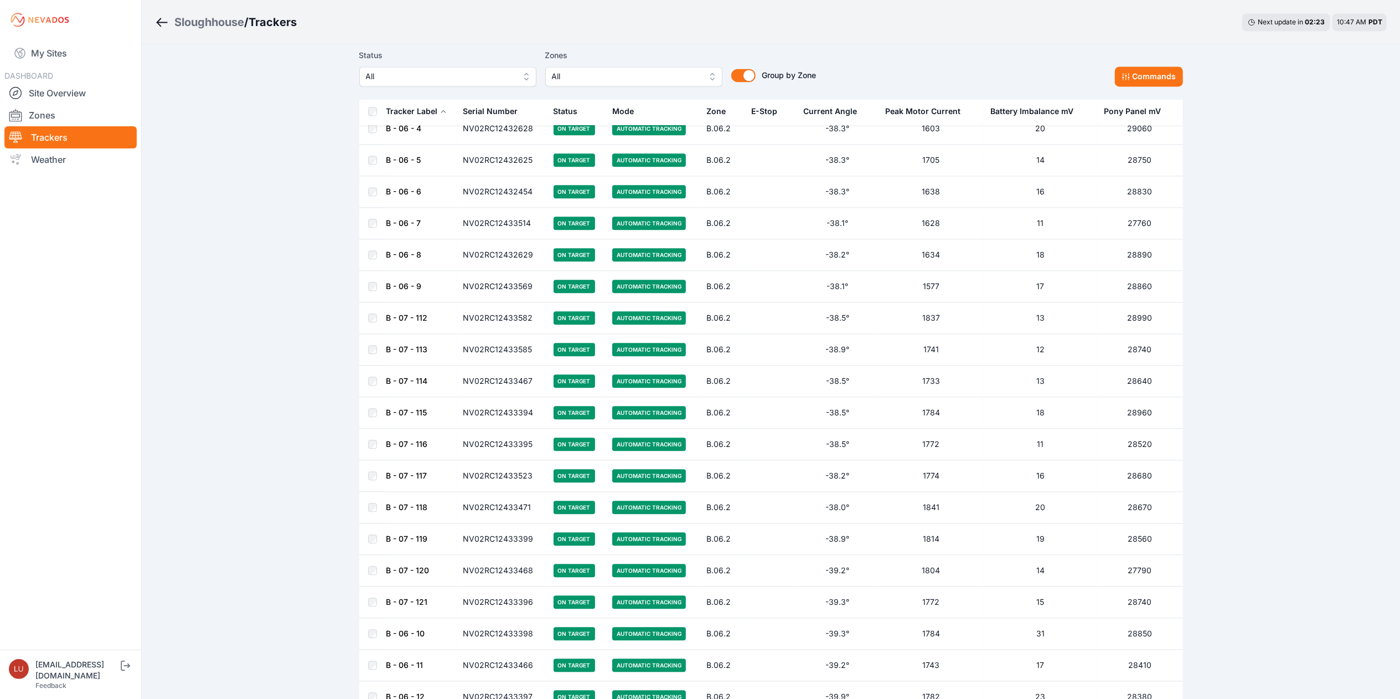
click at [410, 196] on link "B - 06 - 6" at bounding box center [404, 191] width 35 height 9
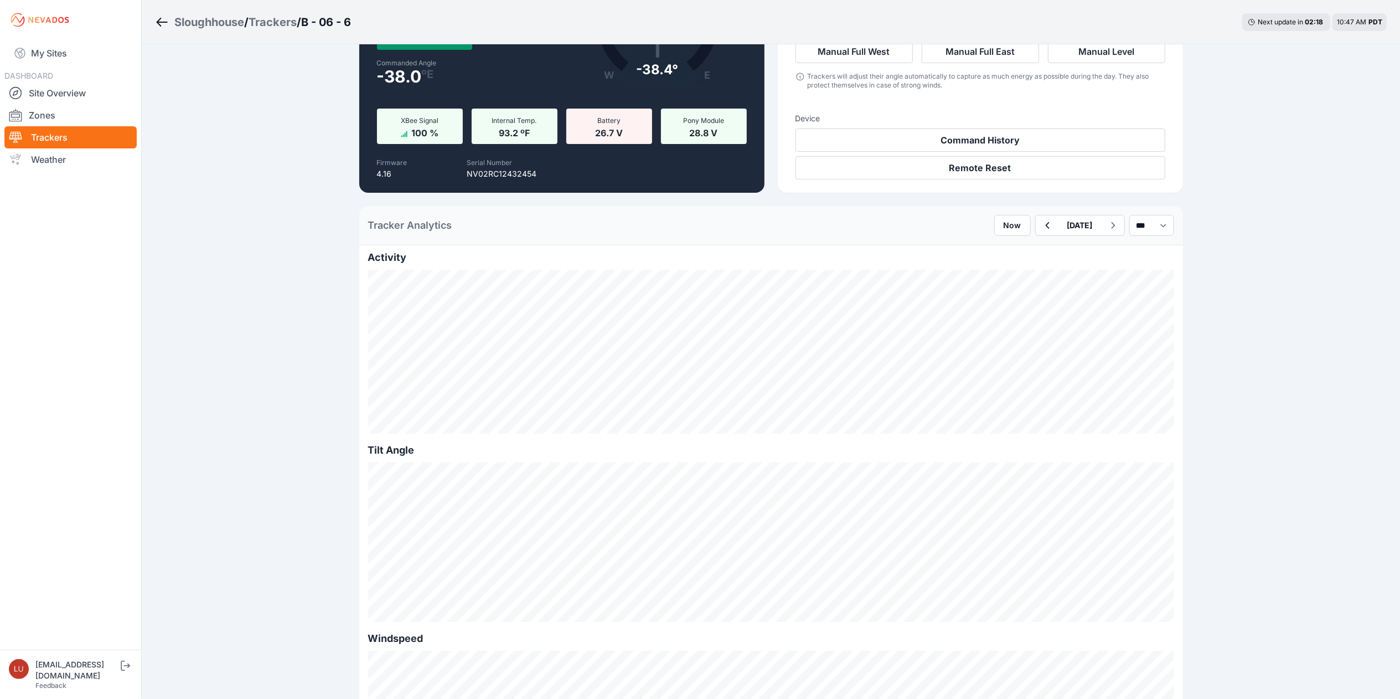
scroll to position [113, 0]
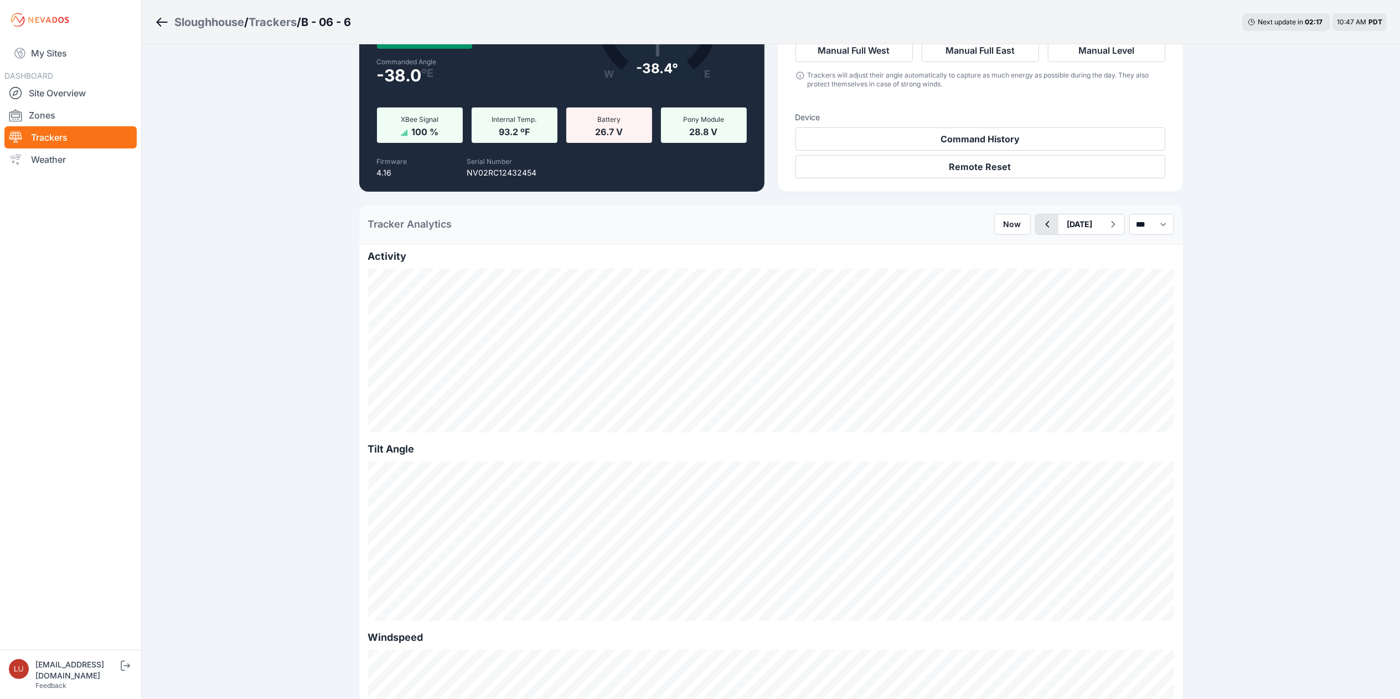
click at [1036, 233] on button "button" at bounding box center [1047, 224] width 23 height 20
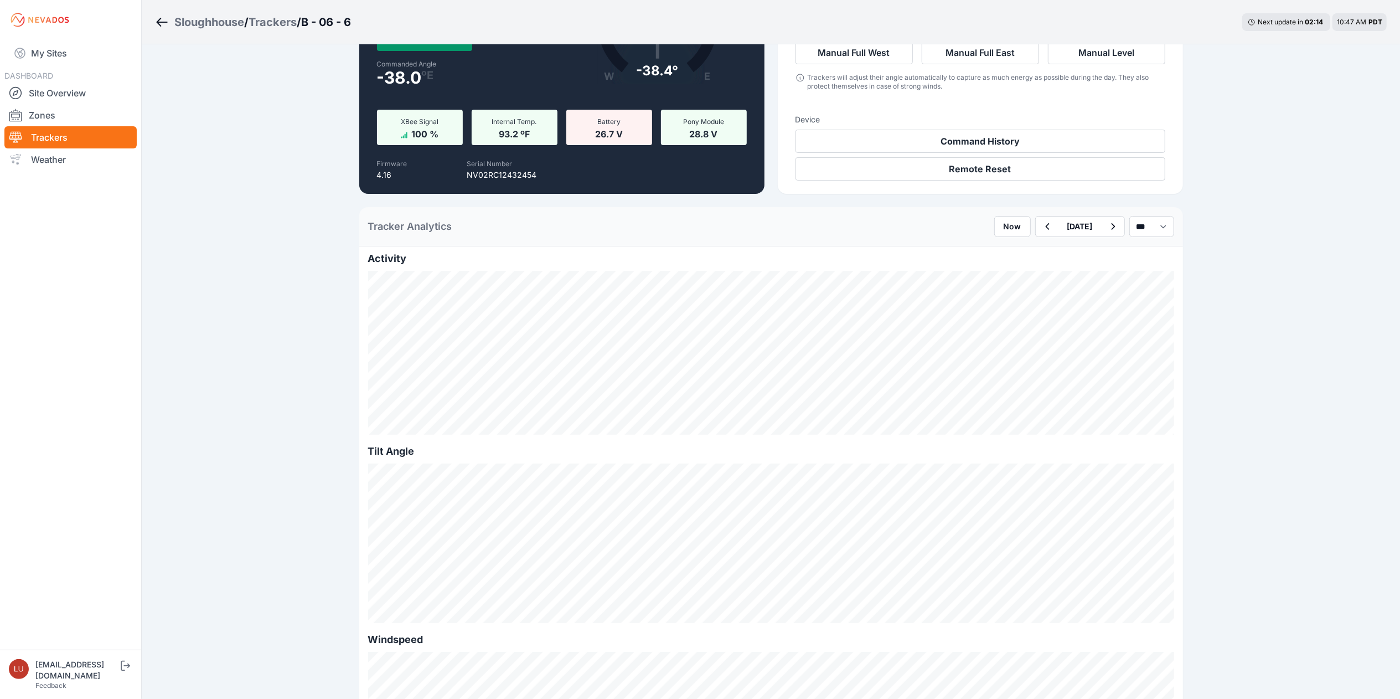
scroll to position [112, 0]
